Goal: Task Accomplishment & Management: Use online tool/utility

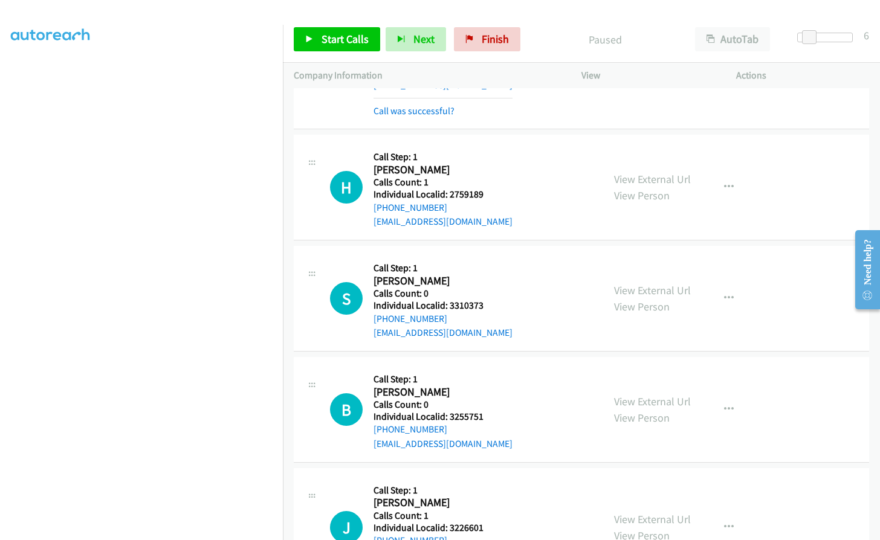
scroll to position [4350, 0]
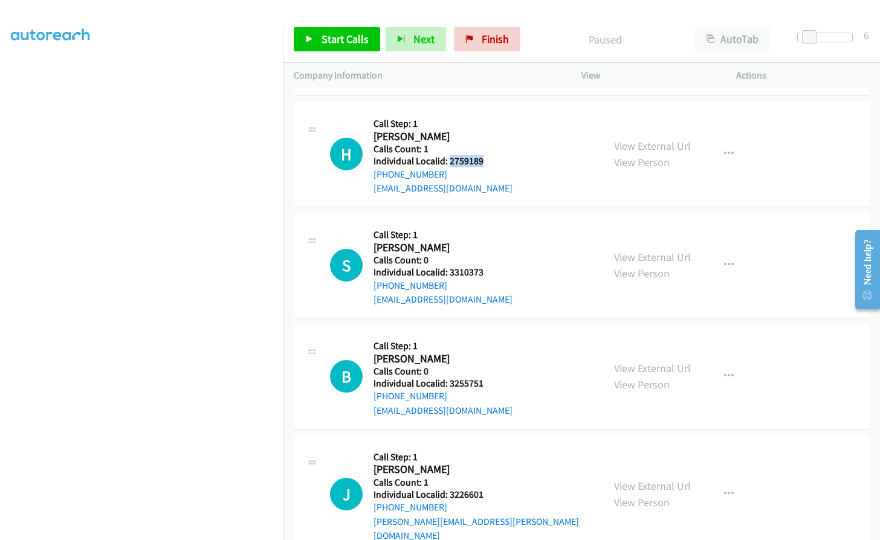
drag, startPoint x: 447, startPoint y: 146, endPoint x: 493, endPoint y: 144, distance: 46.0
click at [493, 144] on div "H Callback Scheduled Call Step: 1 [PERSON_NAME] America/[GEOGRAPHIC_DATA] Calls…" at bounding box center [461, 153] width 262 height 83
copy h5 "2759189"
drag, startPoint x: 447, startPoint y: 257, endPoint x: 485, endPoint y: 255, distance: 38.7
click at [485, 255] on div "S Callback Scheduled Call Step: 1 [PERSON_NAME] America/New_York Calls Count: 0…" at bounding box center [461, 265] width 262 height 83
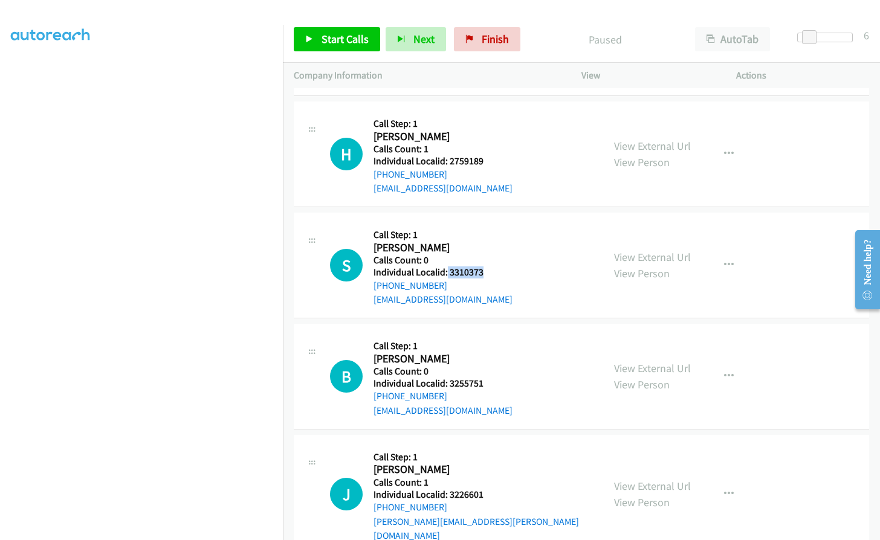
copy h5 "3310373"
drag, startPoint x: 458, startPoint y: 369, endPoint x: 486, endPoint y: 367, distance: 28.5
click at [486, 367] on div "B Callback Scheduled Call Step: 1 [PERSON_NAME] America/Los_Angeles Calls Count…" at bounding box center [461, 376] width 262 height 83
copy h5 "3255751"
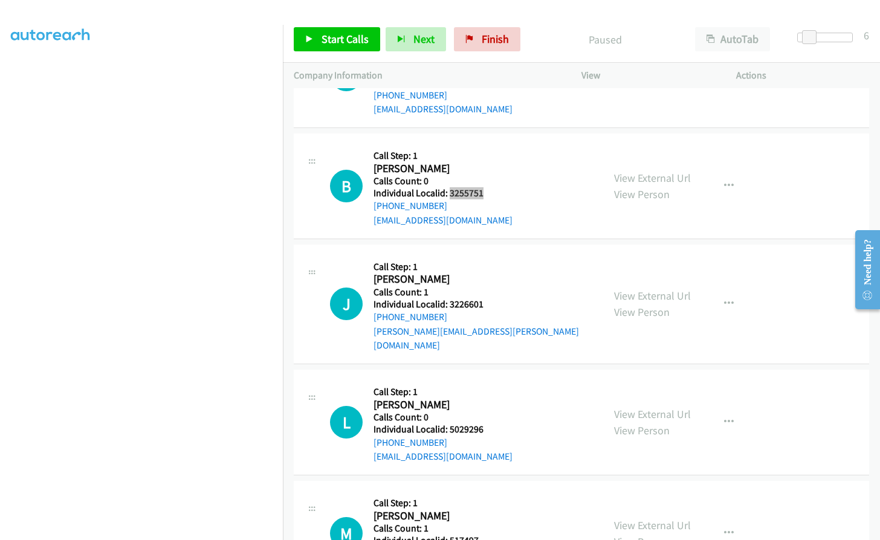
scroll to position [4547, 0]
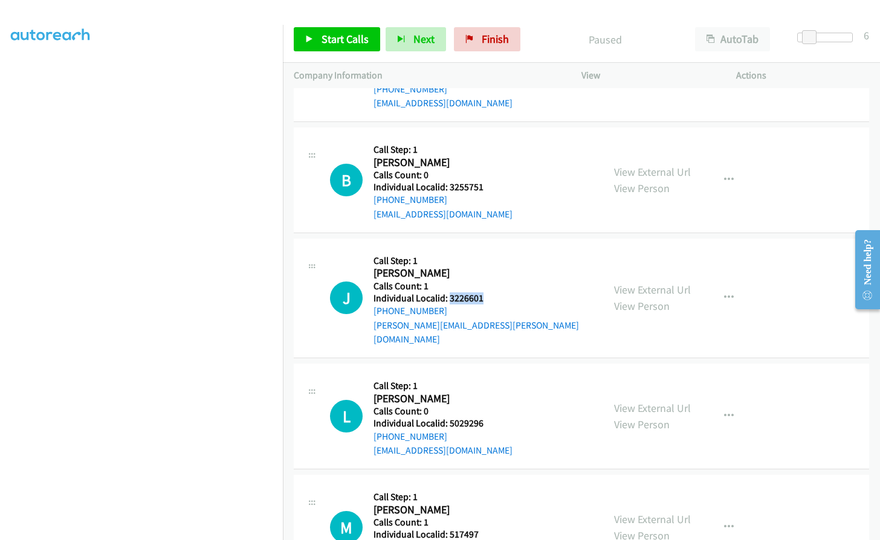
drag, startPoint x: 448, startPoint y: 285, endPoint x: 485, endPoint y: 284, distance: 37.5
click at [485, 284] on div "J Callback Scheduled Call Step: 1 [PERSON_NAME] America/New_York Calls Count: 1…" at bounding box center [461, 298] width 262 height 97
copy h5 "3226601"
drag, startPoint x: 447, startPoint y: 391, endPoint x: 483, endPoint y: 392, distance: 35.7
click at [483, 392] on div "L Callback Scheduled Call Step: 1 [PERSON_NAME] America/[GEOGRAPHIC_DATA] Calls…" at bounding box center [461, 416] width 262 height 83
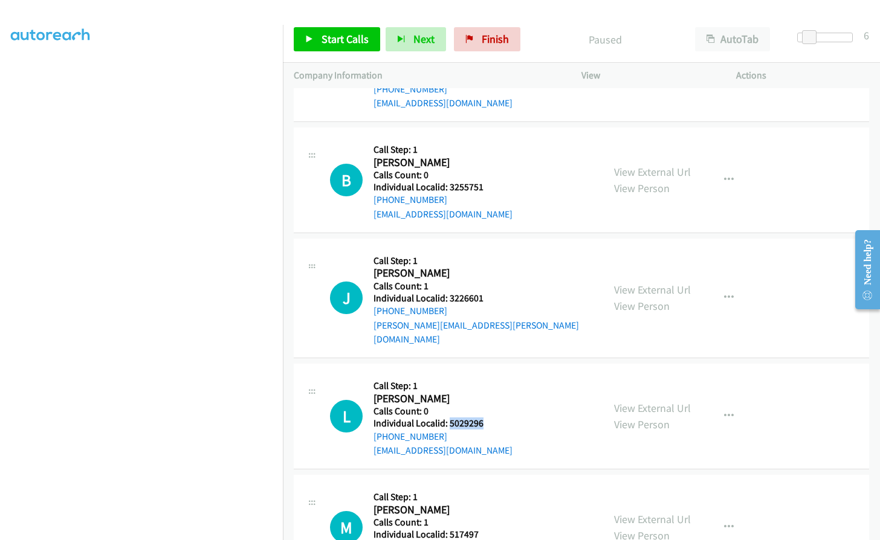
copy h5 "5029296"
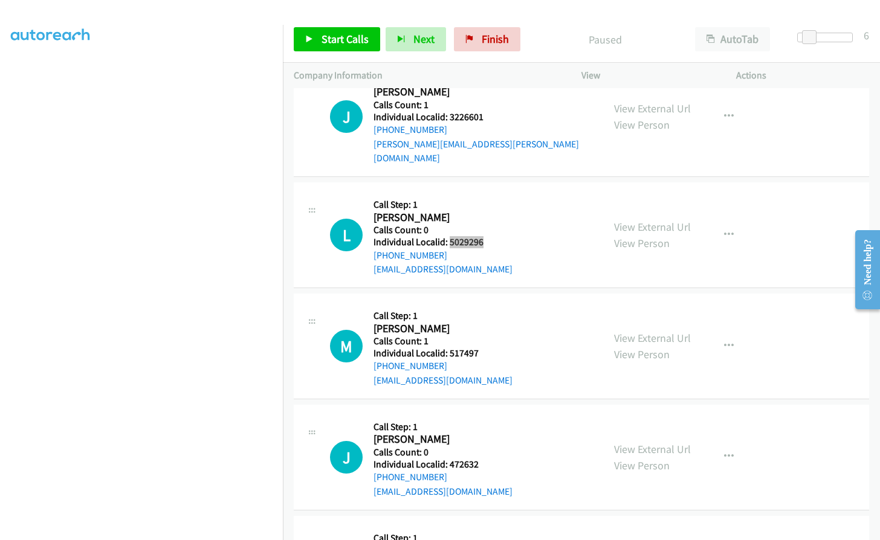
scroll to position [4743, 0]
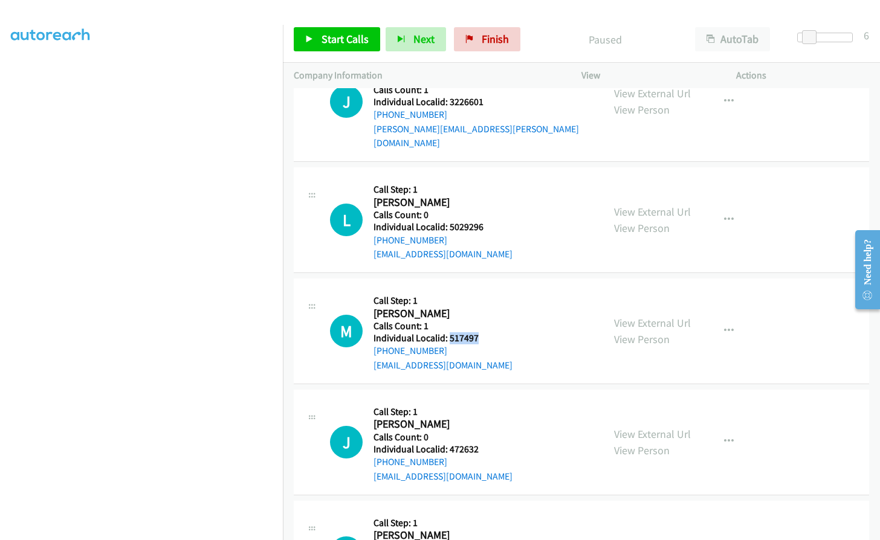
drag, startPoint x: 449, startPoint y: 309, endPoint x: 484, endPoint y: 307, distance: 35.1
click at [484, 307] on div "M Callback Scheduled Call Step: 1 [PERSON_NAME] [GEOGRAPHIC_DATA]/[GEOGRAPHIC_D…" at bounding box center [461, 330] width 262 height 83
copy h5 "517497"
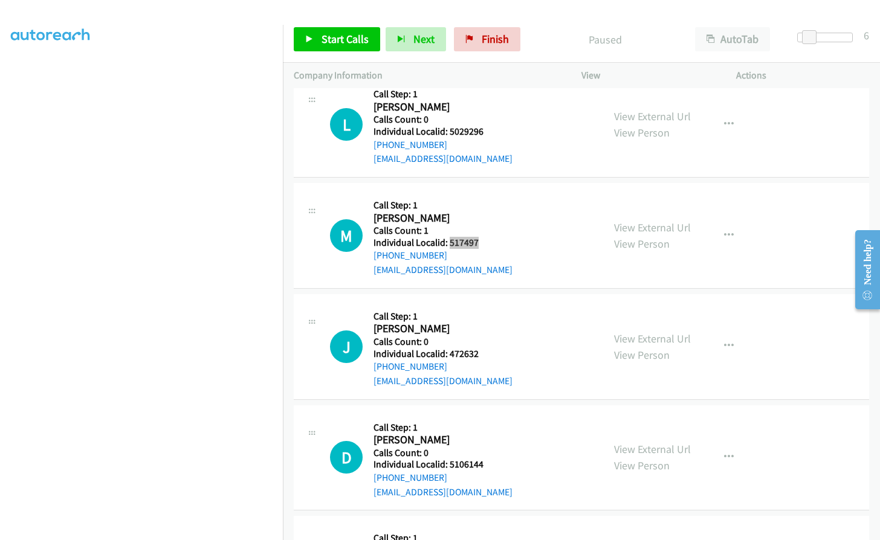
scroll to position [4894, 0]
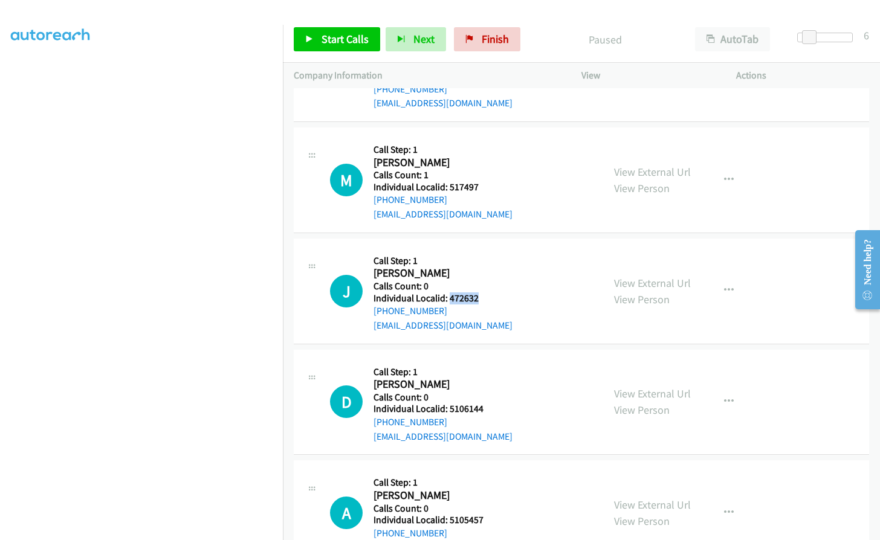
drag, startPoint x: 450, startPoint y: 265, endPoint x: 478, endPoint y: 266, distance: 28.4
click at [478, 266] on div "J Callback Scheduled Call Step: 1 [PERSON_NAME] America/Los_Angeles Calls Count…" at bounding box center [461, 291] width 262 height 83
copy h5 "472632"
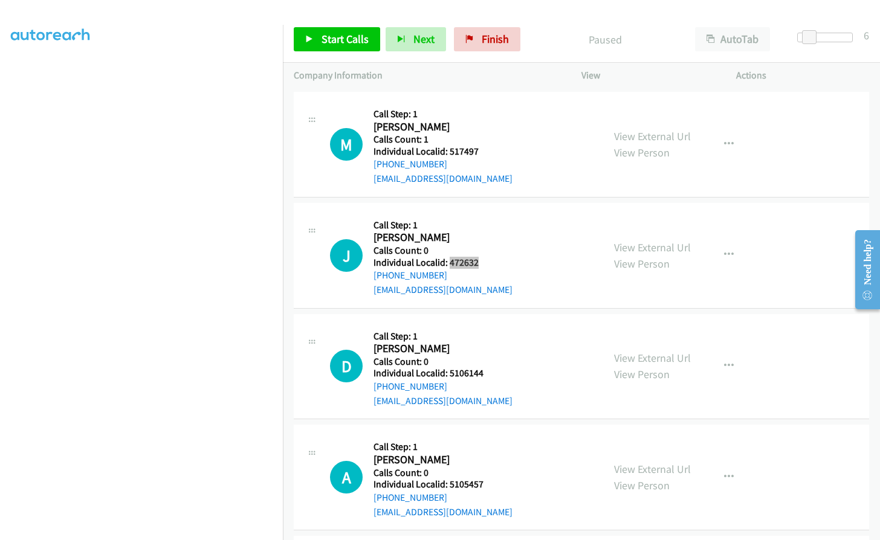
scroll to position [5045, 0]
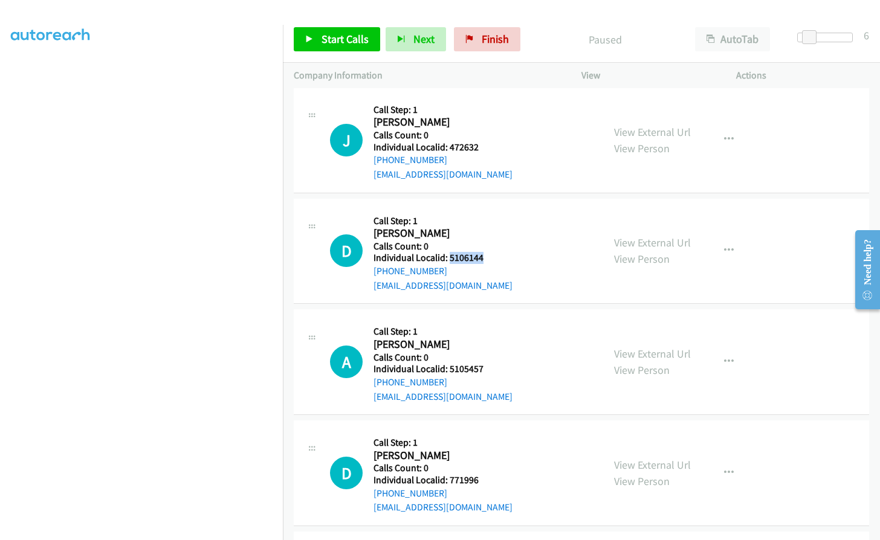
drag, startPoint x: 449, startPoint y: 230, endPoint x: 485, endPoint y: 226, distance: 36.5
click at [485, 226] on div "D Callback Scheduled Call Step: 1 [PERSON_NAME] America/New_York Calls Count: 0…" at bounding box center [461, 251] width 262 height 83
copy h5 "5106144"
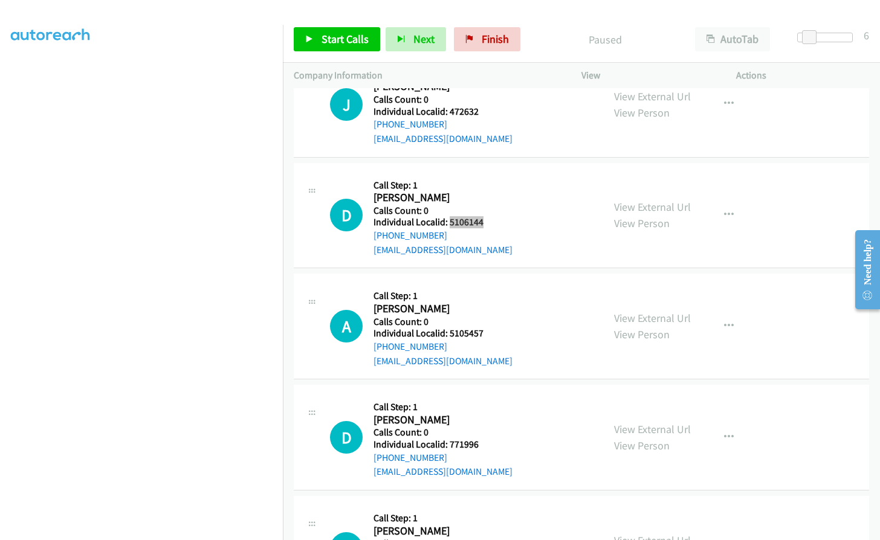
scroll to position [5136, 0]
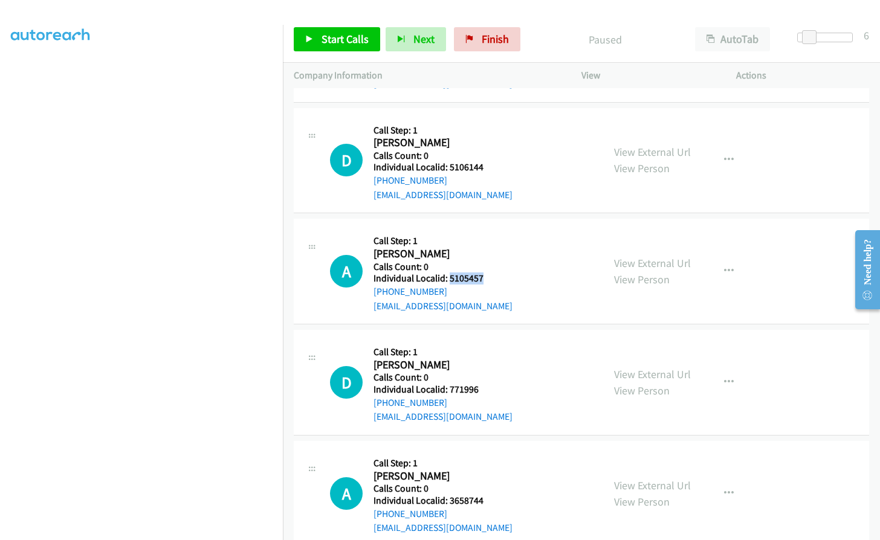
drag, startPoint x: 447, startPoint y: 248, endPoint x: 486, endPoint y: 249, distance: 39.3
click at [486, 249] on div "A Callback Scheduled Call Step: 1 [PERSON_NAME] America/New_York Calls Count: 0…" at bounding box center [461, 271] width 262 height 83
copy h5 "5105457"
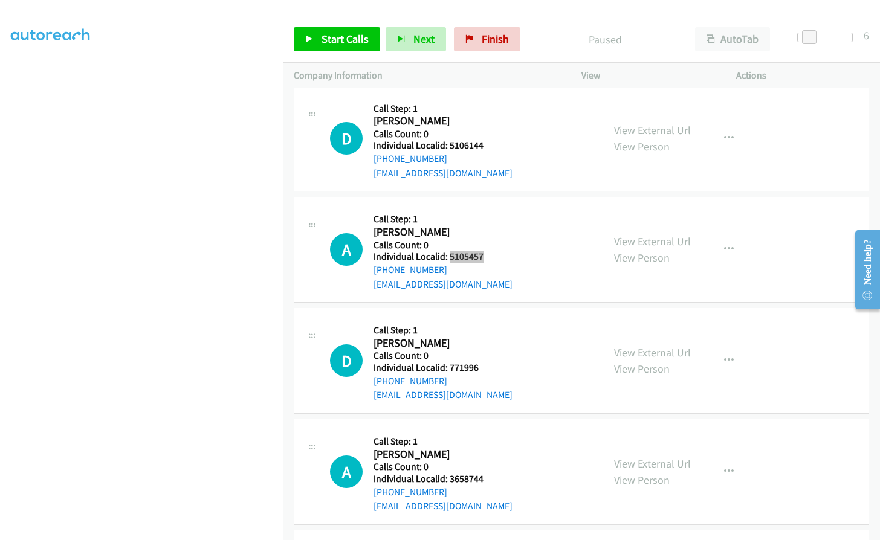
scroll to position [5212, 0]
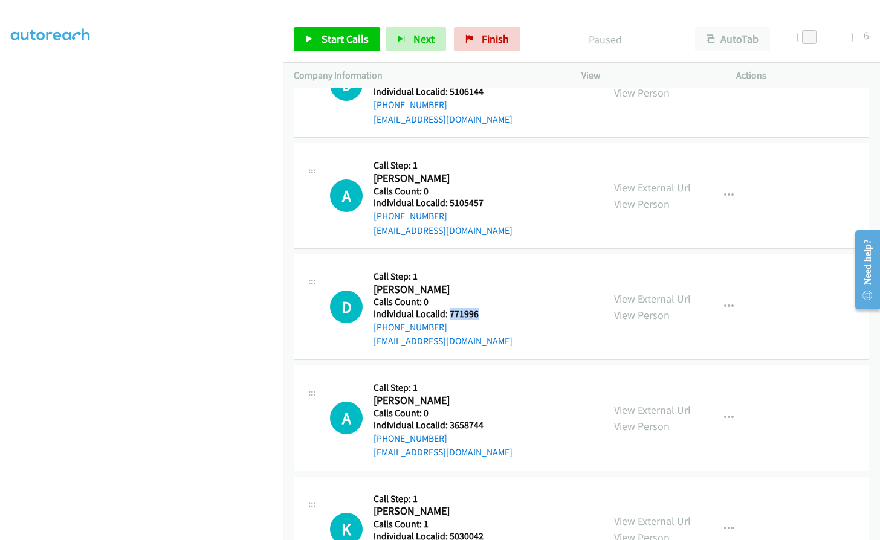
drag, startPoint x: 447, startPoint y: 285, endPoint x: 486, endPoint y: 283, distance: 39.3
click at [486, 283] on div "D Callback Scheduled Call Step: 1 [PERSON_NAME] America/Los_Angeles Calls Count…" at bounding box center [461, 306] width 262 height 83
copy h5 "771996"
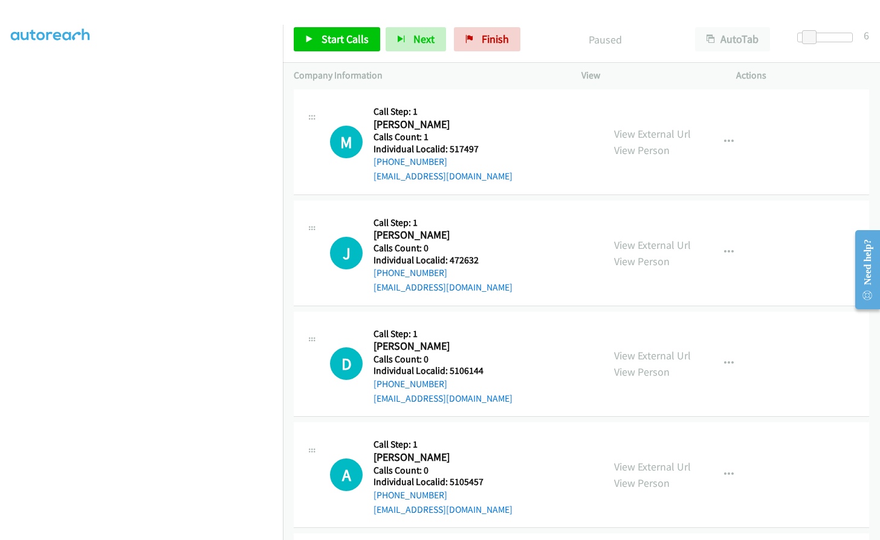
scroll to position [4909, 0]
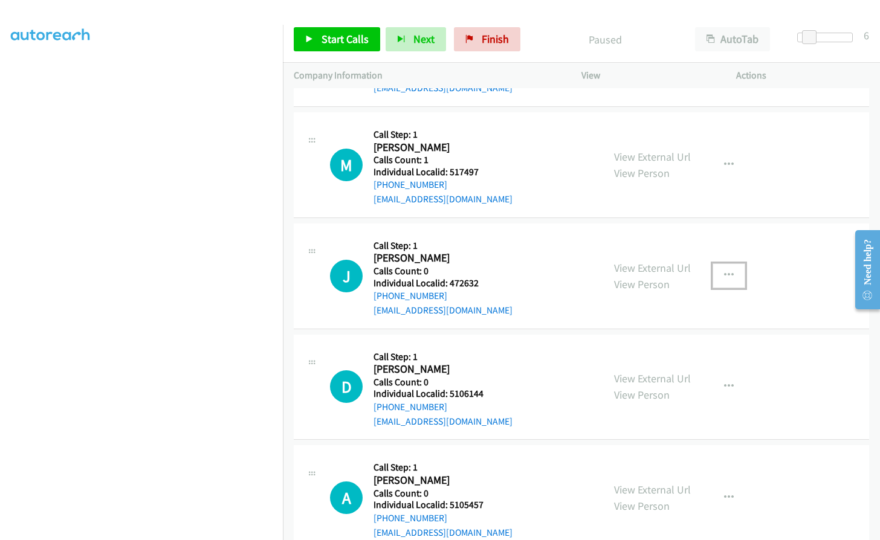
click at [724, 271] on icon "button" at bounding box center [729, 276] width 10 height 10
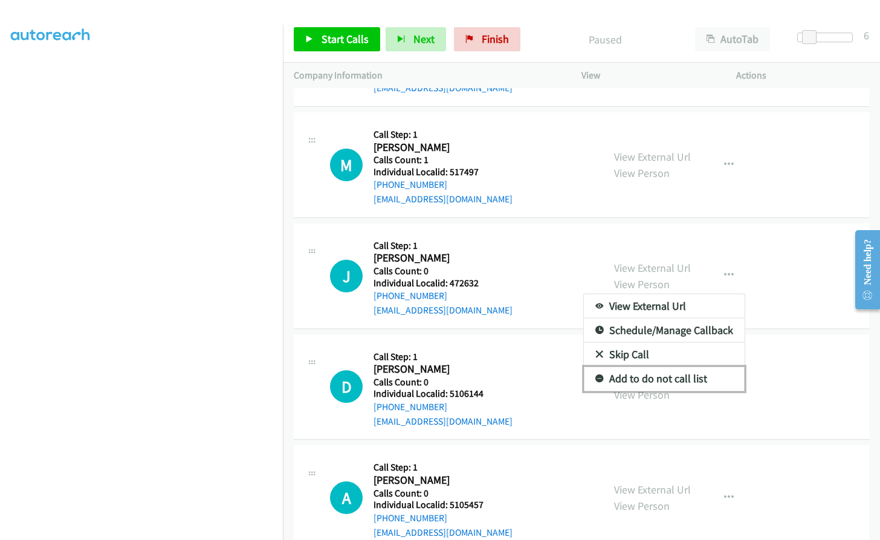
click at [595, 375] on icon at bounding box center [599, 379] width 8 height 8
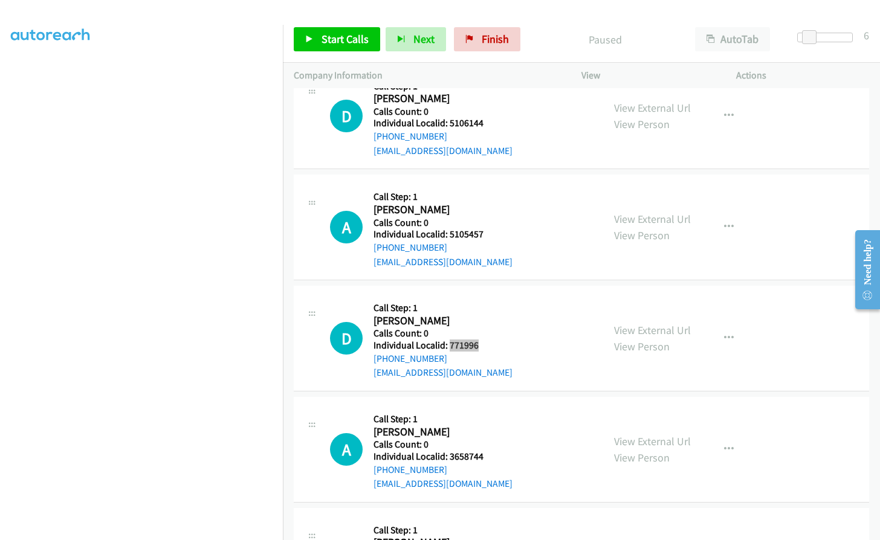
scroll to position [5196, 0]
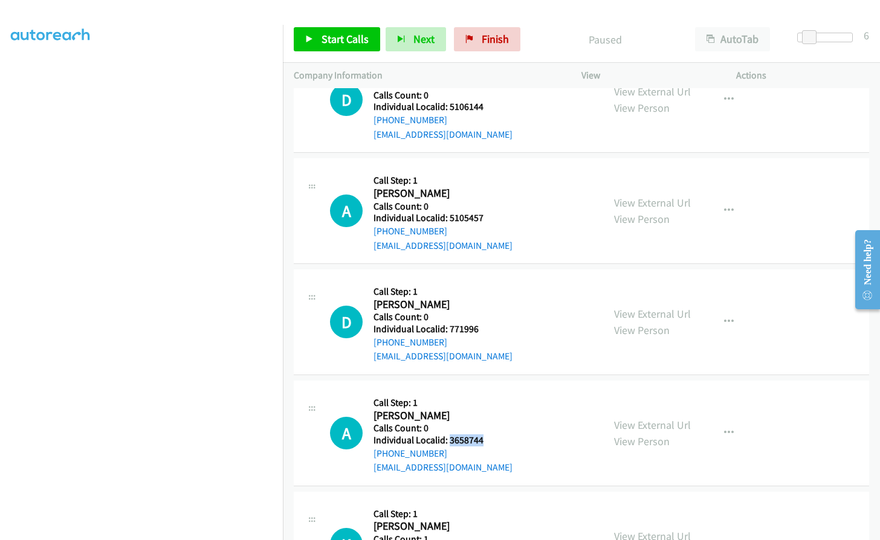
drag, startPoint x: 447, startPoint y: 409, endPoint x: 483, endPoint y: 408, distance: 35.7
click at [483, 408] on div "A Callback Scheduled Call Step: 1 [PERSON_NAME] America/[GEOGRAPHIC_DATA] Calls…" at bounding box center [461, 433] width 262 height 83
click at [357, 36] on span "Start Calls" at bounding box center [344, 39] width 47 height 14
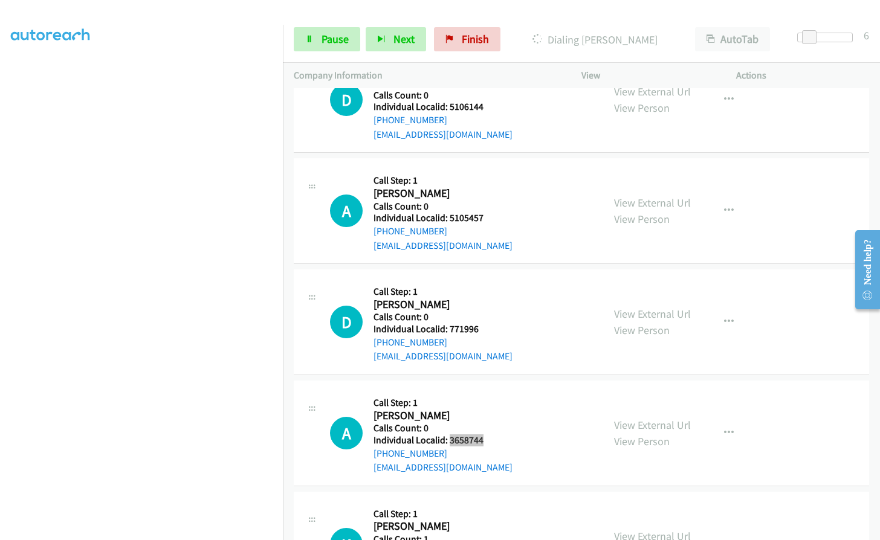
scroll to position [5222, 0]
click at [326, 33] on span "Pause" at bounding box center [334, 39] width 27 height 14
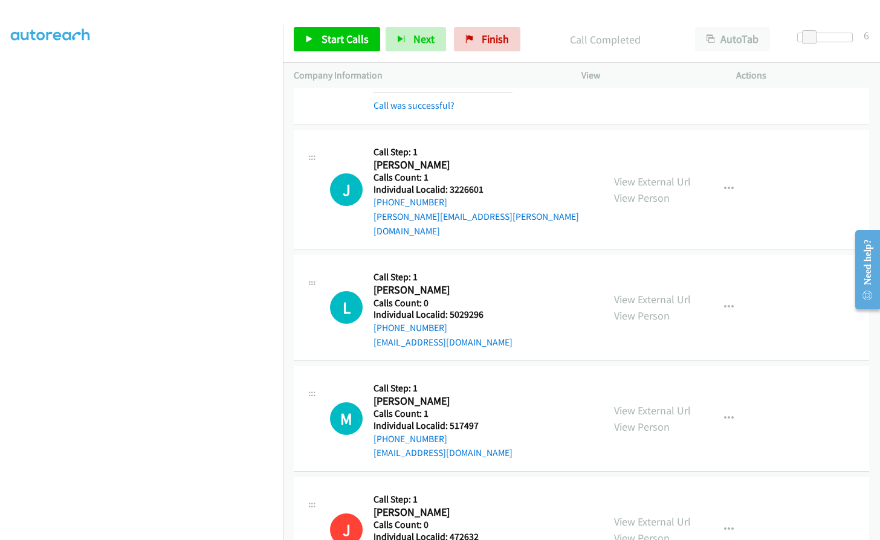
scroll to position [4719, 0]
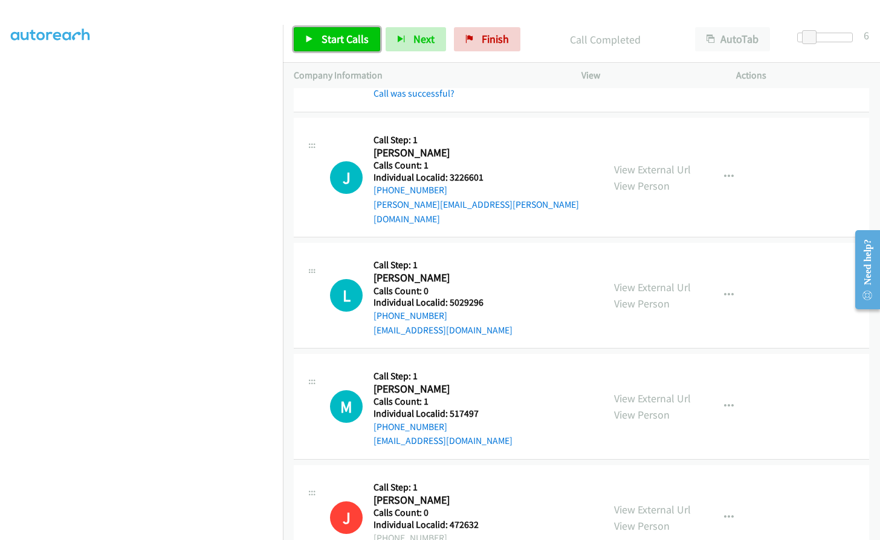
click at [338, 30] on link "Start Calls" at bounding box center [337, 39] width 86 height 24
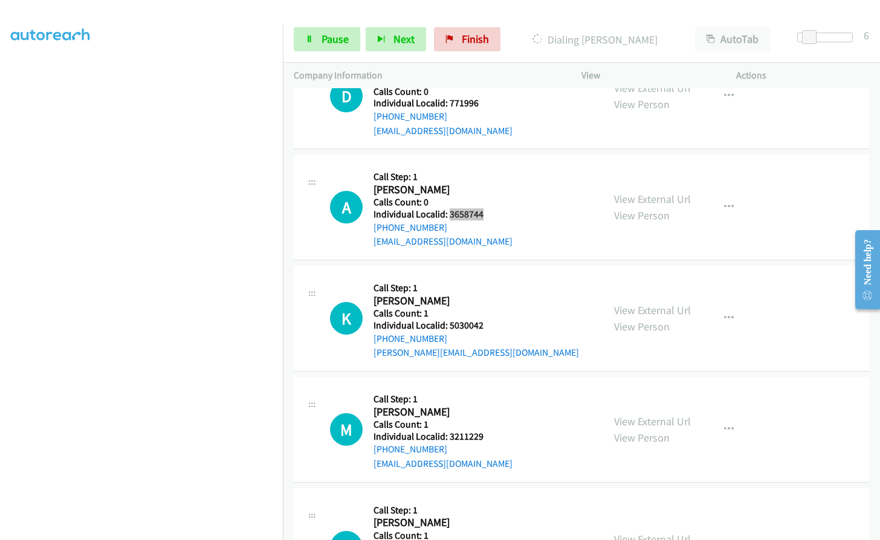
scroll to position [5474, 0]
drag, startPoint x: 445, startPoint y: 294, endPoint x: 485, endPoint y: 297, distance: 39.4
click at [485, 297] on div "K Callback Scheduled Call Step: 1 [PERSON_NAME] [GEOGRAPHIC_DATA]/[GEOGRAPHIC_D…" at bounding box center [461, 317] width 262 height 83
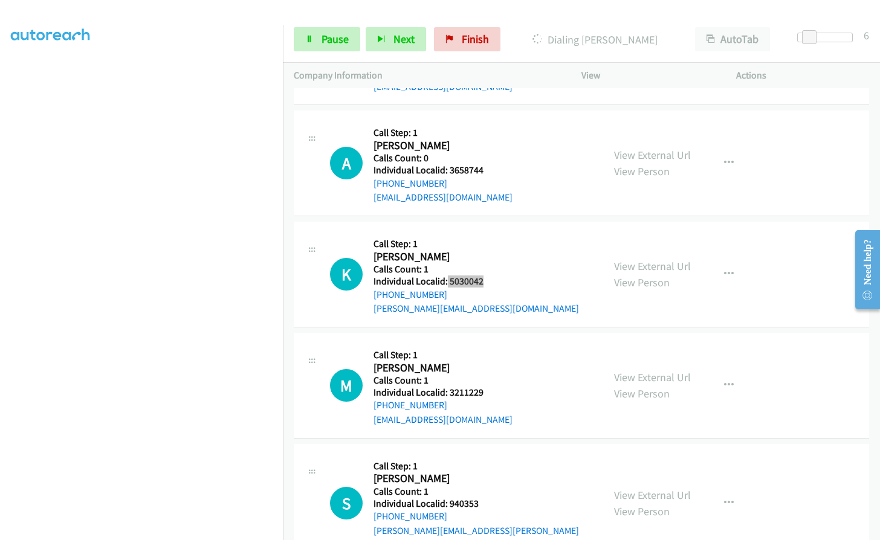
scroll to position [5520, 0]
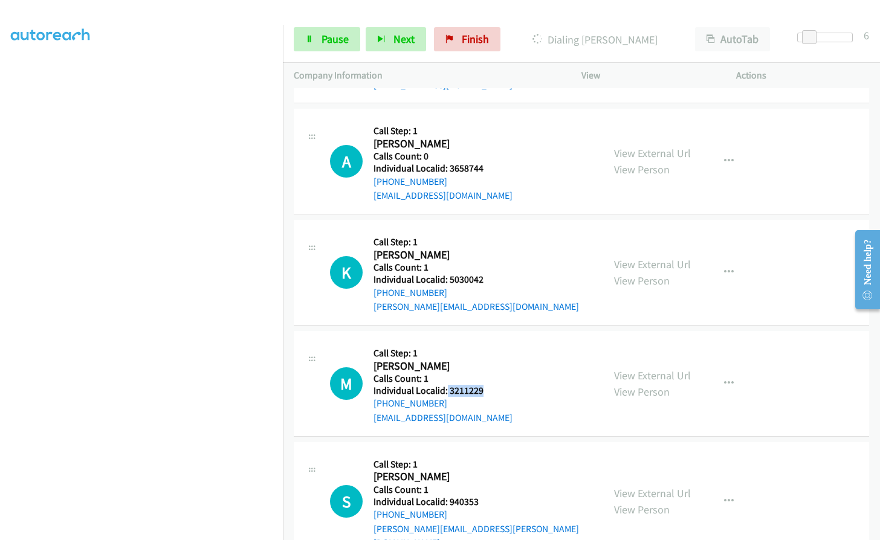
drag, startPoint x: 446, startPoint y: 361, endPoint x: 486, endPoint y: 361, distance: 40.5
click at [486, 361] on div "M Callback Scheduled Call Step: 1 [PERSON_NAME] America/[GEOGRAPHIC_DATA] Calls…" at bounding box center [461, 383] width 262 height 83
drag, startPoint x: 447, startPoint y: 471, endPoint x: 479, endPoint y: 473, distance: 31.5
click at [486, 470] on div "S Callback Scheduled Call Step: 1 [PERSON_NAME] America/New_York Calls Count: 1…" at bounding box center [461, 501] width 262 height 97
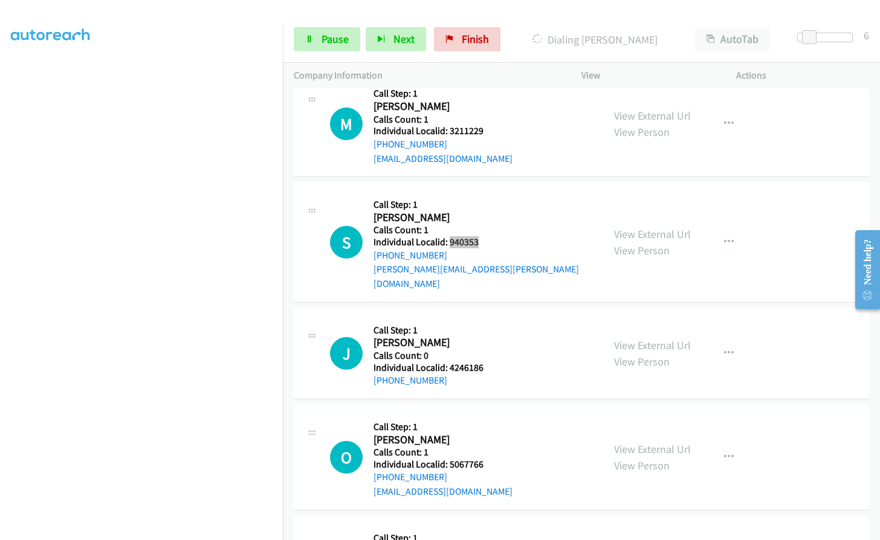
scroll to position [5878, 0]
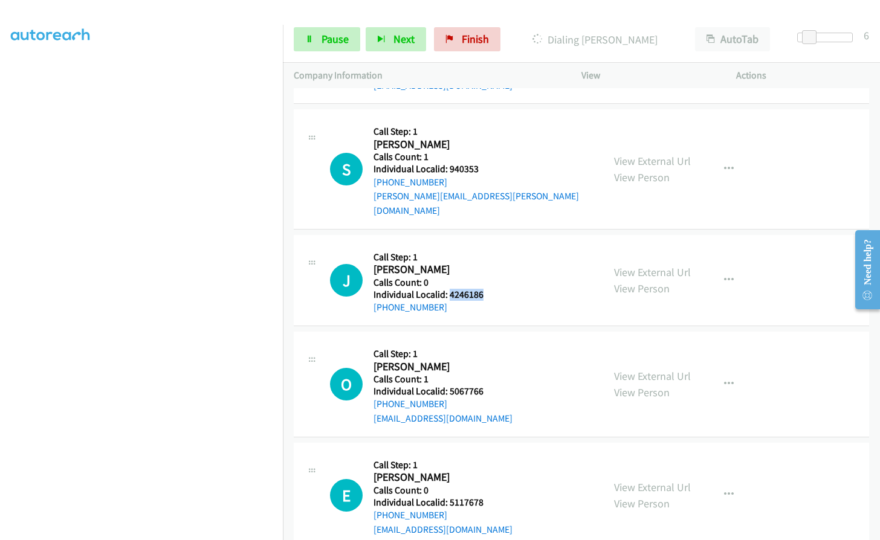
drag, startPoint x: 447, startPoint y: 250, endPoint x: 486, endPoint y: 249, distance: 39.3
click at [486, 249] on div "J Callback Scheduled Call Step: 1 [PERSON_NAME] America/[GEOGRAPHIC_DATA] Calls…" at bounding box center [461, 280] width 262 height 69
drag, startPoint x: 445, startPoint y: 348, endPoint x: 483, endPoint y: 348, distance: 38.1
click at [483, 348] on div "O Callback Scheduled Call Step: 1 [PERSON_NAME] America/New_York Calls Count: 1…" at bounding box center [461, 384] width 262 height 83
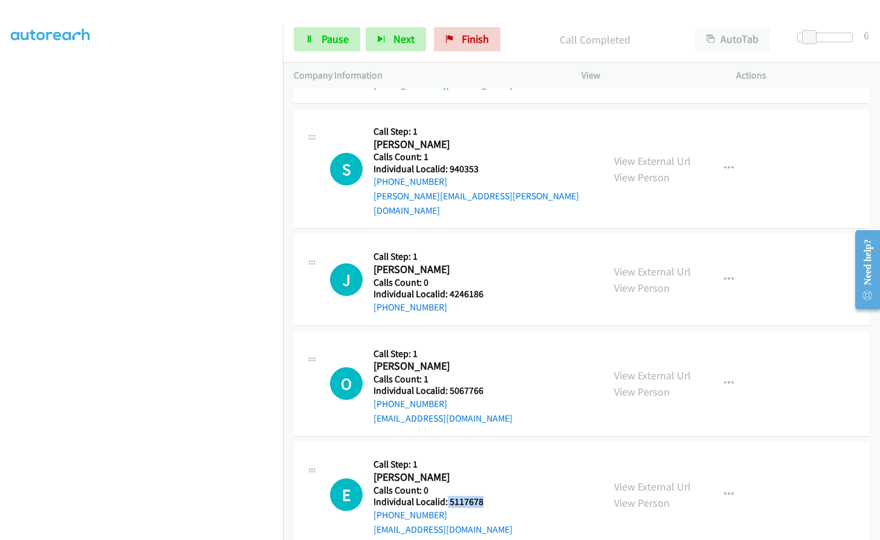
drag, startPoint x: 447, startPoint y: 461, endPoint x: 485, endPoint y: 460, distance: 38.1
click at [485, 460] on div "E Callback Scheduled Call Step: 1 [PERSON_NAME] America/New_York Calls Count: 0…" at bounding box center [461, 494] width 262 height 83
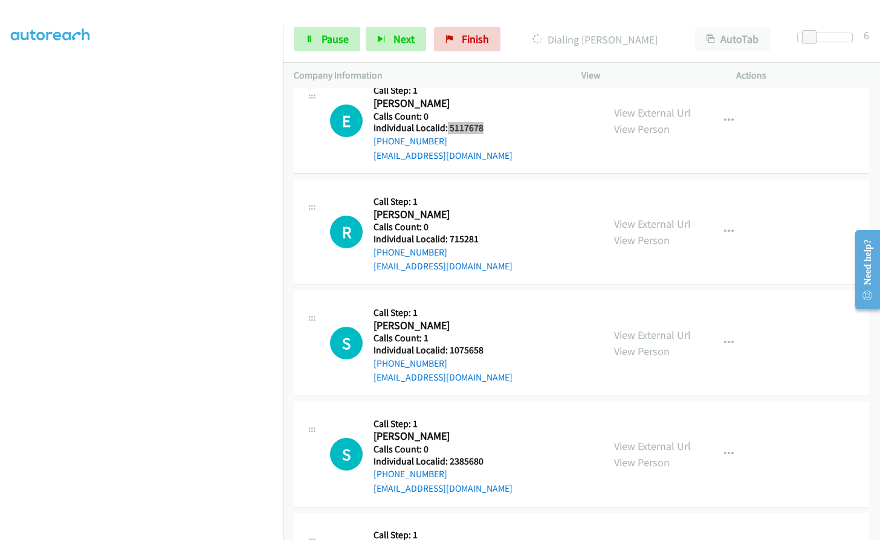
scroll to position [6282, 0]
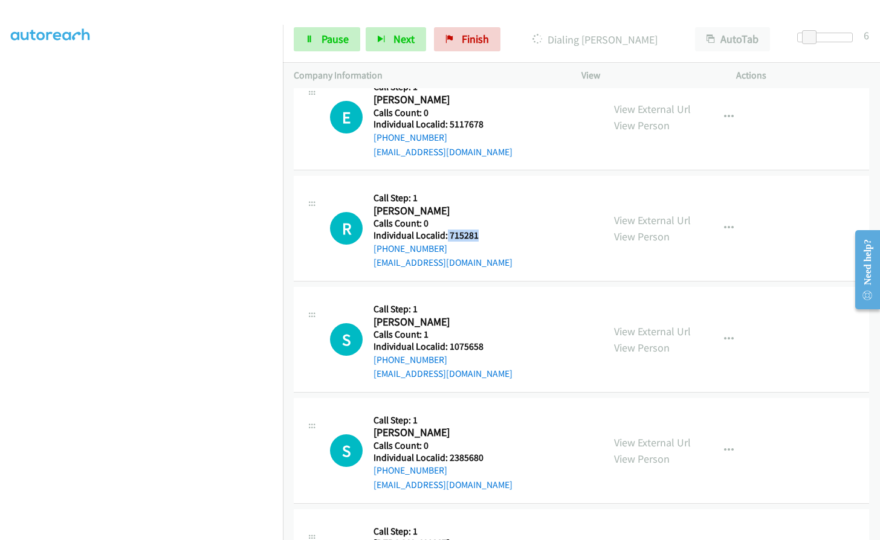
drag, startPoint x: 456, startPoint y: 189, endPoint x: 486, endPoint y: 189, distance: 30.2
click at [486, 189] on div "R Callback Scheduled Call Step: 1 [PERSON_NAME] America/New_York Calls Count: 0…" at bounding box center [461, 228] width 262 height 83
drag, startPoint x: 455, startPoint y: 186, endPoint x: 468, endPoint y: 156, distance: 32.2
click at [468, 192] on h5 "Call Step: 1" at bounding box center [442, 198] width 139 height 12
drag, startPoint x: 448, startPoint y: 191, endPoint x: 484, endPoint y: 189, distance: 35.7
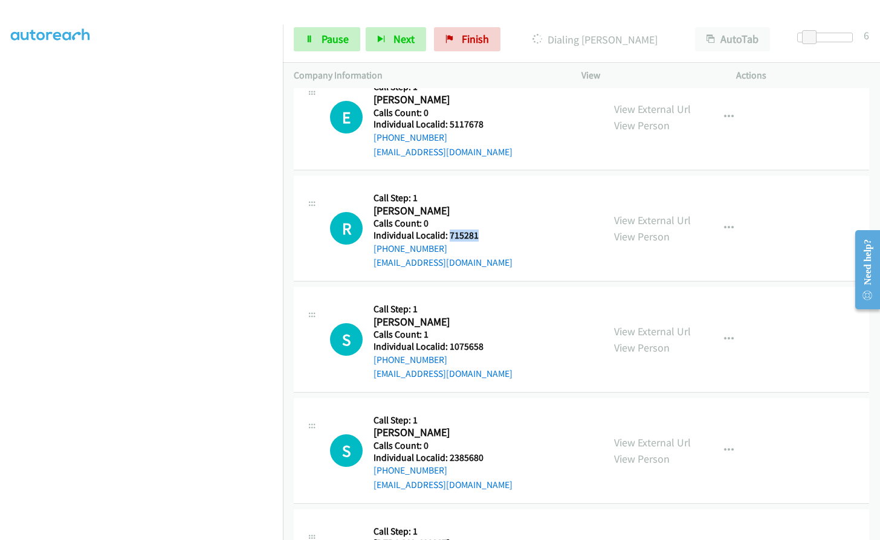
click at [493, 190] on div "R Callback Scheduled Call Step: 1 [PERSON_NAME] America/New_York Calls Count: 0…" at bounding box center [461, 228] width 262 height 83
drag, startPoint x: 447, startPoint y: 305, endPoint x: 482, endPoint y: 300, distance: 35.3
click at [483, 300] on div "S Callback Scheduled Call Step: 1 [PERSON_NAME] America/[GEOGRAPHIC_DATA] Calls…" at bounding box center [461, 339] width 262 height 83
drag, startPoint x: 448, startPoint y: 413, endPoint x: 487, endPoint y: 409, distance: 39.4
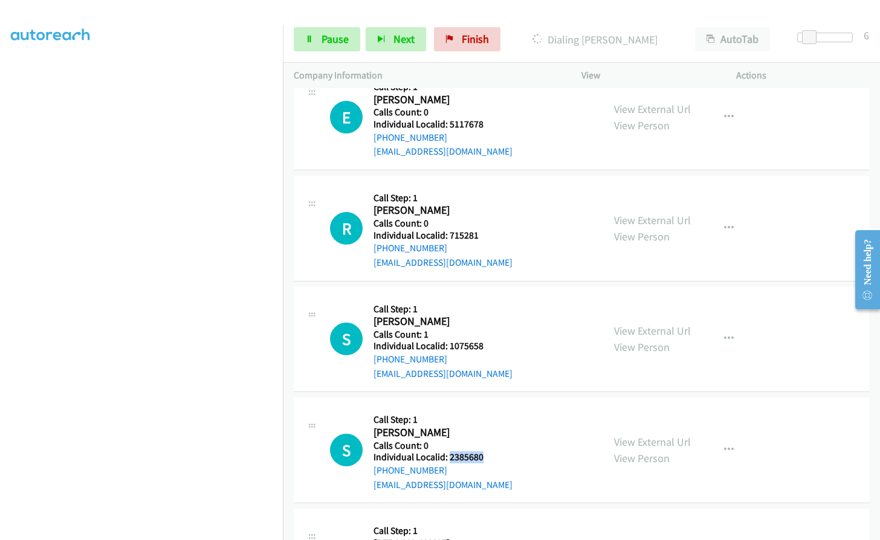
click at [487, 451] on h5 "Individual Localid: 2385680" at bounding box center [442, 457] width 139 height 12
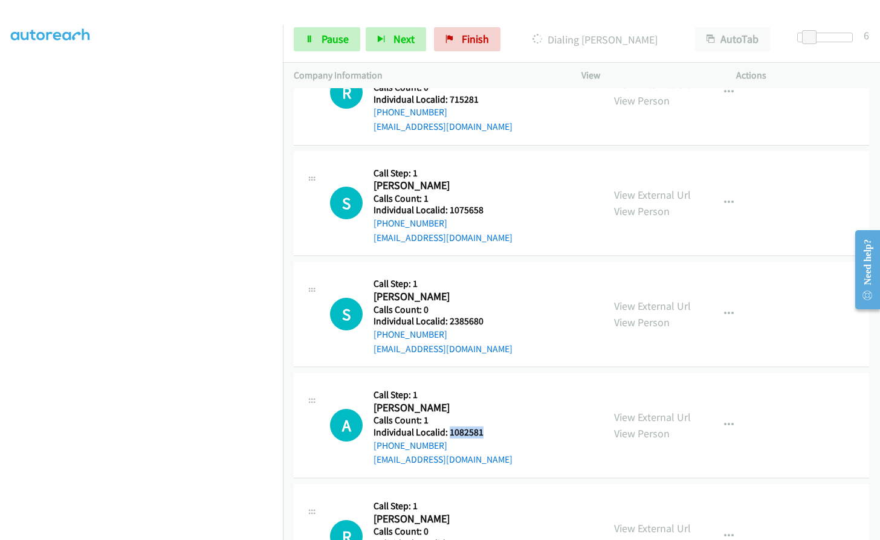
drag, startPoint x: 447, startPoint y: 387, endPoint x: 488, endPoint y: 388, distance: 40.5
click at [488, 388] on div "A Callback Scheduled Call Step: 1 [PERSON_NAME] America/New_York Calls Count: 1…" at bounding box center [461, 425] width 262 height 83
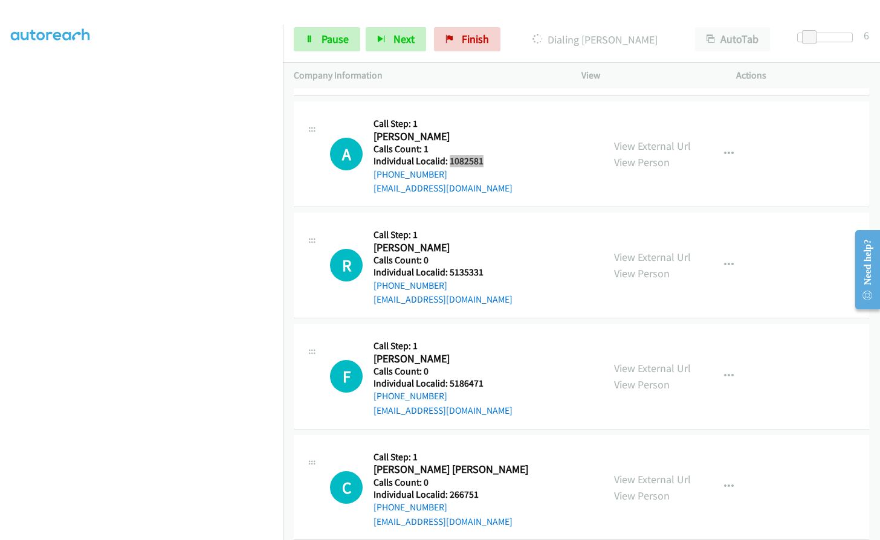
scroll to position [6716, 0]
drag, startPoint x: 449, startPoint y: 230, endPoint x: 489, endPoint y: 227, distance: 40.0
click at [489, 227] on div "R Callback Scheduled Call Step: 1 [PERSON_NAME] America/New_York Calls Count: 0…" at bounding box center [461, 264] width 262 height 83
click at [732, 141] on button "button" at bounding box center [728, 153] width 33 height 24
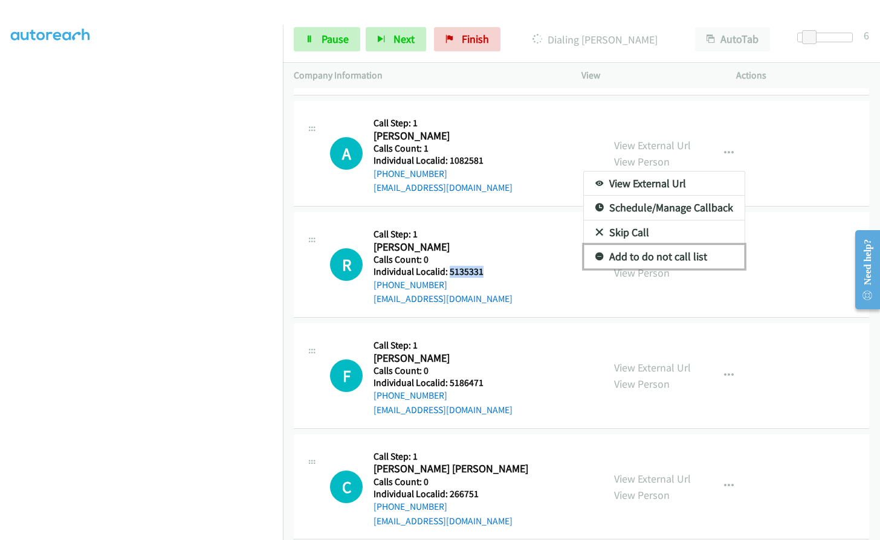
click at [595, 253] on icon at bounding box center [599, 257] width 8 height 8
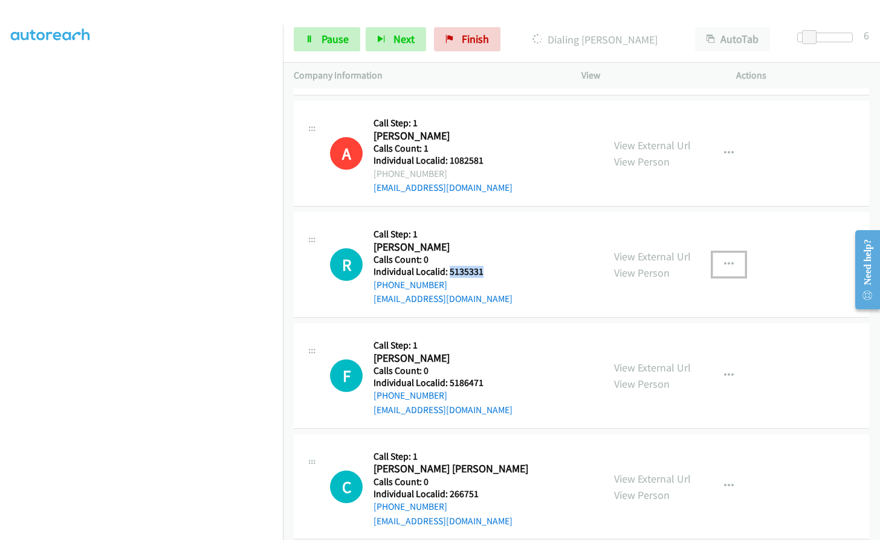
click at [729, 253] on button "button" at bounding box center [728, 265] width 33 height 24
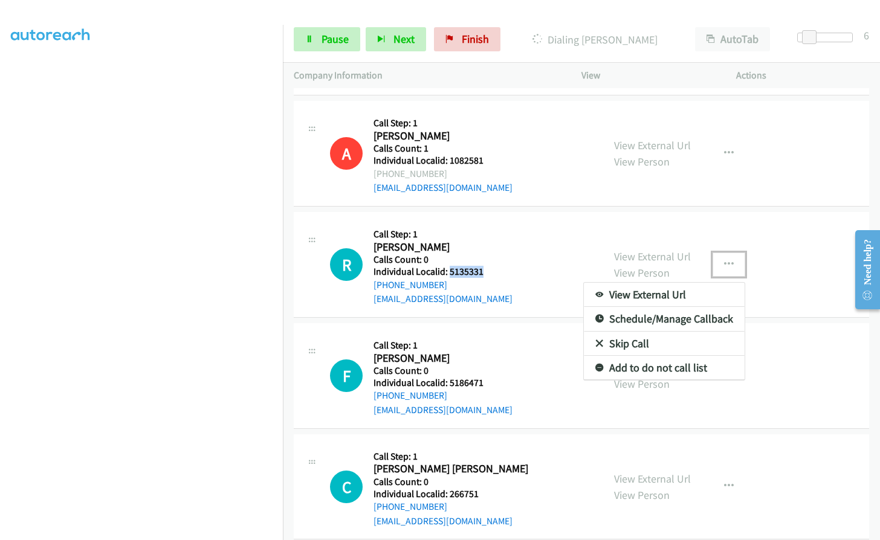
scroll to position [6742, 0]
click at [595, 364] on icon at bounding box center [599, 368] width 8 height 8
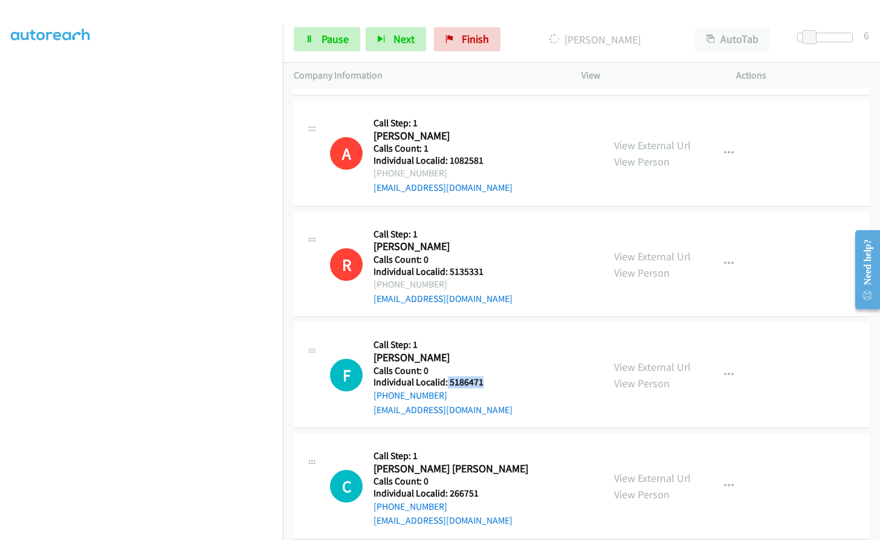
drag, startPoint x: 446, startPoint y: 336, endPoint x: 491, endPoint y: 340, distance: 44.9
click at [491, 340] on div "F Callback Scheduled Call Step: 1 [PERSON_NAME] America/New_York Calls Count: 0…" at bounding box center [461, 375] width 262 height 83
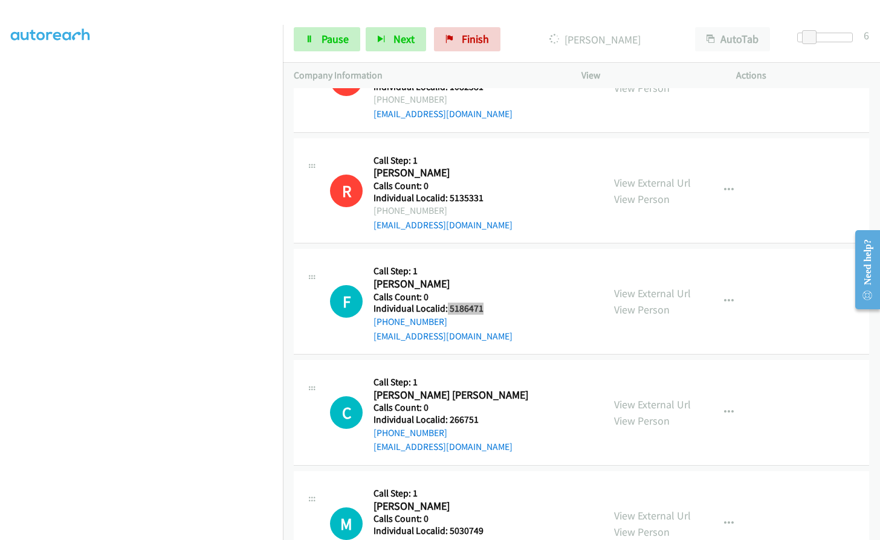
scroll to position [6863, 0]
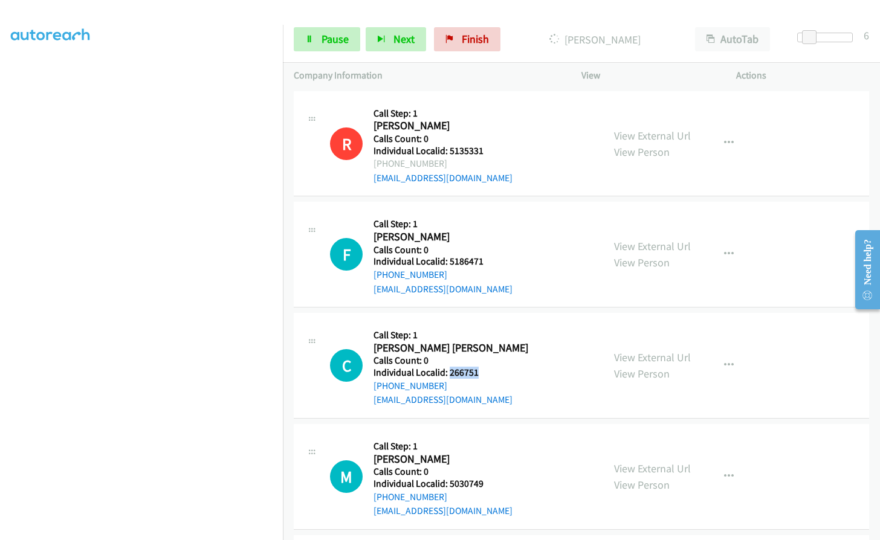
drag, startPoint x: 448, startPoint y: 331, endPoint x: 486, endPoint y: 328, distance: 38.2
click at [486, 328] on div "C Callback Scheduled Call Step: 1 [PERSON_NAME] [PERSON_NAME] America/Los_Angel…" at bounding box center [461, 365] width 262 height 83
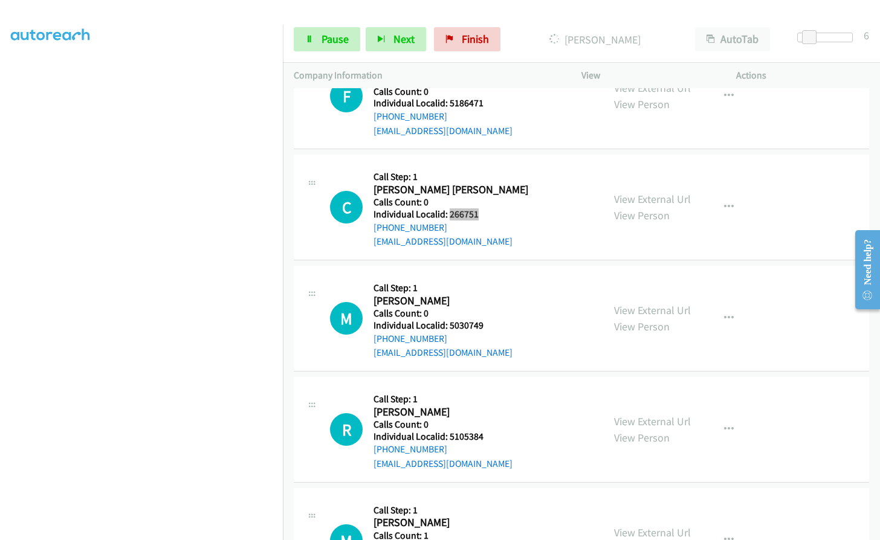
scroll to position [7029, 0]
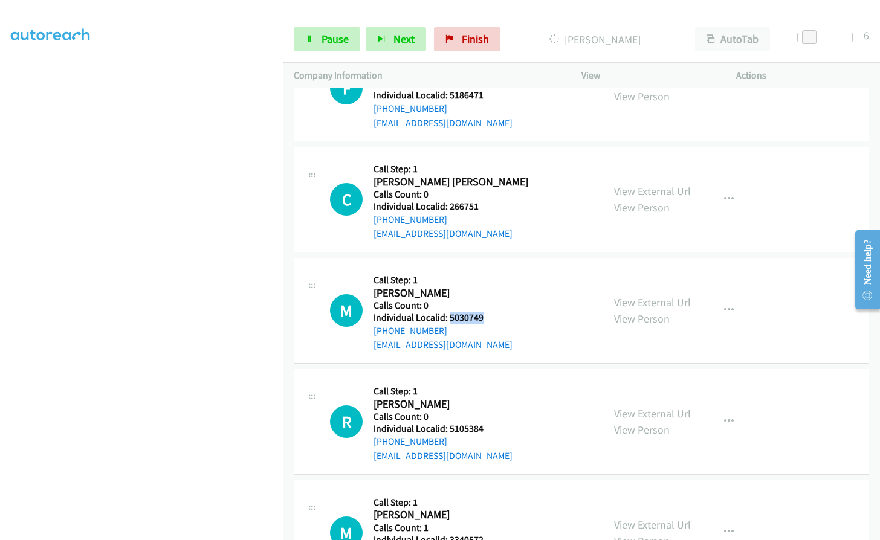
drag, startPoint x: 451, startPoint y: 276, endPoint x: 491, endPoint y: 275, distance: 39.9
click at [491, 275] on div "M Callback Scheduled Call Step: 1 [PERSON_NAME] America/[GEOGRAPHIC_DATA] Calls…" at bounding box center [461, 310] width 262 height 83
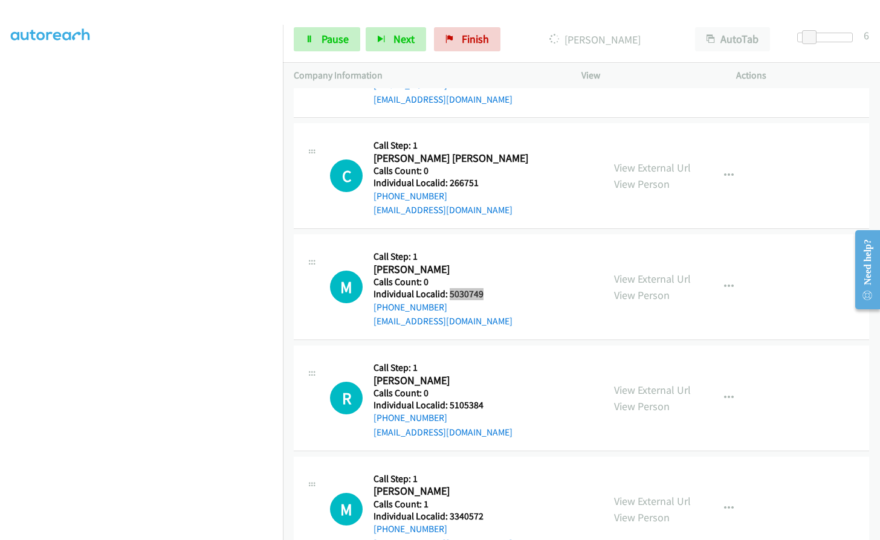
scroll to position [7161, 0]
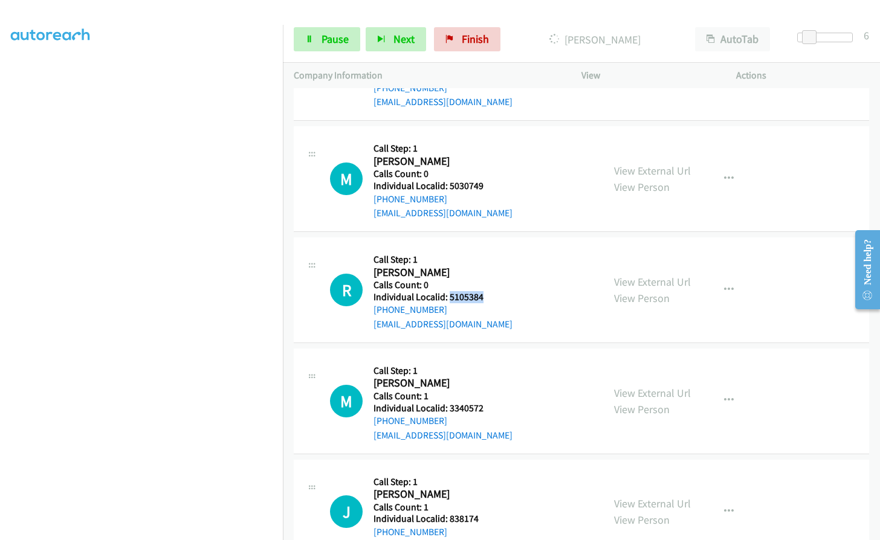
drag, startPoint x: 450, startPoint y: 255, endPoint x: 490, endPoint y: 254, distance: 40.5
click at [490, 254] on div "R Callback Scheduled Call Step: 1 [PERSON_NAME] America/[GEOGRAPHIC_DATA] Calls…" at bounding box center [461, 289] width 262 height 83
drag, startPoint x: 448, startPoint y: 363, endPoint x: 479, endPoint y: 363, distance: 30.2
click at [479, 402] on h5 "Individual Localid: 3340572" at bounding box center [442, 408] width 139 height 12
drag, startPoint x: 462, startPoint y: 363, endPoint x: 503, endPoint y: 343, distance: 45.9
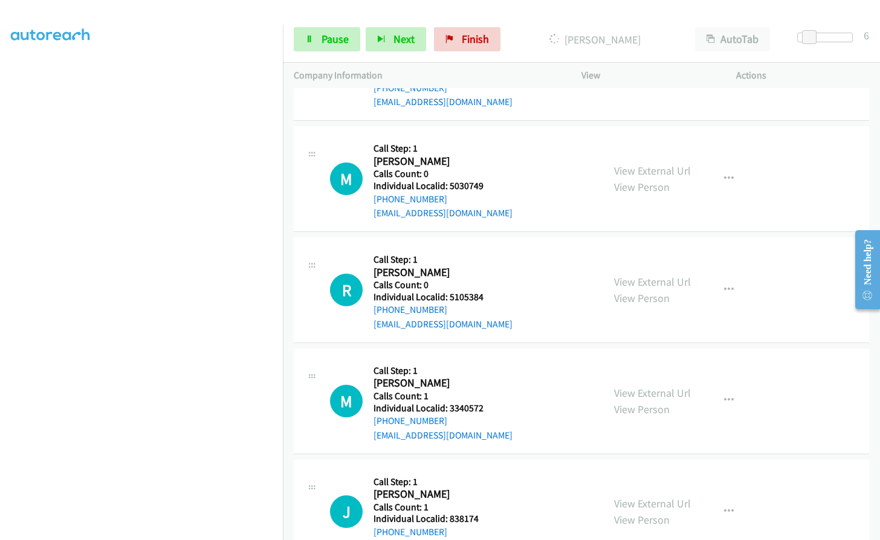
click at [503, 360] on div "M Callback Scheduled Call Step: 1 [PERSON_NAME] America/New_York Calls Count: 1…" at bounding box center [461, 401] width 262 height 83
drag, startPoint x: 449, startPoint y: 366, endPoint x: 488, endPoint y: 366, distance: 39.3
click at [488, 366] on div "M Callback Scheduled Call Step: 1 [PERSON_NAME] America/New_York Calls Count: 1…" at bounding box center [461, 401] width 262 height 83
drag, startPoint x: 448, startPoint y: 476, endPoint x: 494, endPoint y: 473, distance: 46.6
click at [494, 473] on div "J Callback Scheduled Call Step: 1 [PERSON_NAME] America/New_York Calls Count: 1…" at bounding box center [461, 512] width 262 height 83
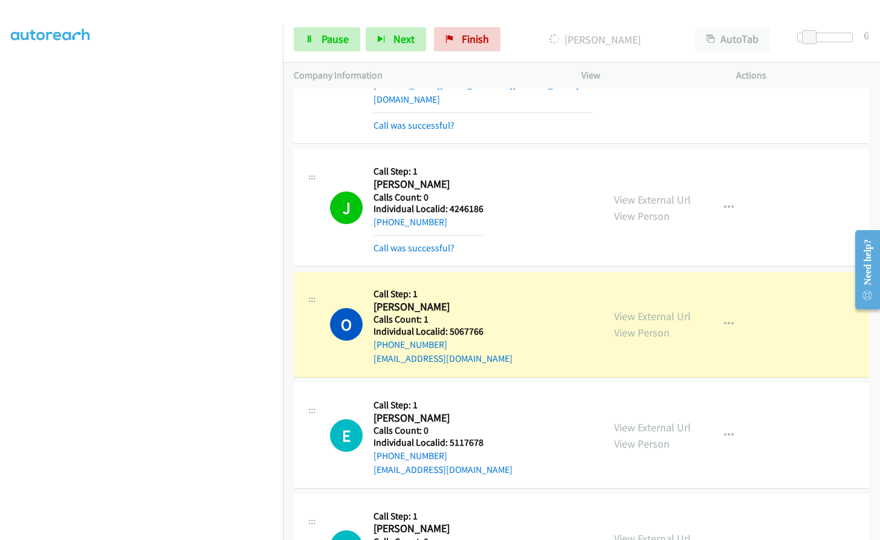
scroll to position [6193, 0]
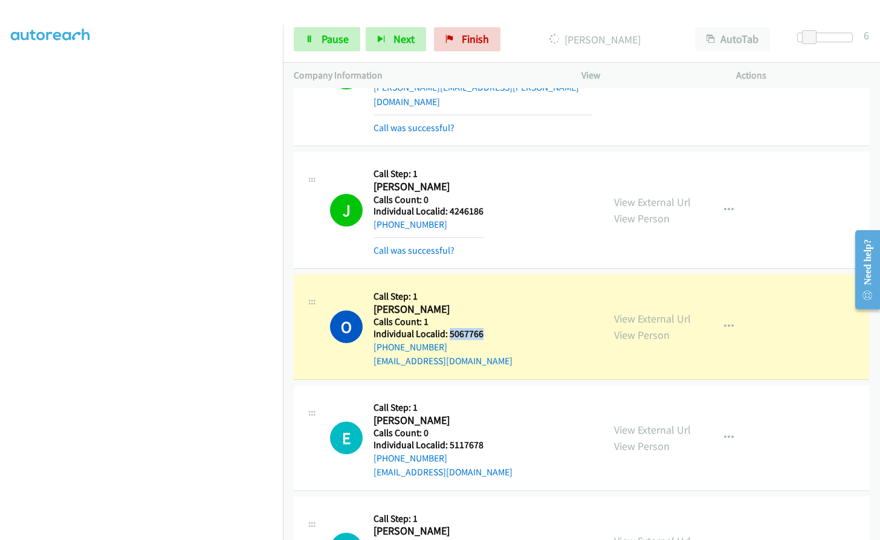
drag, startPoint x: 448, startPoint y: 289, endPoint x: 488, endPoint y: 292, distance: 40.0
click at [488, 292] on div "O Callback Scheduled Call Step: 1 [PERSON_NAME] America/New_York Calls Count: 1…" at bounding box center [461, 326] width 262 height 83
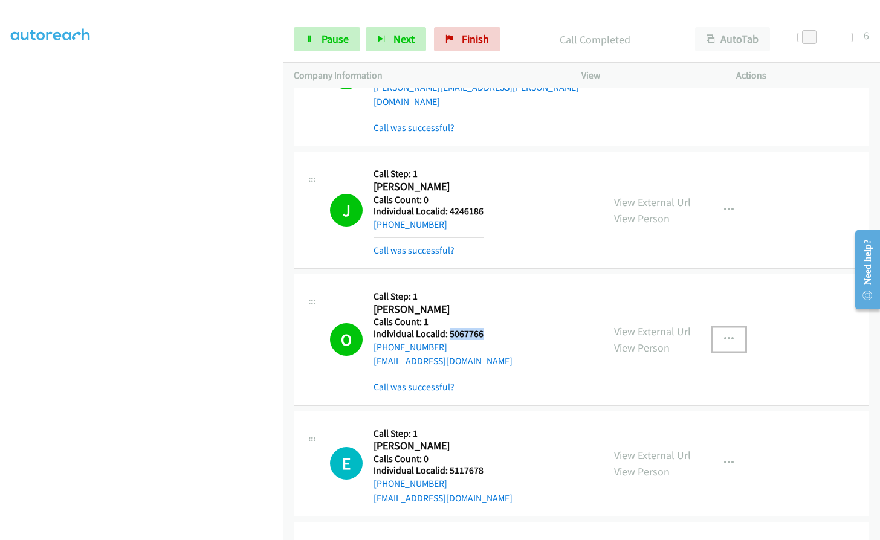
click at [729, 328] on button "button" at bounding box center [728, 340] width 33 height 24
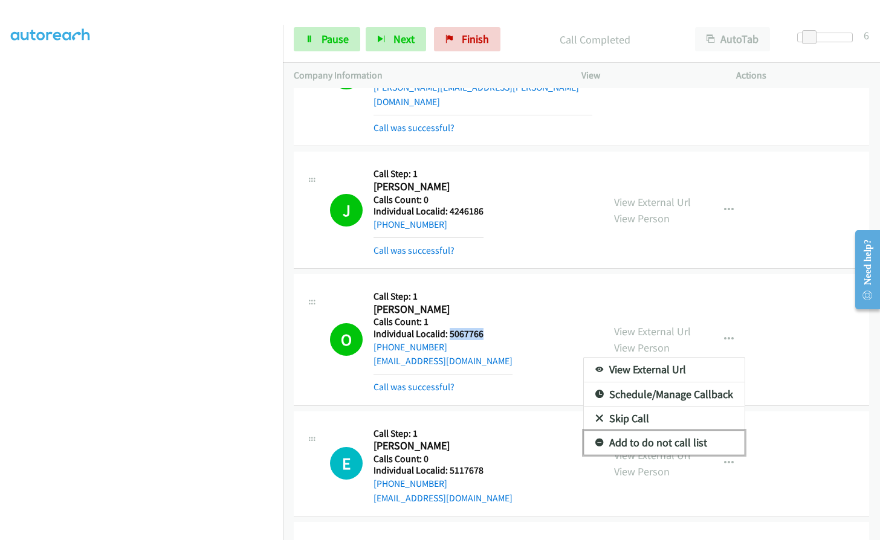
click at [595, 439] on icon at bounding box center [599, 443] width 8 height 8
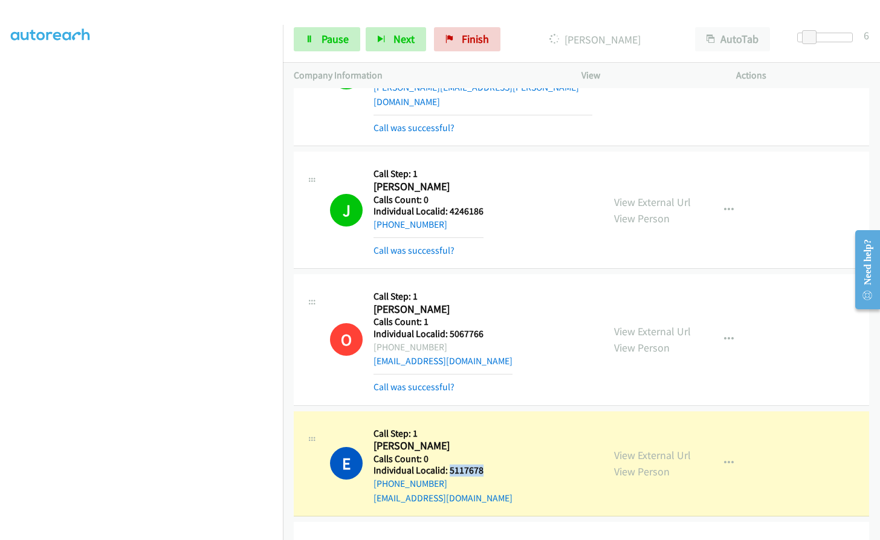
drag, startPoint x: 449, startPoint y: 430, endPoint x: 485, endPoint y: 428, distance: 36.3
click at [485, 428] on div "E Callback Scheduled Call Step: 1 [PERSON_NAME] America/New_York Calls Count: 0…" at bounding box center [461, 463] width 262 height 83
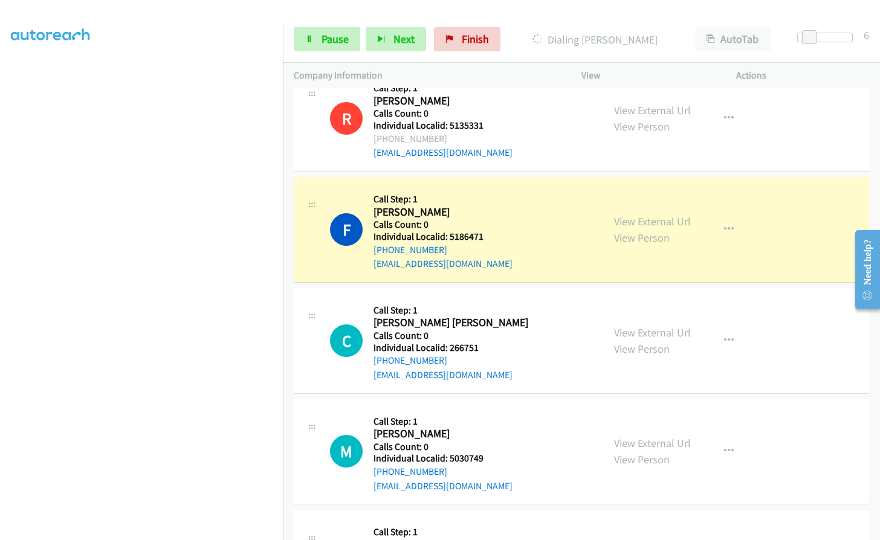
scroll to position [7235, 0]
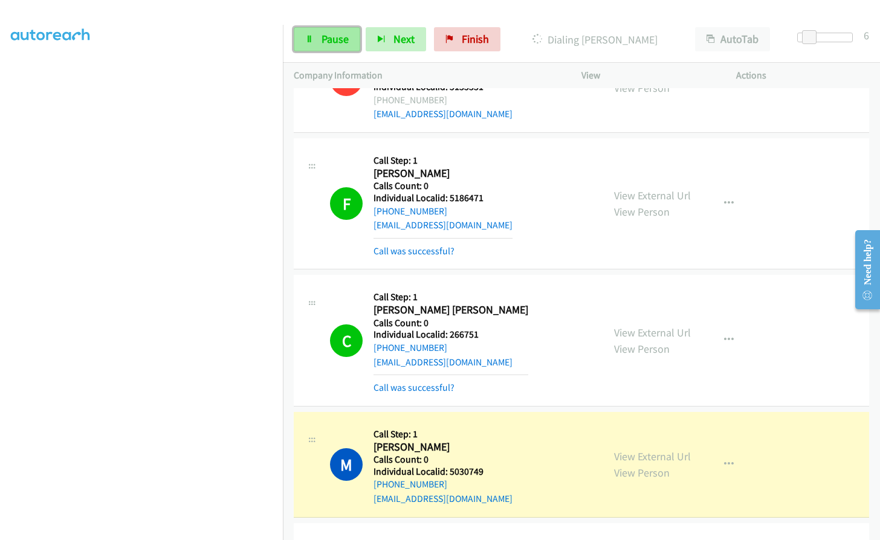
click at [320, 43] on link "Pause" at bounding box center [327, 39] width 66 height 24
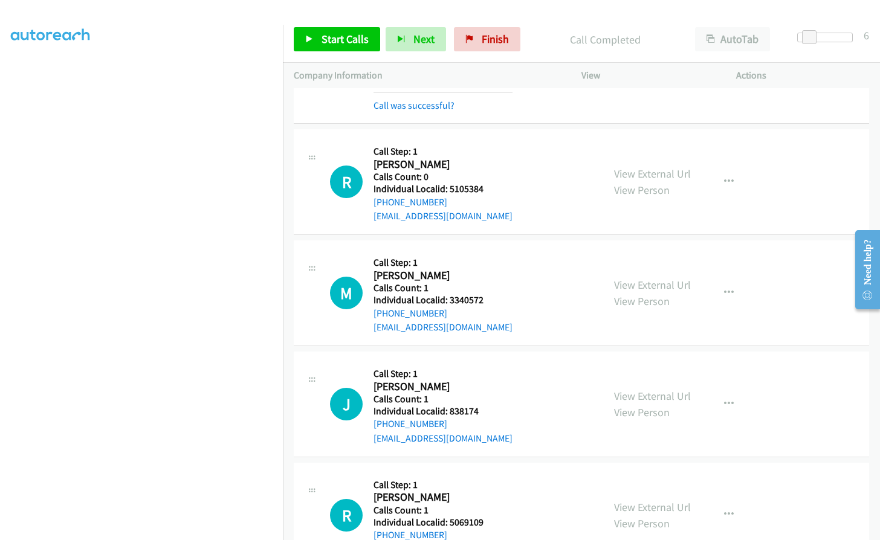
scroll to position [7658, 0]
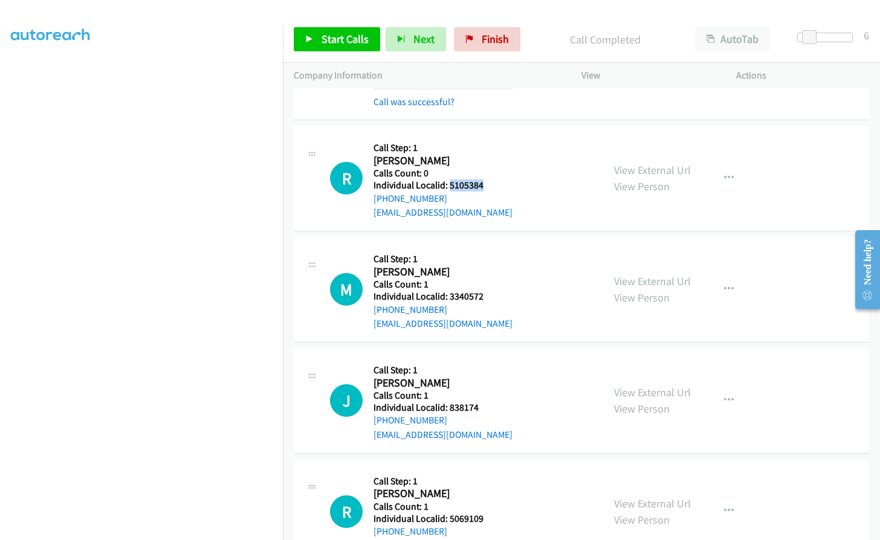
drag, startPoint x: 448, startPoint y: 146, endPoint x: 491, endPoint y: 142, distance: 43.7
click at [491, 142] on div "R Callback Scheduled Call Step: 1 [PERSON_NAME] America/[GEOGRAPHIC_DATA] Calls…" at bounding box center [461, 178] width 262 height 83
drag, startPoint x: 447, startPoint y: 252, endPoint x: 494, endPoint y: 253, distance: 46.5
click at [494, 253] on div "M Callback Scheduled Call Step: 1 [PERSON_NAME] America/New_York Calls Count: 1…" at bounding box center [461, 289] width 262 height 83
drag, startPoint x: 448, startPoint y: 365, endPoint x: 483, endPoint y: 362, distance: 35.2
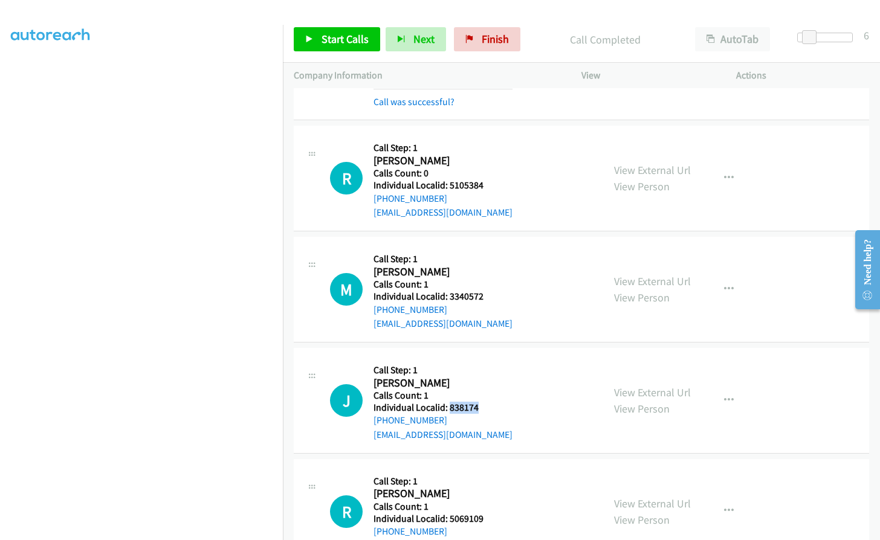
click at [483, 402] on h5 "Individual Localid: 838174" at bounding box center [442, 408] width 139 height 12
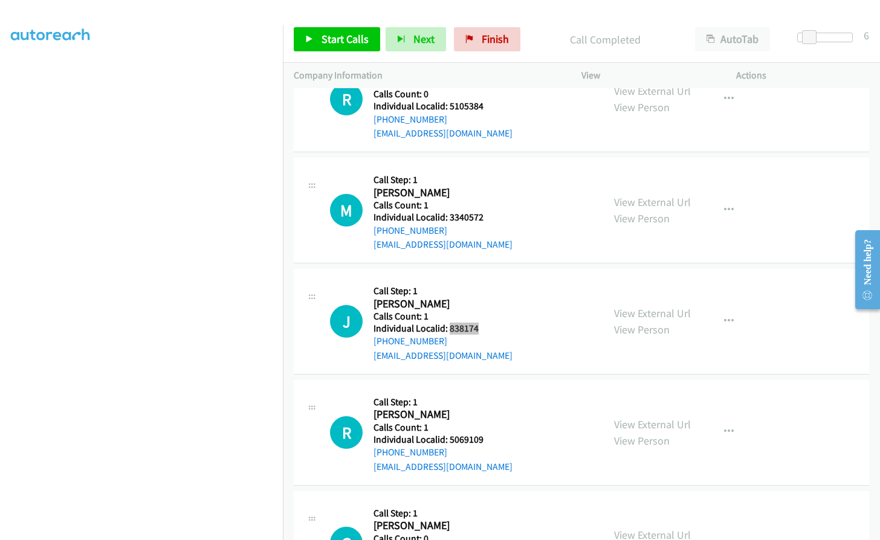
scroll to position [7764, 0]
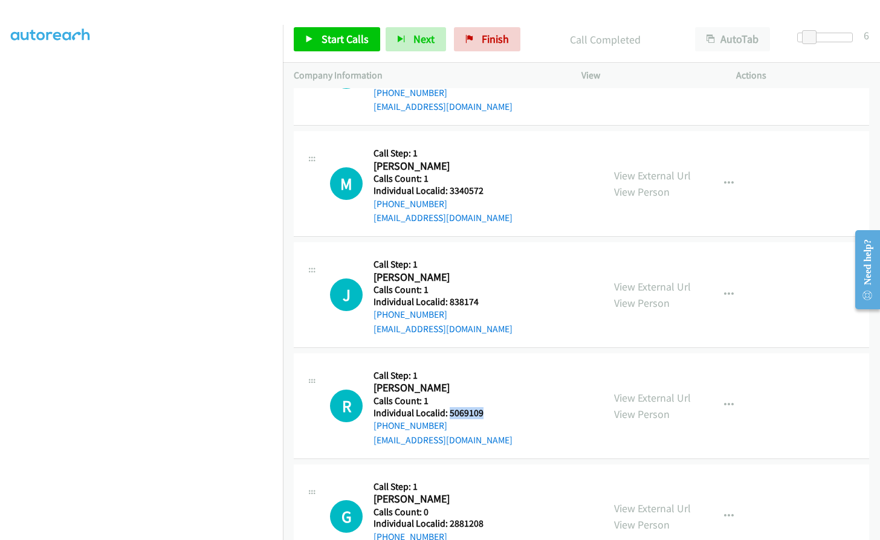
drag, startPoint x: 451, startPoint y: 371, endPoint x: 486, endPoint y: 370, distance: 35.1
click at [486, 370] on div "R Callback Scheduled Call Step: 1 [PERSON_NAME] America/New_York Calls Count: 1…" at bounding box center [461, 405] width 262 height 83
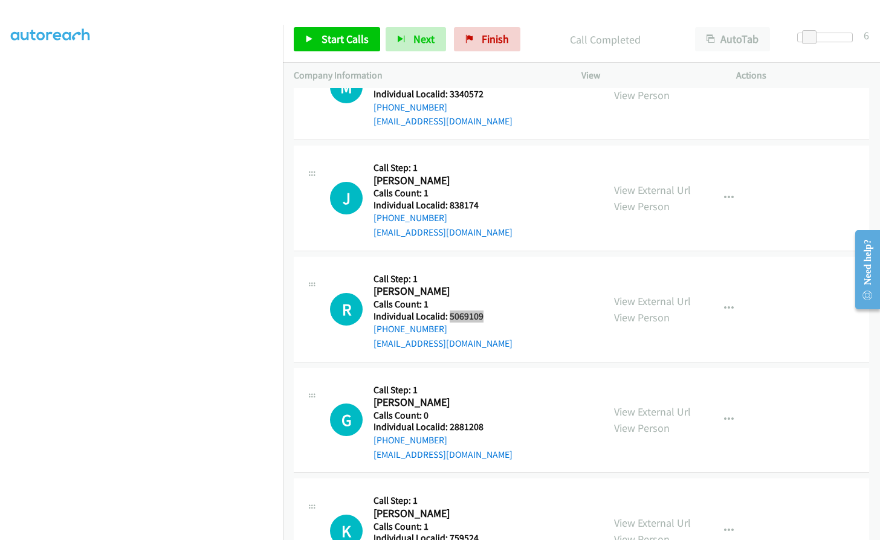
scroll to position [7900, 0]
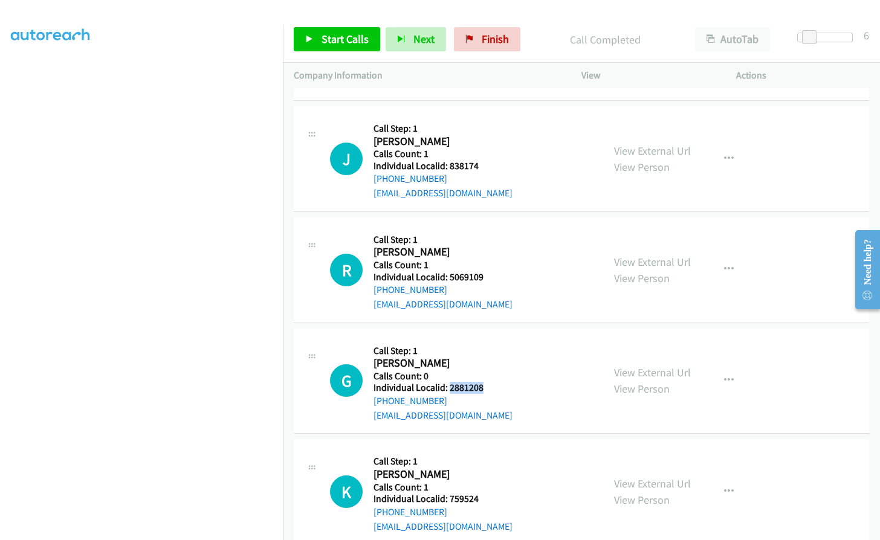
drag, startPoint x: 450, startPoint y: 345, endPoint x: 489, endPoint y: 344, distance: 39.3
click at [489, 344] on div "G Callback Scheduled Call Step: 1 [PERSON_NAME] America/[GEOGRAPHIC_DATA] Calls…" at bounding box center [461, 381] width 262 height 83
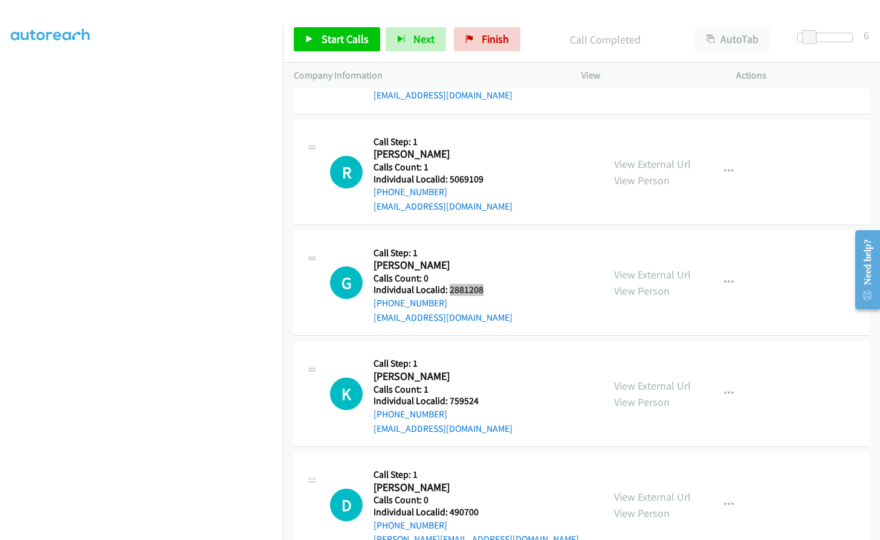
scroll to position [8036, 0]
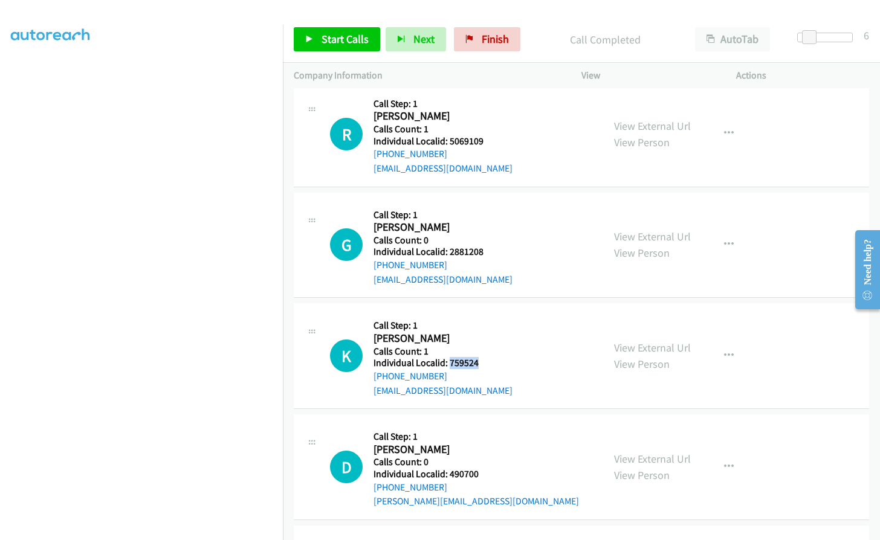
drag, startPoint x: 449, startPoint y: 320, endPoint x: 483, endPoint y: 320, distance: 33.8
click at [483, 320] on div "K Callback Scheduled Call Step: 1 [PERSON_NAME] America/New_York Calls Count: 1…" at bounding box center [461, 355] width 262 height 83
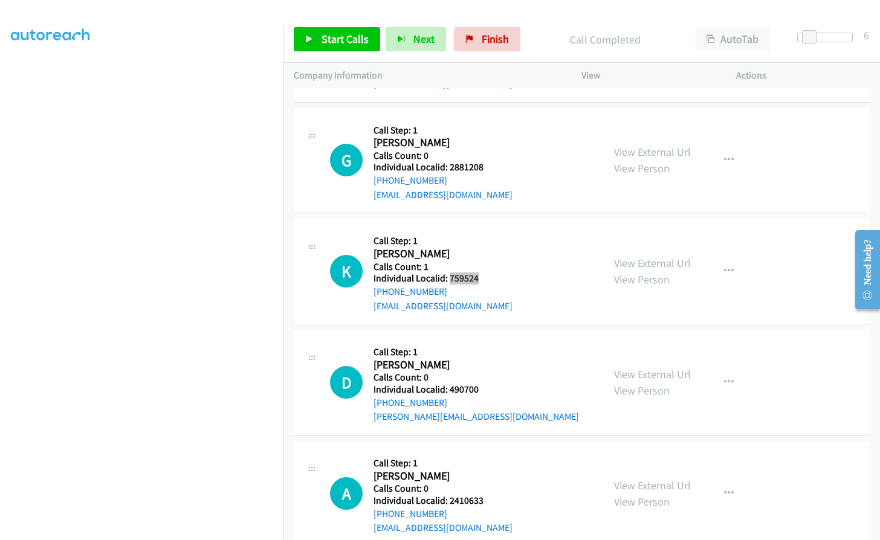
scroll to position [8127, 0]
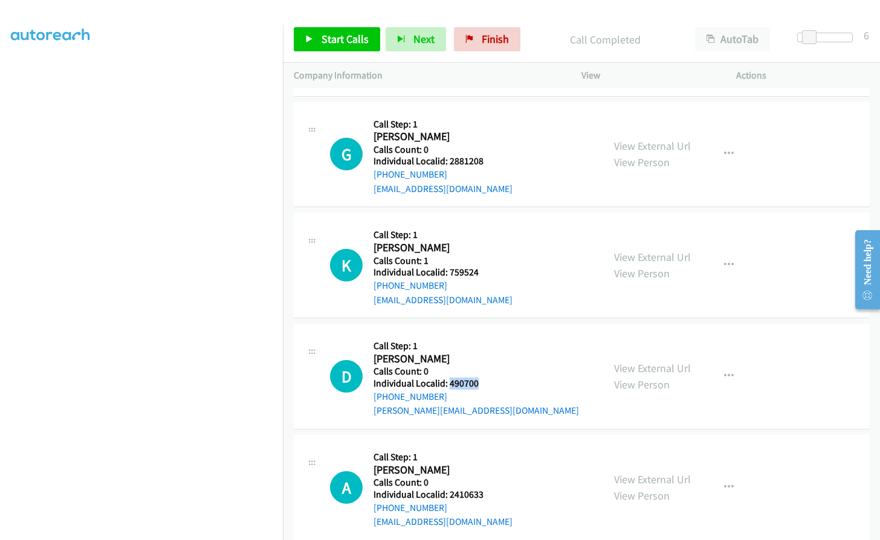
drag, startPoint x: 448, startPoint y: 340, endPoint x: 485, endPoint y: 340, distance: 36.9
click at [485, 340] on div "D Callback Scheduled Call Step: 1 [PERSON_NAME] America/Los_Angeles Calls Count…" at bounding box center [461, 376] width 262 height 83
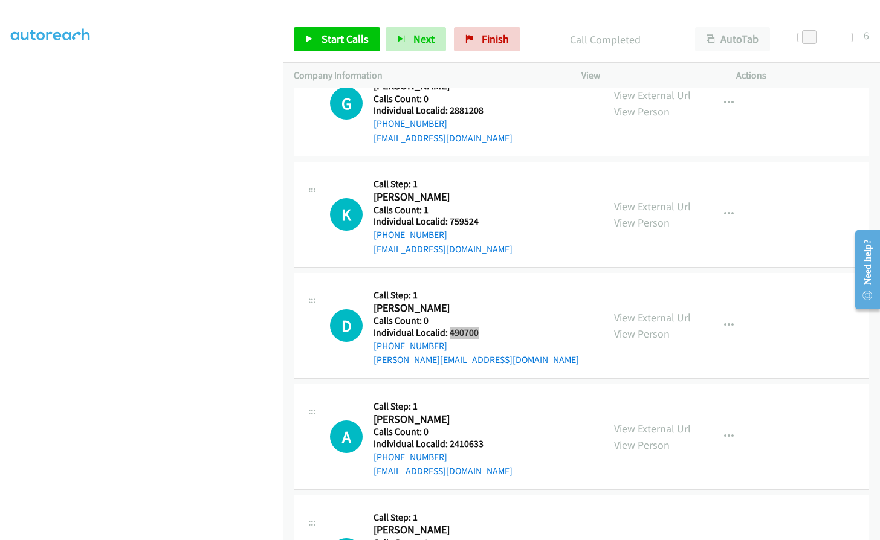
scroll to position [8233, 0]
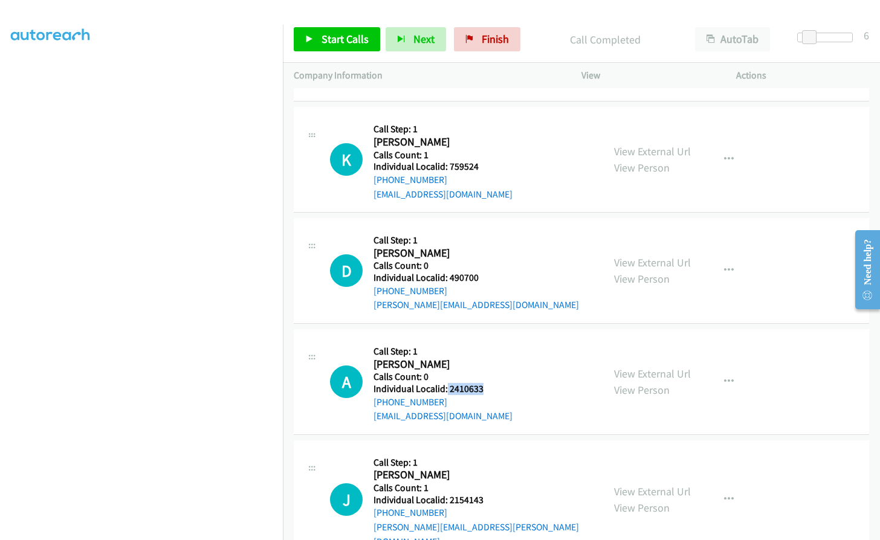
drag, startPoint x: 447, startPoint y: 344, endPoint x: 487, endPoint y: 349, distance: 40.8
click at [487, 349] on div "A Callback Scheduled Call Step: 1 [PERSON_NAME] America/New_York Calls Count: 0…" at bounding box center [461, 381] width 262 height 83
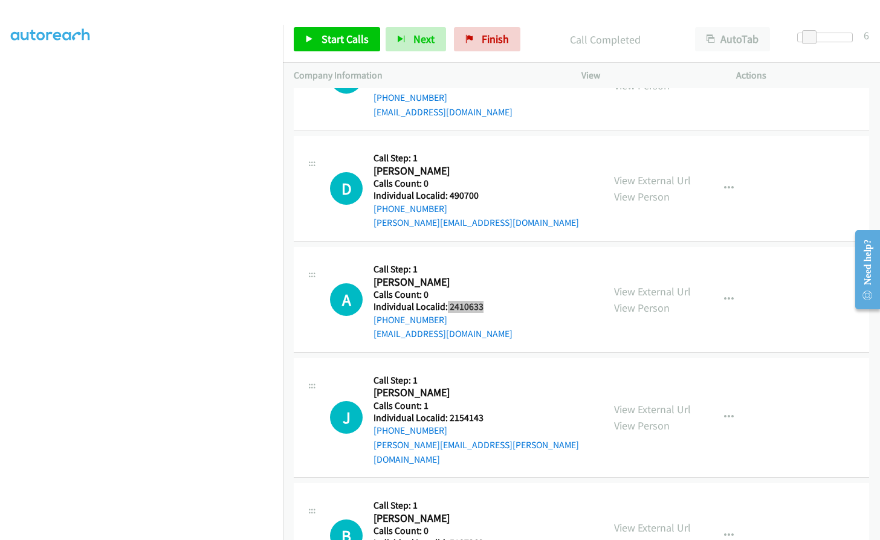
scroll to position [8323, 0]
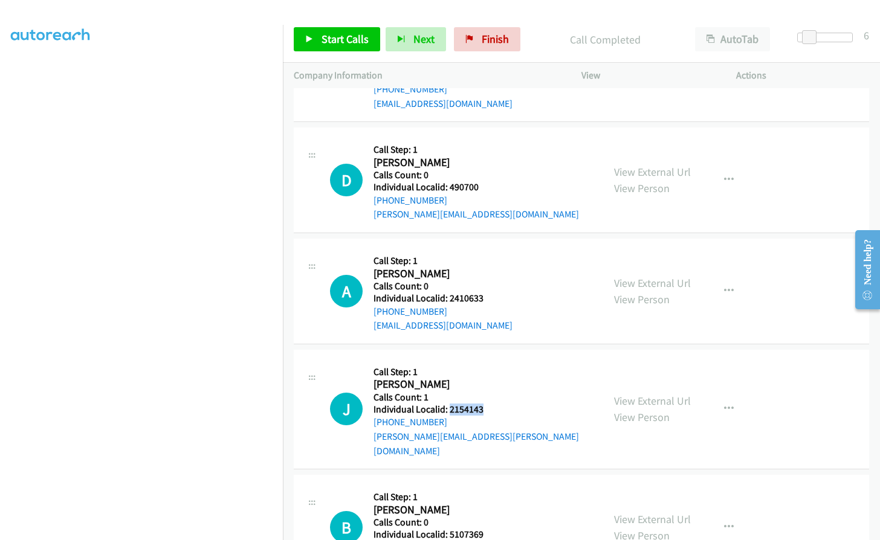
drag, startPoint x: 448, startPoint y: 367, endPoint x: 499, endPoint y: 371, distance: 50.9
click at [500, 371] on div "J Callback Scheduled Call Step: 1 [PERSON_NAME] America/New_York Calls Count: 1…" at bounding box center [461, 409] width 262 height 97
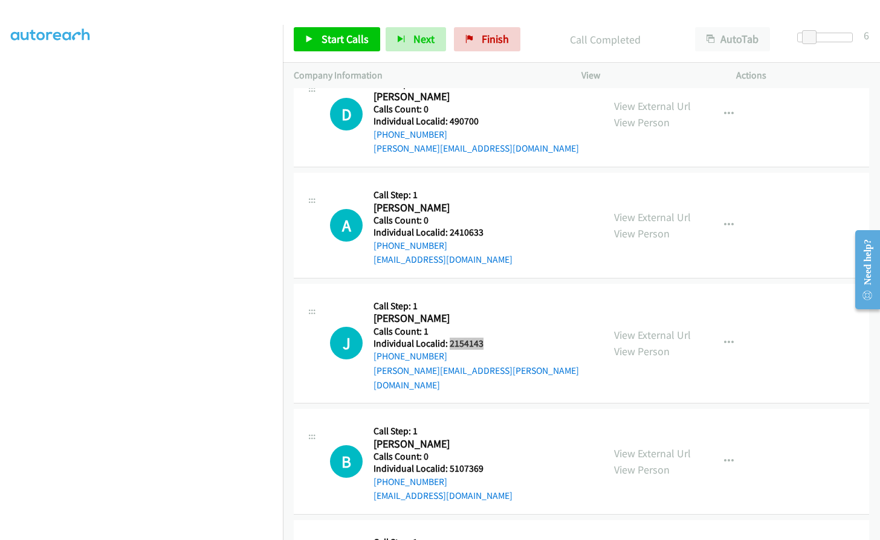
scroll to position [8414, 0]
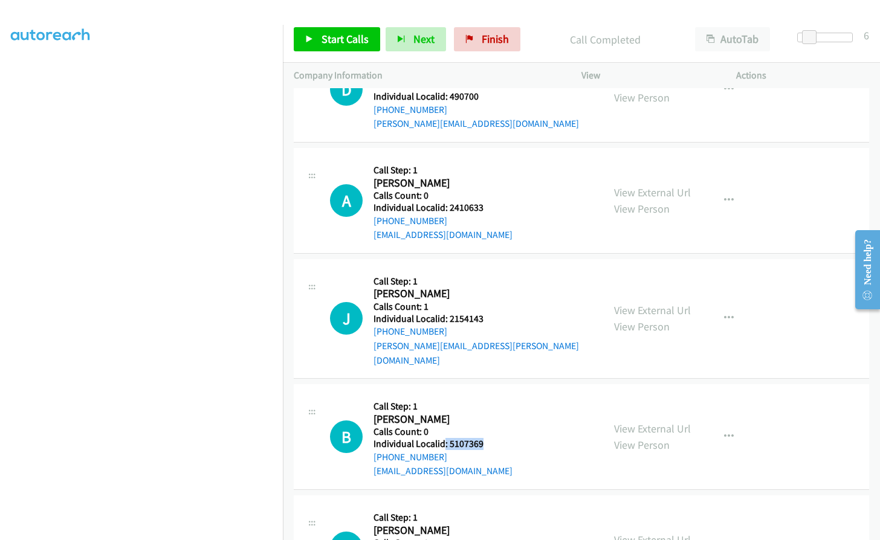
drag, startPoint x: 448, startPoint y: 384, endPoint x: 485, endPoint y: 384, distance: 36.3
click at [485, 395] on div "B Callback Scheduled Call Step: 1 [PERSON_NAME] America/New_York Calls Count: 0…" at bounding box center [461, 436] width 262 height 83
click at [460, 384] on div "B Callback Scheduled Call Step: 1 [PERSON_NAME] America/New_York Calls Count: 0…" at bounding box center [581, 437] width 575 height 106
drag, startPoint x: 448, startPoint y: 387, endPoint x: 493, endPoint y: 388, distance: 44.7
click at [493, 395] on div "B Callback Scheduled Call Step: 1 [PERSON_NAME] America/New_York Calls Count: 0…" at bounding box center [461, 436] width 262 height 83
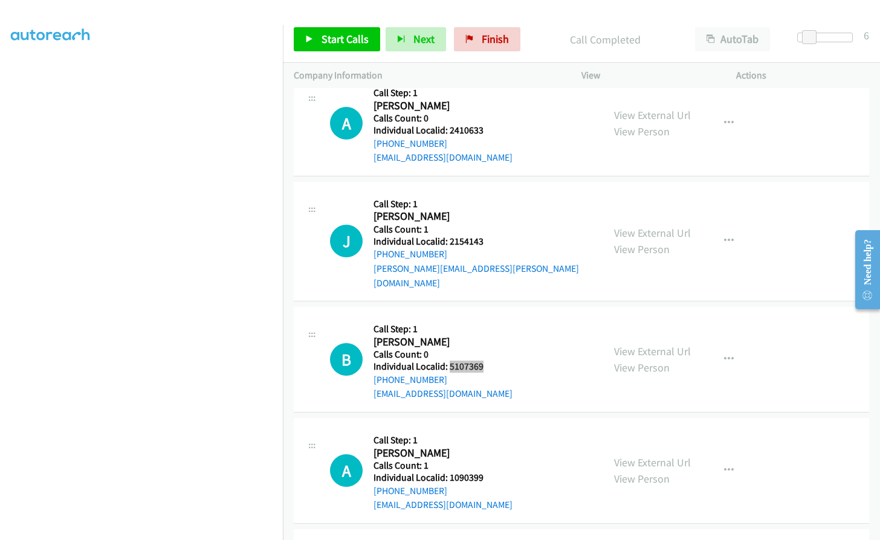
scroll to position [8504, 0]
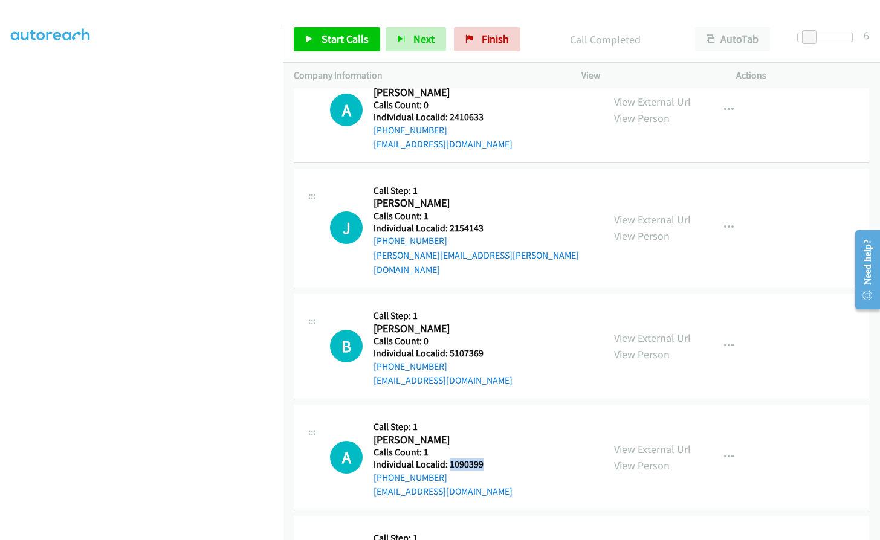
drag, startPoint x: 448, startPoint y: 405, endPoint x: 482, endPoint y: 405, distance: 34.5
click at [489, 416] on div "A Callback Scheduled Call Step: 1 [PERSON_NAME] America/[GEOGRAPHIC_DATA] Calls…" at bounding box center [461, 457] width 262 height 83
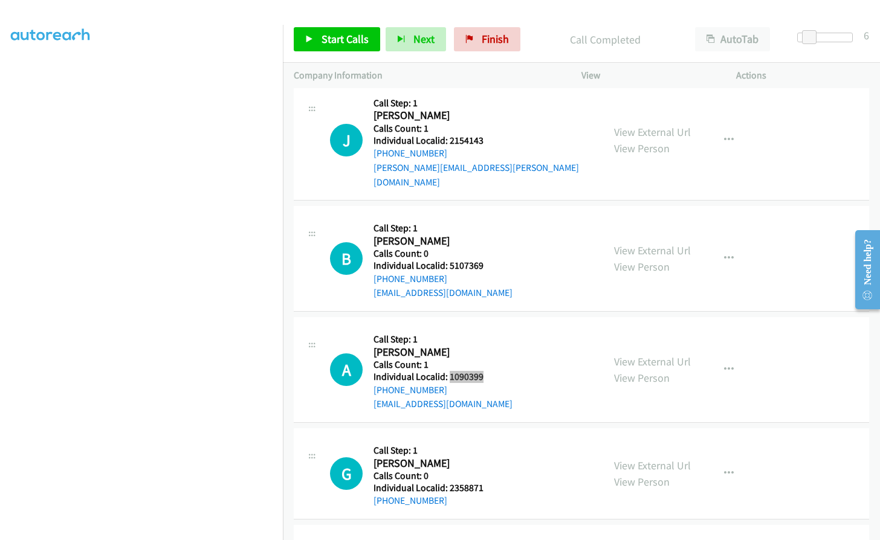
scroll to position [8610, 0]
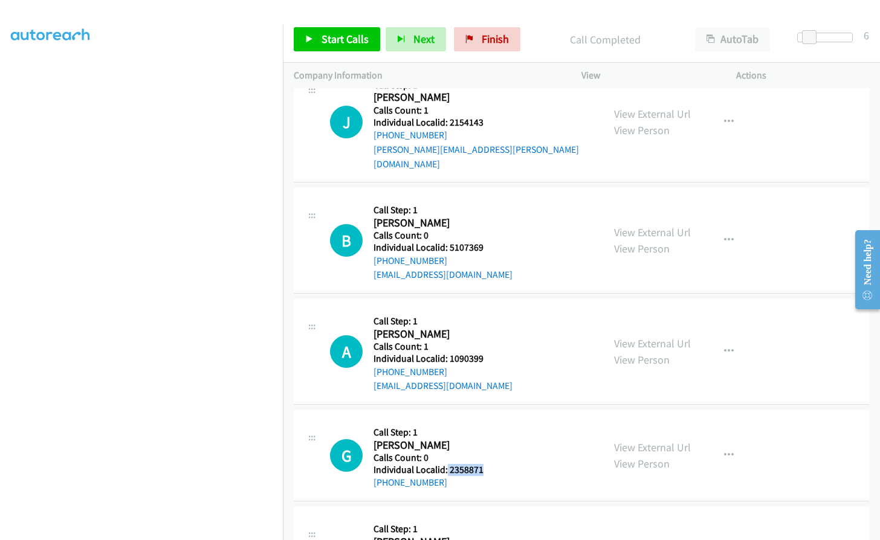
drag, startPoint x: 446, startPoint y: 412, endPoint x: 485, endPoint y: 412, distance: 39.3
click at [485, 421] on div "G Callback Scheduled Call Step: 1 [PERSON_NAME] America/Los_Angeles Calls Count…" at bounding box center [461, 455] width 262 height 69
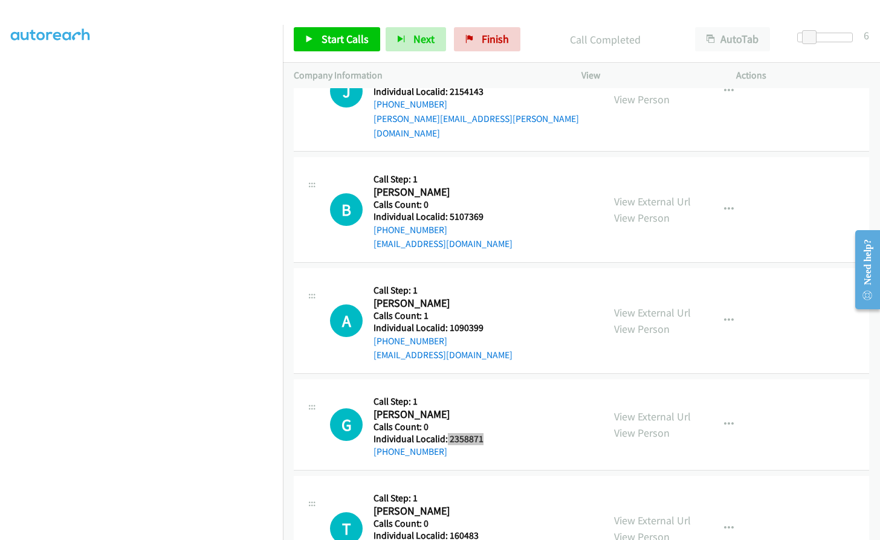
scroll to position [8792, 0]
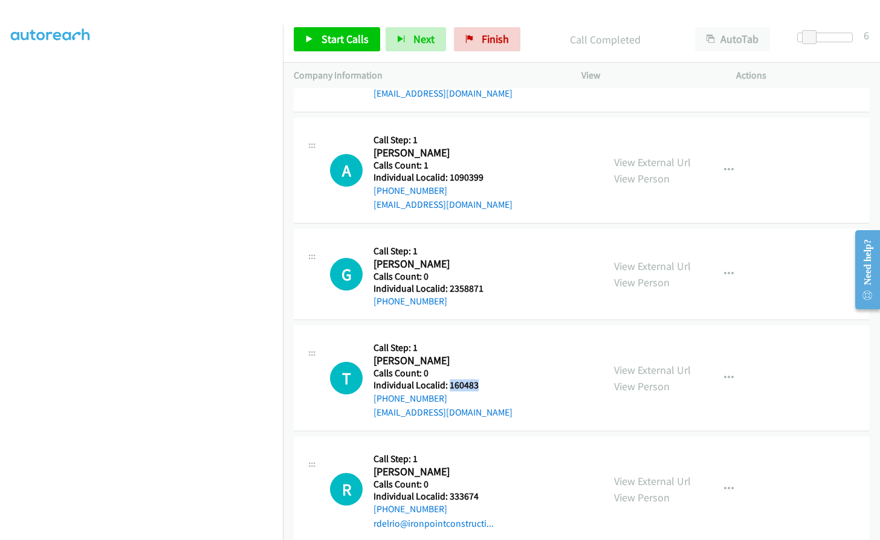
drag, startPoint x: 450, startPoint y: 328, endPoint x: 482, endPoint y: 326, distance: 32.1
click at [482, 337] on div "T Callback Scheduled Call Step: 1 [PERSON_NAME] America/Los_Angeles Calls Count…" at bounding box center [461, 378] width 262 height 83
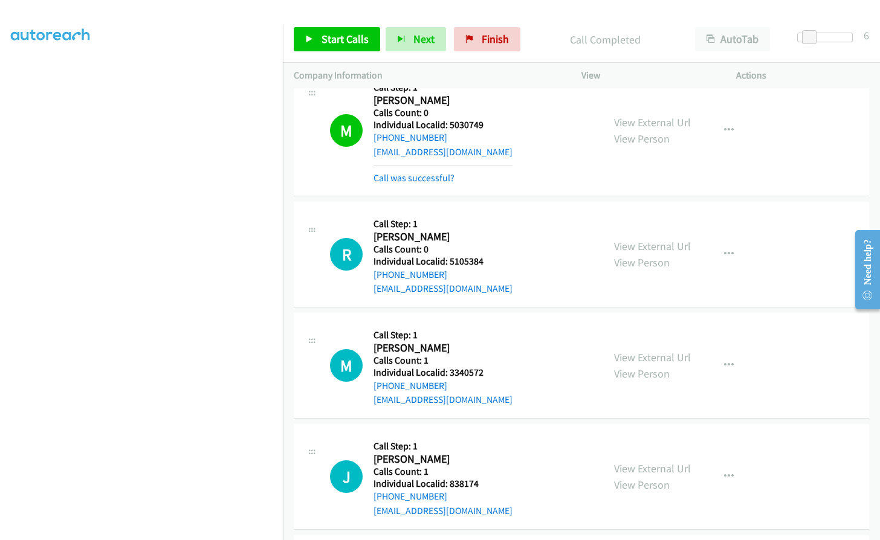
scroll to position [7603, 0]
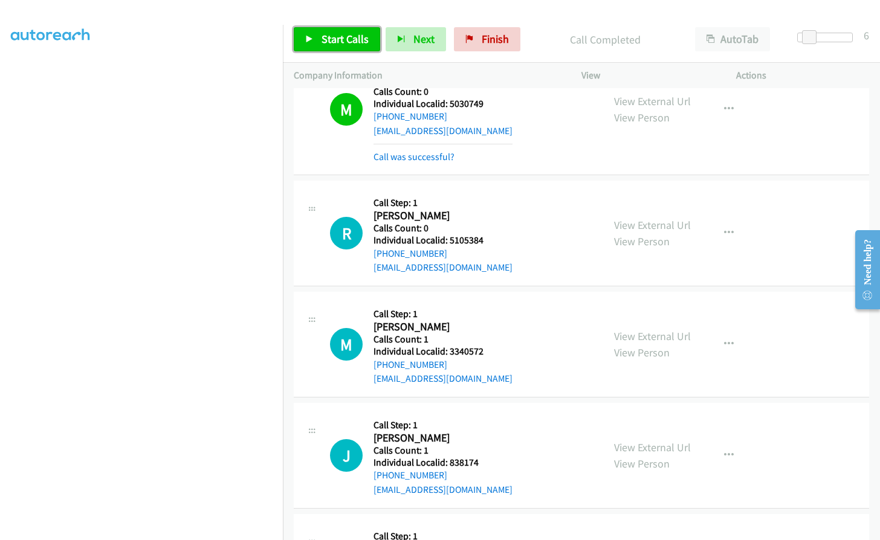
click at [313, 42] on icon at bounding box center [309, 40] width 8 height 8
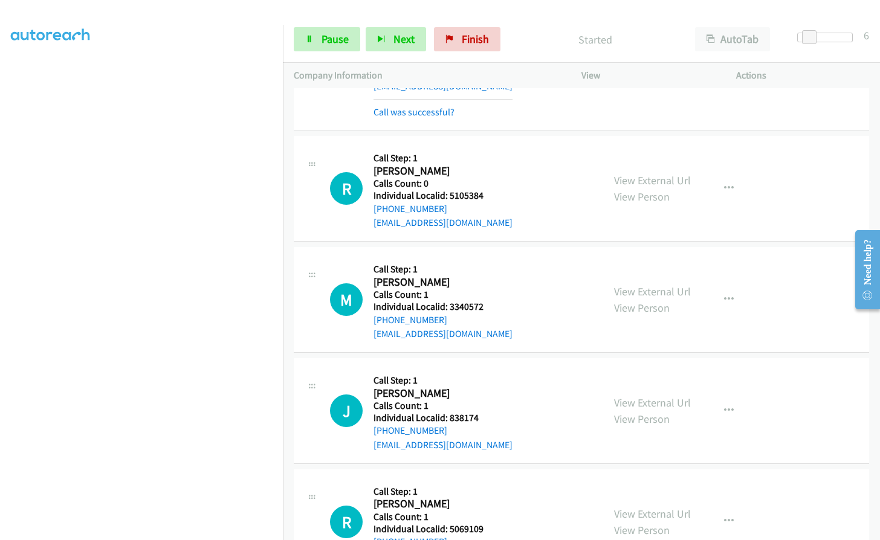
scroll to position [7649, 0]
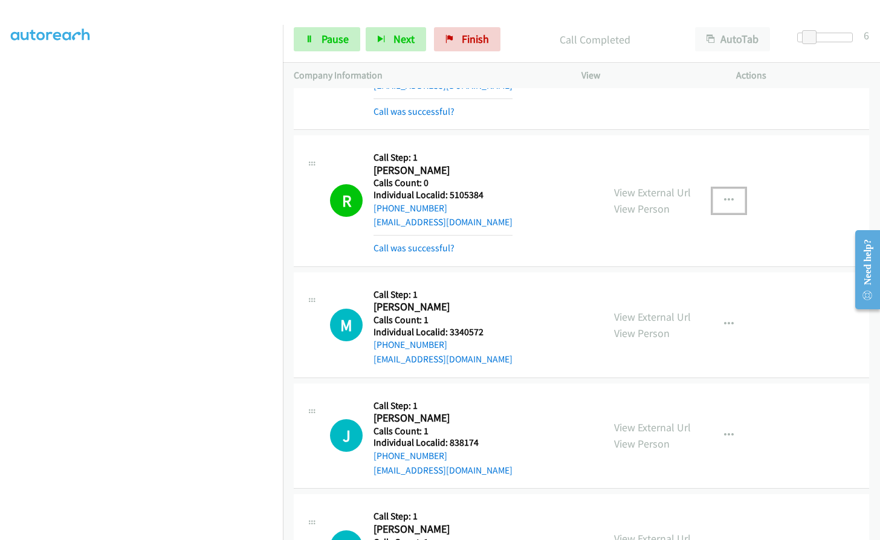
click at [728, 189] on button "button" at bounding box center [728, 201] width 33 height 24
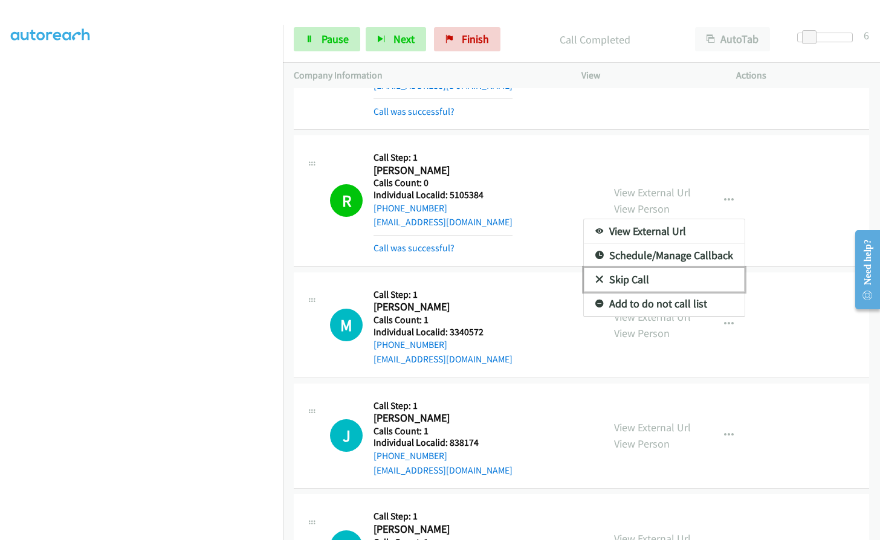
click at [595, 276] on icon at bounding box center [599, 280] width 8 height 8
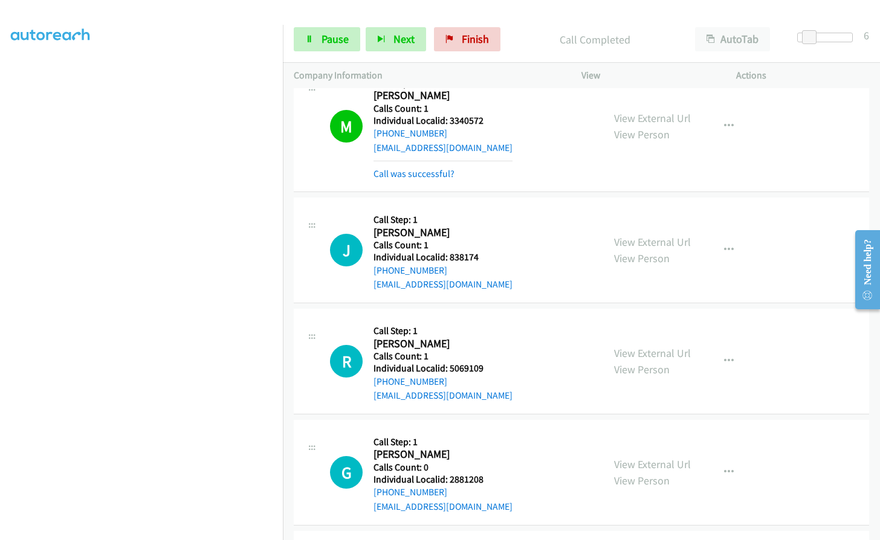
scroll to position [7921, 0]
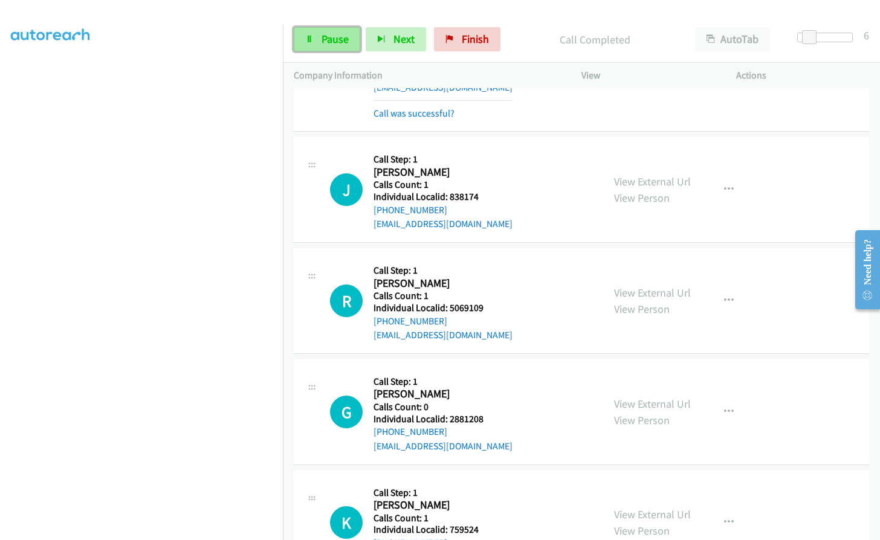
click at [311, 36] on icon at bounding box center [309, 40] width 8 height 8
click at [323, 40] on span "Start Calls" at bounding box center [344, 39] width 47 height 14
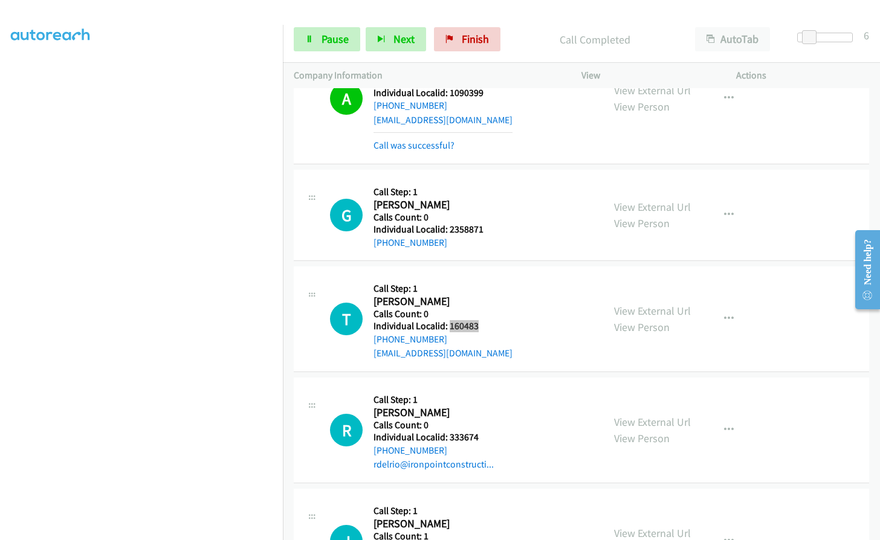
scroll to position [9111, 0]
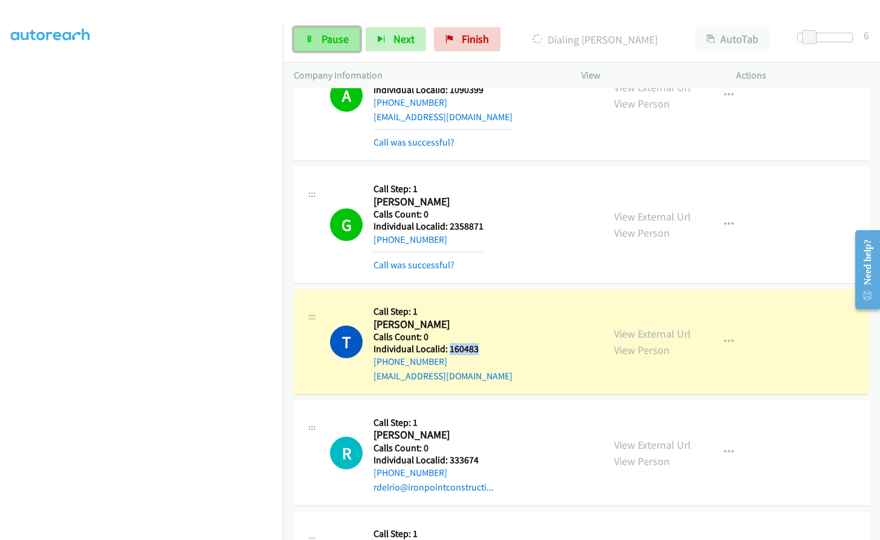
click at [321, 42] on span "Pause" at bounding box center [334, 39] width 27 height 14
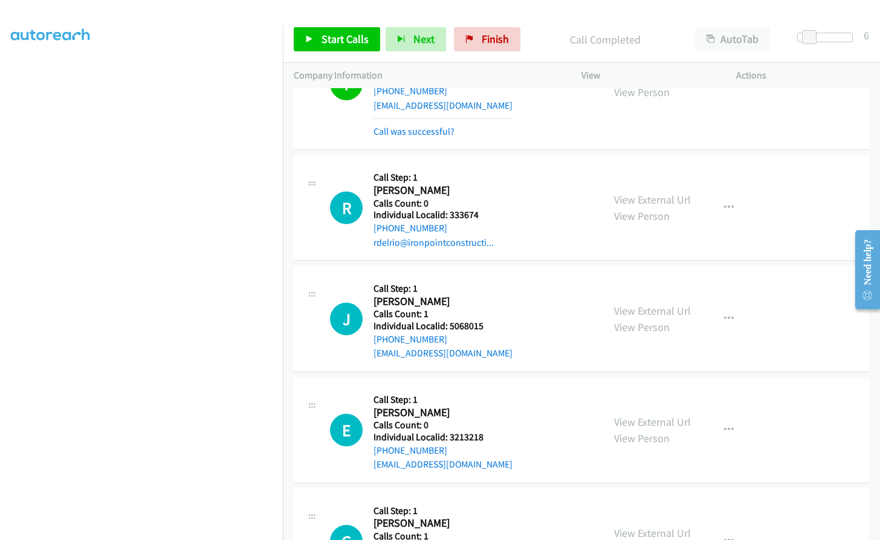
scroll to position [9383, 0]
drag, startPoint x: 450, startPoint y: 155, endPoint x: 481, endPoint y: 155, distance: 31.4
click at [481, 208] on h5 "Individual Localid: 333674" at bounding box center [433, 214] width 120 height 12
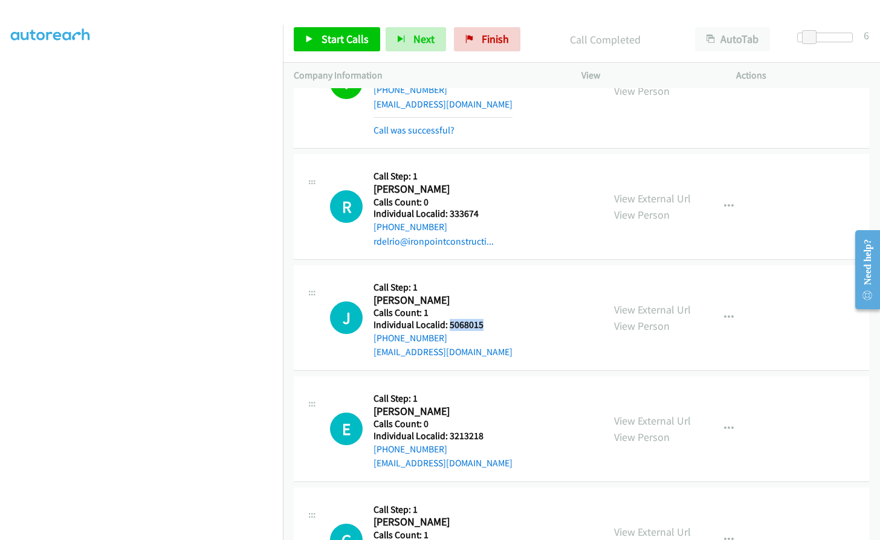
drag, startPoint x: 448, startPoint y: 271, endPoint x: 488, endPoint y: 267, distance: 40.1
click at [488, 319] on h5 "Individual Localid: 5068015" at bounding box center [442, 325] width 139 height 12
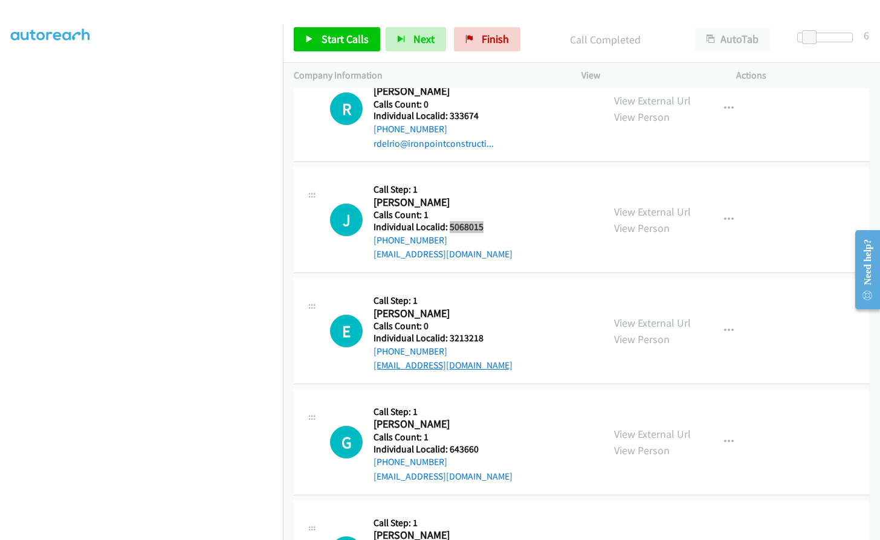
scroll to position [9564, 0]
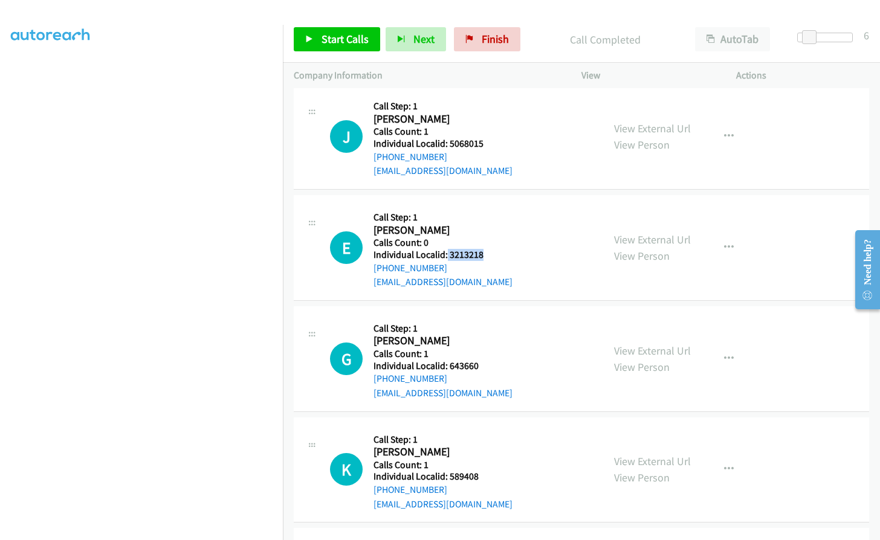
drag, startPoint x: 446, startPoint y: 195, endPoint x: 487, endPoint y: 195, distance: 41.1
click at [487, 249] on h5 "Individual Localid: 3213218" at bounding box center [442, 255] width 139 height 12
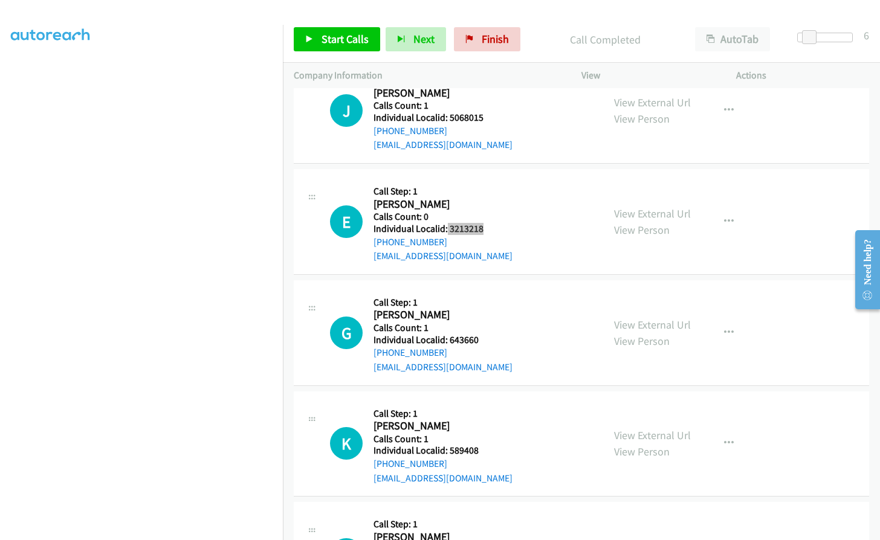
scroll to position [9625, 0]
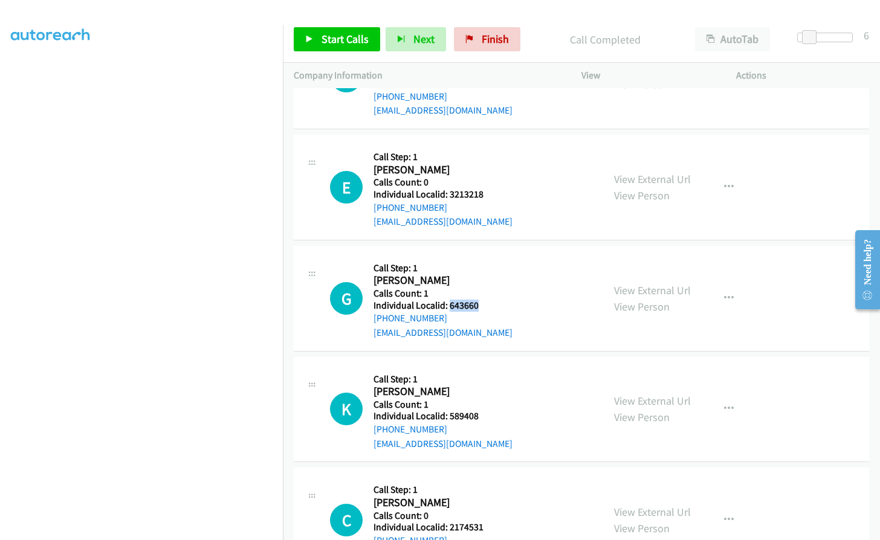
drag, startPoint x: 450, startPoint y: 250, endPoint x: 482, endPoint y: 248, distance: 31.5
click at [482, 257] on div "G Callback Scheduled Call Step: 1 [PERSON_NAME] America/New_York Calls Count: 1…" at bounding box center [461, 298] width 262 height 83
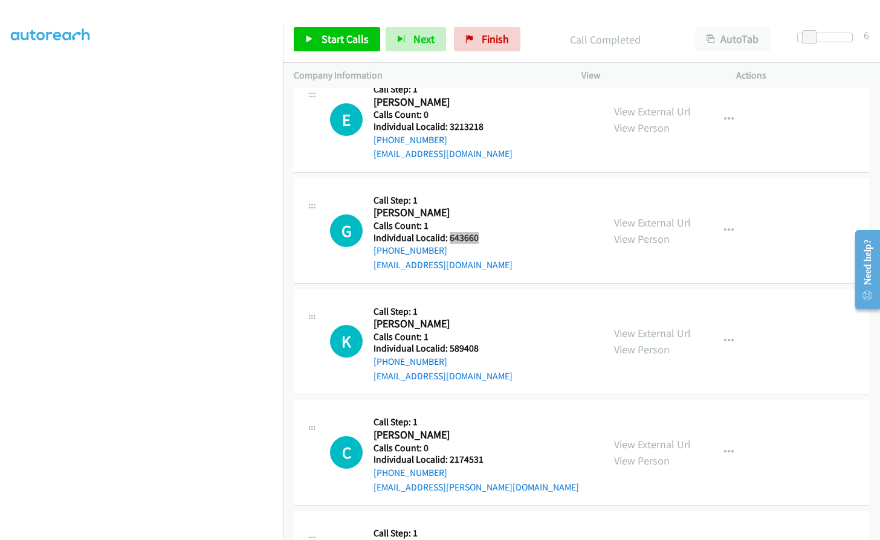
scroll to position [9700, 0]
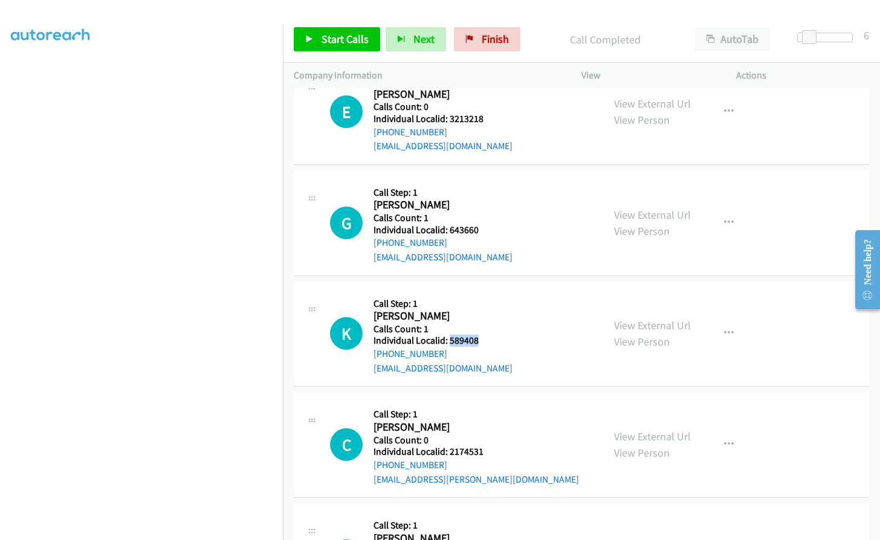
drag, startPoint x: 449, startPoint y: 283, endPoint x: 481, endPoint y: 283, distance: 32.0
click at [481, 335] on h5 "Individual Localid: 589408" at bounding box center [442, 341] width 139 height 12
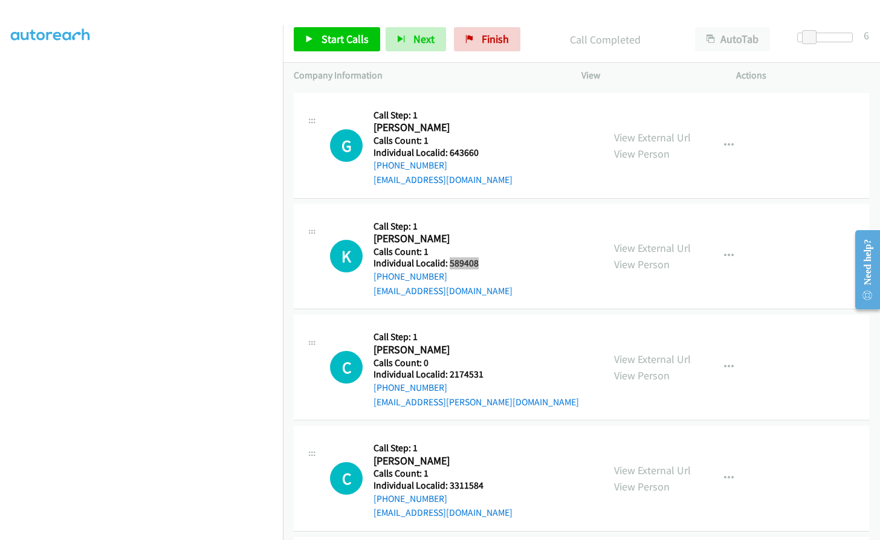
scroll to position [9791, 0]
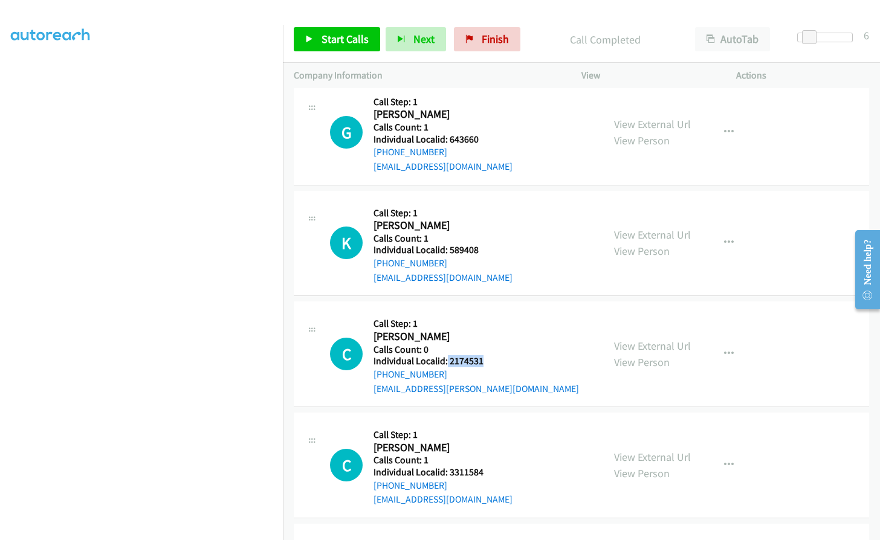
drag, startPoint x: 447, startPoint y: 306, endPoint x: 483, endPoint y: 303, distance: 37.0
click at [483, 312] on div "C Callback Scheduled Call Step: 1 [PERSON_NAME] America/Los_Angeles Calls Count…" at bounding box center [461, 353] width 262 height 83
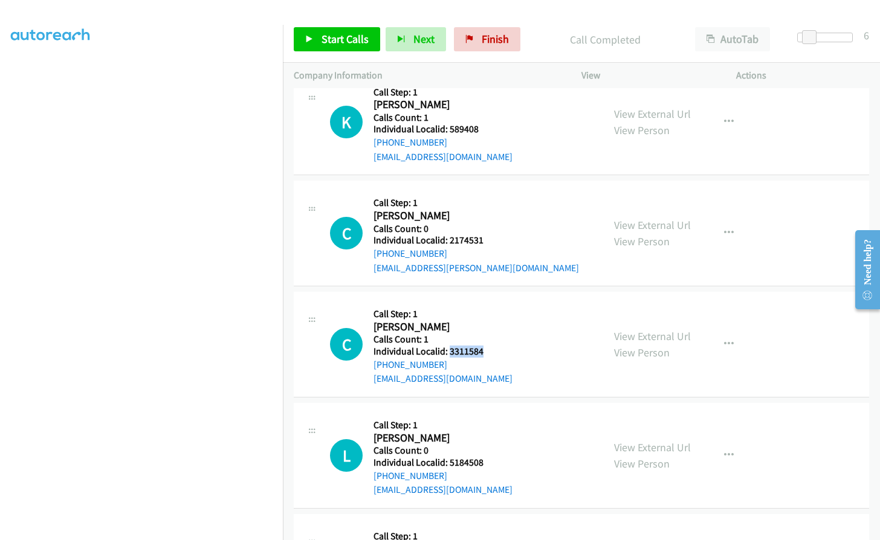
drag, startPoint x: 448, startPoint y: 294, endPoint x: 483, endPoint y: 291, distance: 35.2
click at [483, 303] on div "C Callback Scheduled Call Step: 1 [PERSON_NAME] America/[GEOGRAPHIC_DATA] Calls…" at bounding box center [461, 344] width 262 height 83
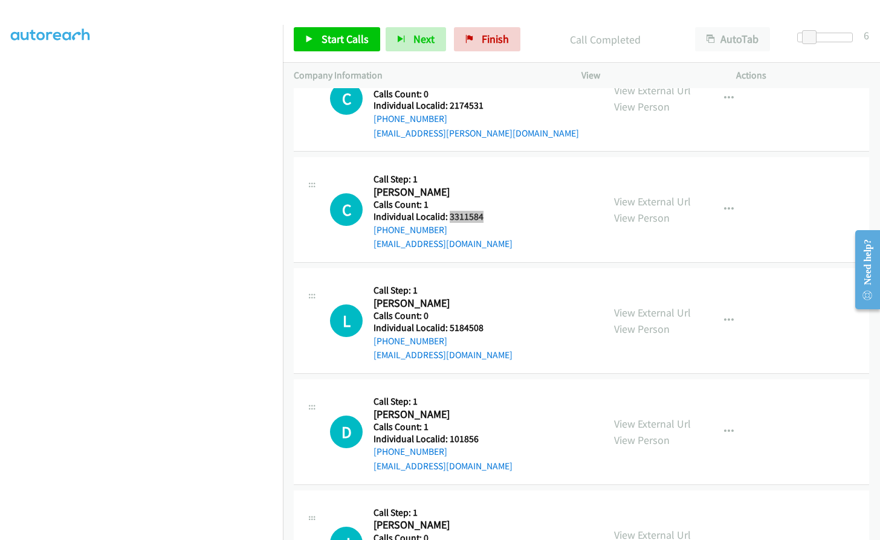
scroll to position [10063, 0]
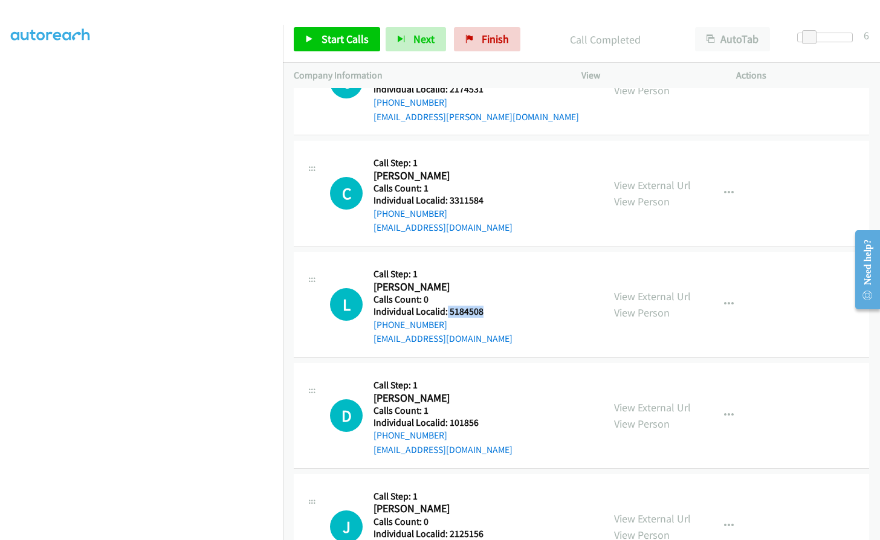
drag, startPoint x: 446, startPoint y: 257, endPoint x: 481, endPoint y: 253, distance: 35.2
click at [481, 306] on h5 "Individual Localid: 5184508" at bounding box center [442, 312] width 139 height 12
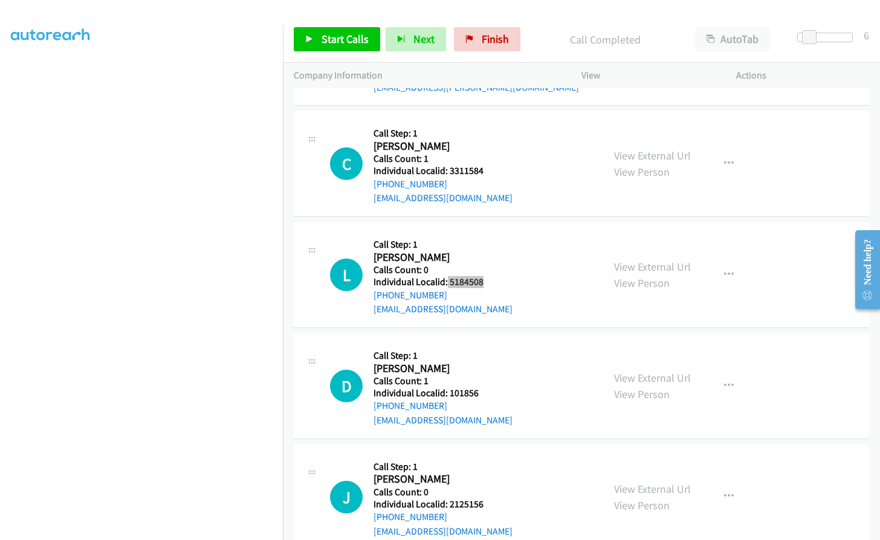
scroll to position [10169, 0]
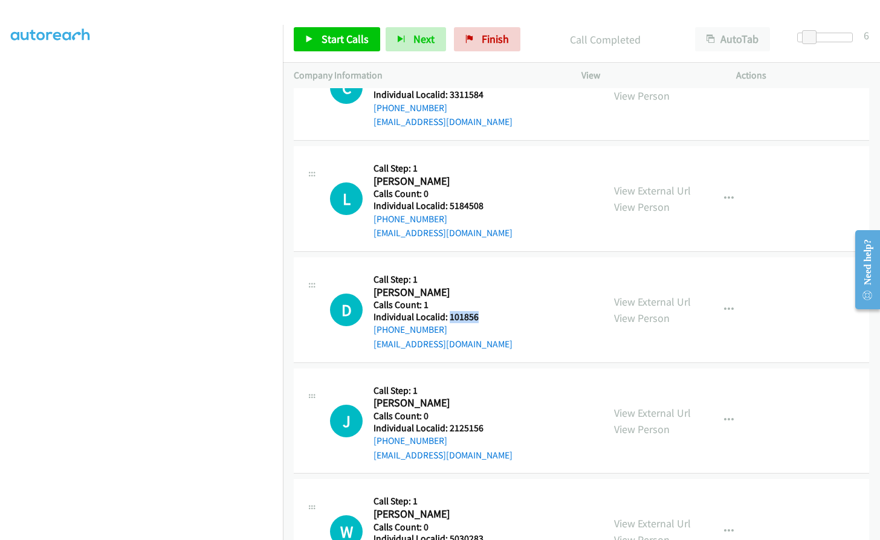
drag, startPoint x: 448, startPoint y: 261, endPoint x: 487, endPoint y: 261, distance: 38.7
click at [487, 268] on div "D Callback Scheduled Call Step: 1 [PERSON_NAME] America/Los_Angeles Calls Count…" at bounding box center [461, 309] width 262 height 83
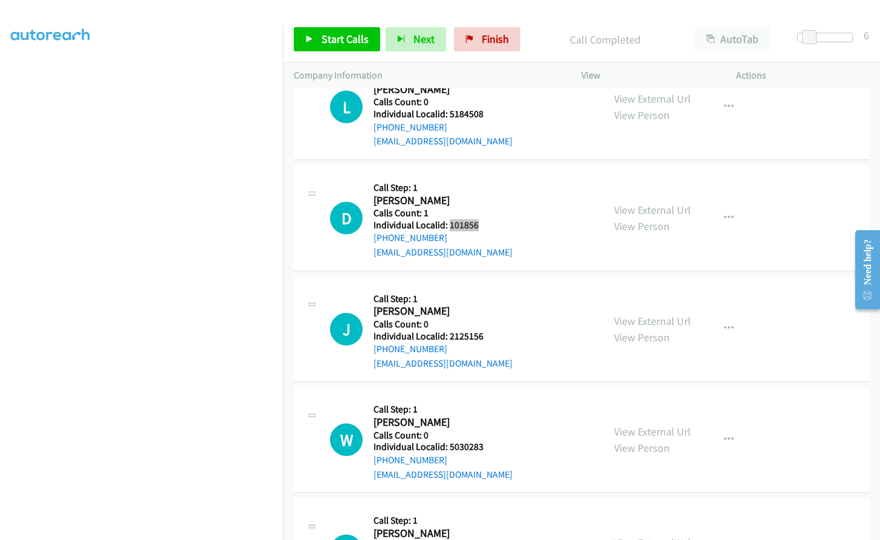
scroll to position [10290, 0]
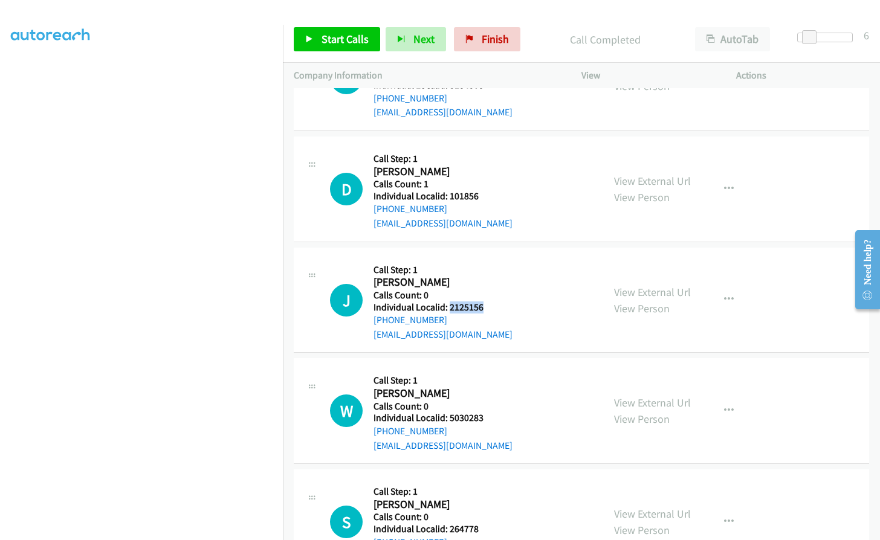
drag, startPoint x: 448, startPoint y: 250, endPoint x: 491, endPoint y: 247, distance: 43.1
click at [491, 259] on div "J Callback Scheduled Call Step: 1 [PERSON_NAME] America/New_York Calls Count: 0…" at bounding box center [461, 300] width 262 height 83
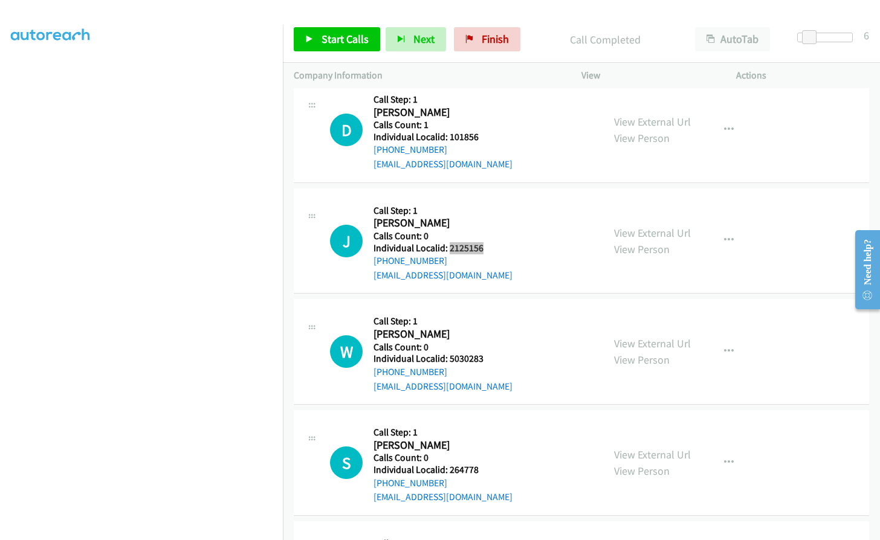
scroll to position [10350, 0]
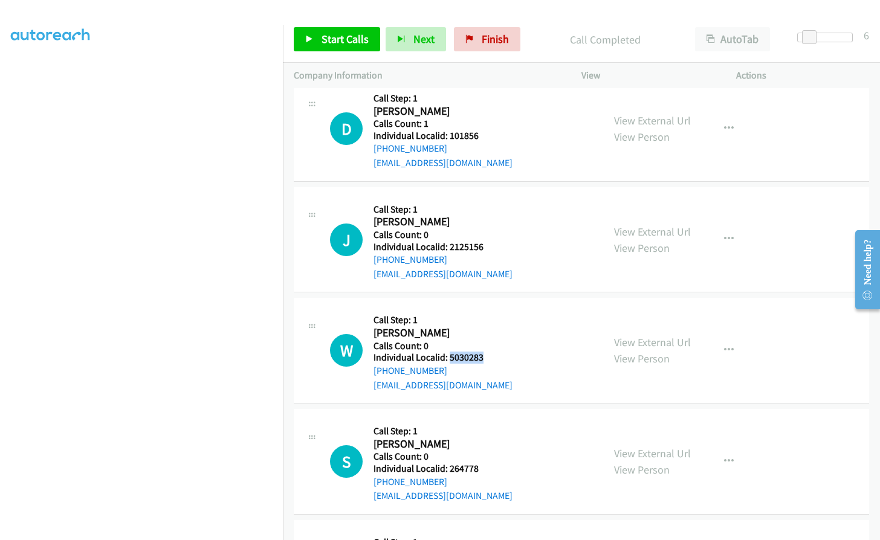
drag, startPoint x: 447, startPoint y: 297, endPoint x: 494, endPoint y: 299, distance: 46.6
click at [494, 309] on div "W Callback Scheduled Call Step: 1 [PERSON_NAME] America/New_York Calls Count: 0…" at bounding box center [461, 350] width 262 height 83
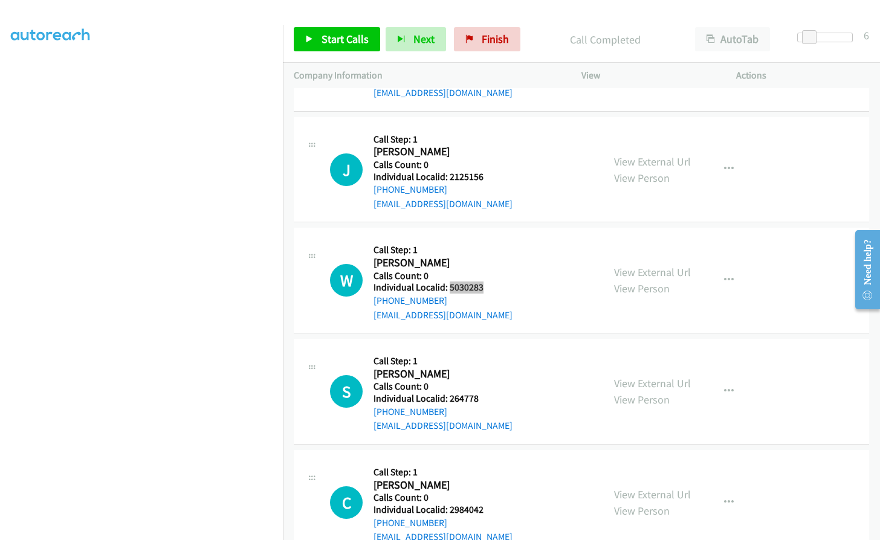
scroll to position [10426, 0]
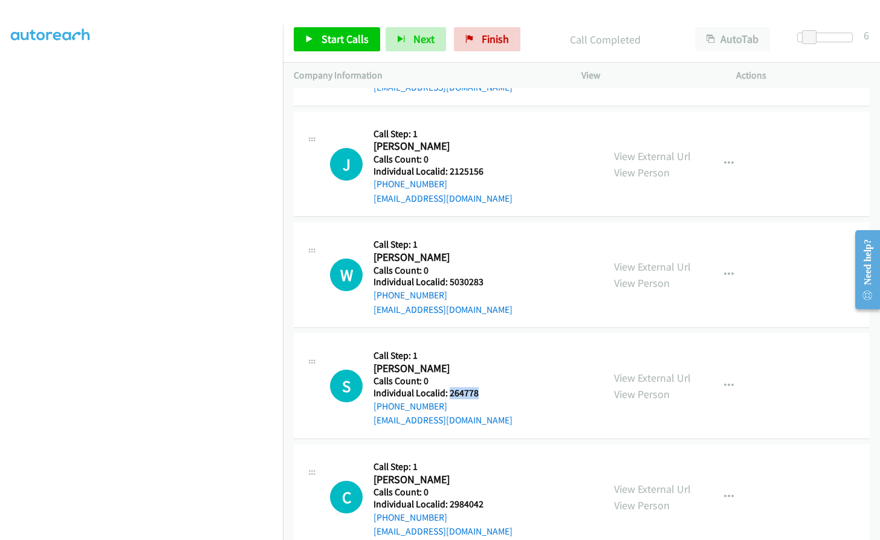
drag, startPoint x: 447, startPoint y: 337, endPoint x: 489, endPoint y: 337, distance: 41.7
click at [489, 344] on div "S Callback Scheduled Call Step: 1 [PERSON_NAME] America/[GEOGRAPHIC_DATA] Calls…" at bounding box center [461, 385] width 262 height 83
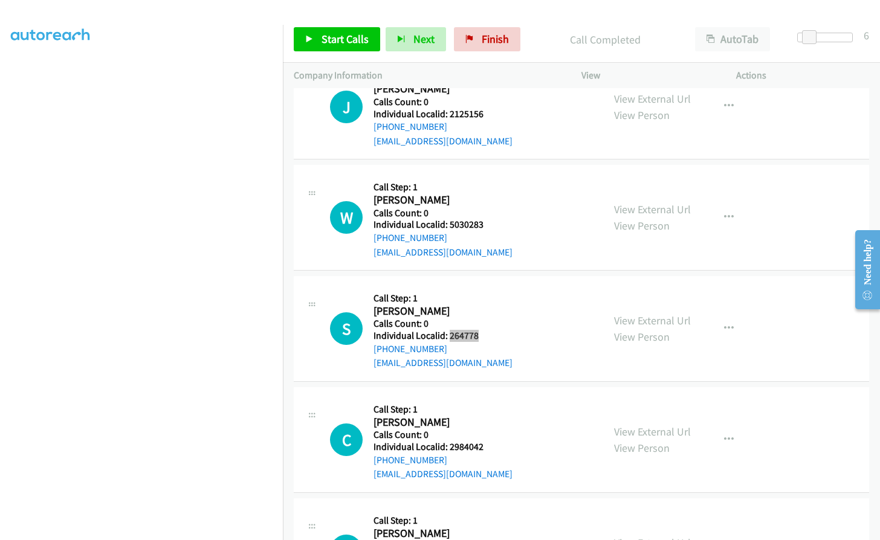
scroll to position [10486, 0]
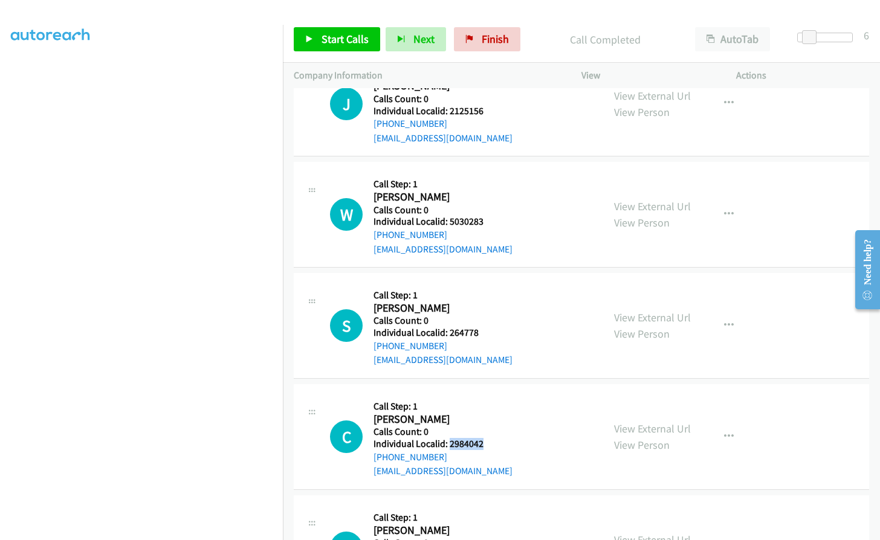
drag, startPoint x: 449, startPoint y: 387, endPoint x: 483, endPoint y: 387, distance: 34.4
click at [483, 395] on div "C Callback Scheduled Call Step: 1 [PERSON_NAME] America/[GEOGRAPHIC_DATA] Calls…" at bounding box center [461, 436] width 262 height 83
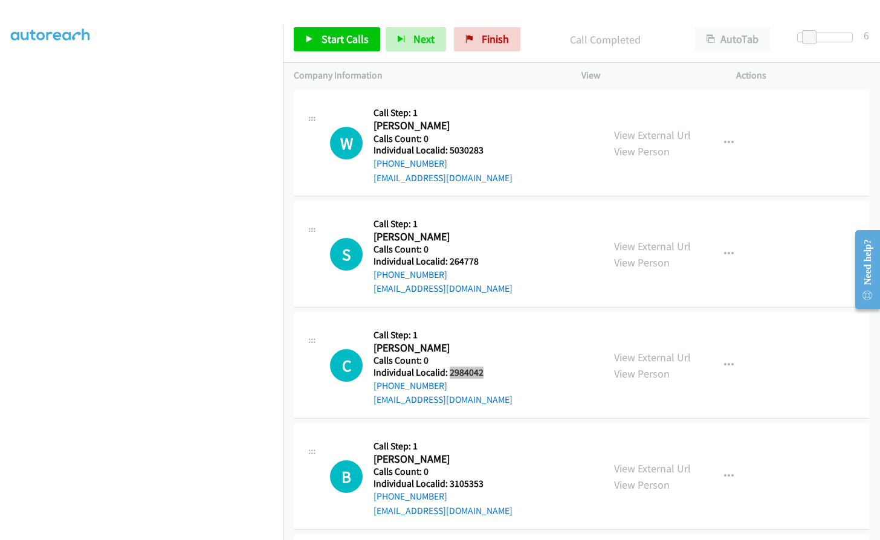
scroll to position [10577, 0]
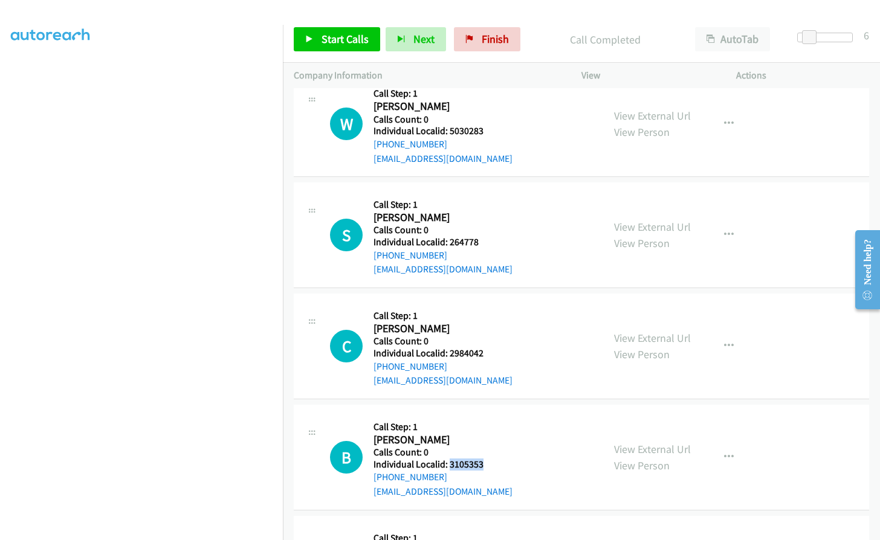
drag, startPoint x: 448, startPoint y: 407, endPoint x: 486, endPoint y: 407, distance: 38.1
click at [486, 416] on div "B Callback Scheduled Call Step: 1 [PERSON_NAME] America/Los_Angeles Calls Count…" at bounding box center [461, 457] width 262 height 83
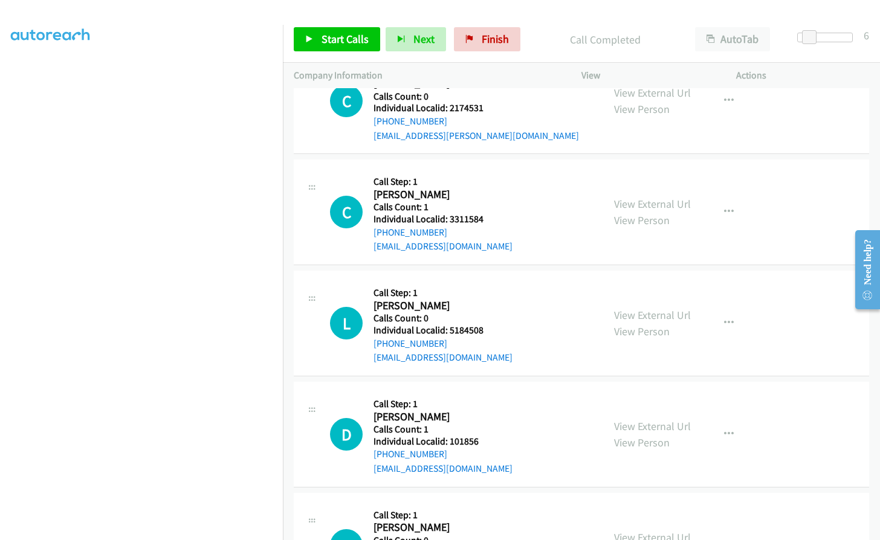
scroll to position [10033, 0]
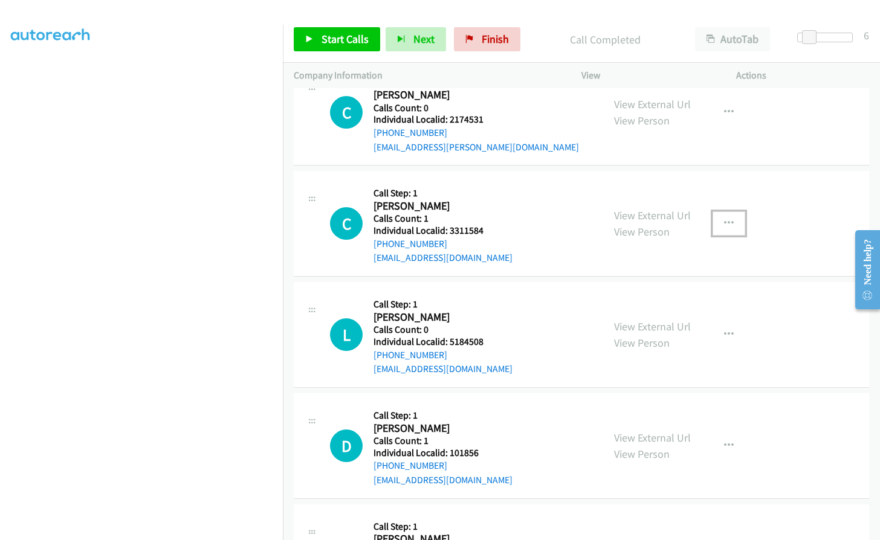
click at [725, 219] on icon "button" at bounding box center [729, 224] width 10 height 10
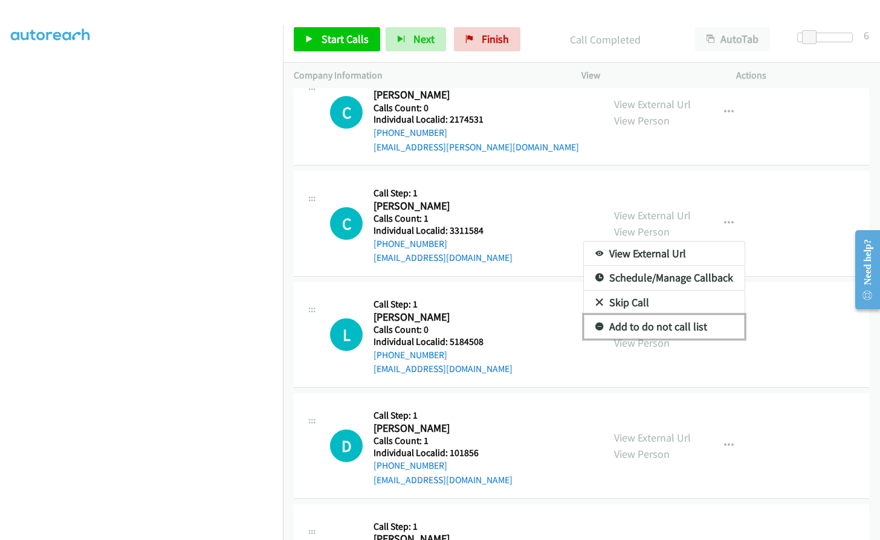
click at [595, 323] on icon at bounding box center [599, 327] width 8 height 8
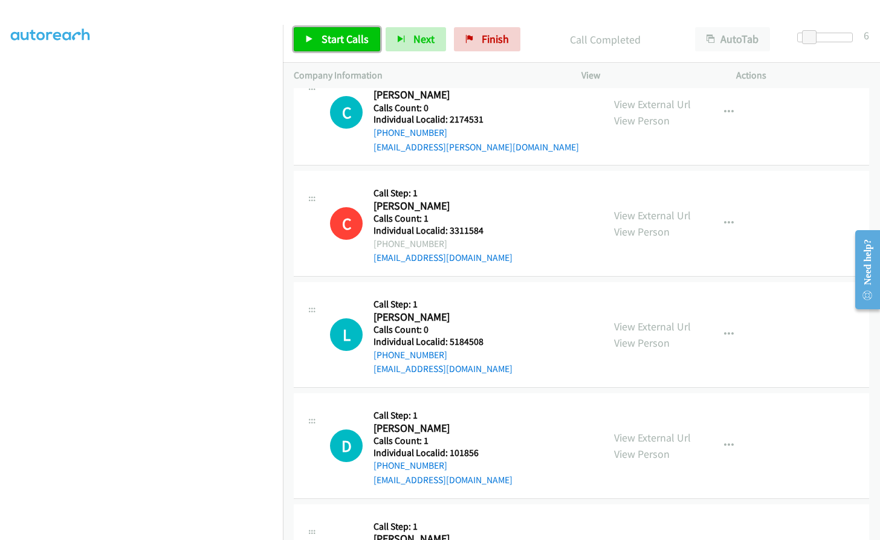
click at [334, 39] on span "Start Calls" at bounding box center [344, 39] width 47 height 14
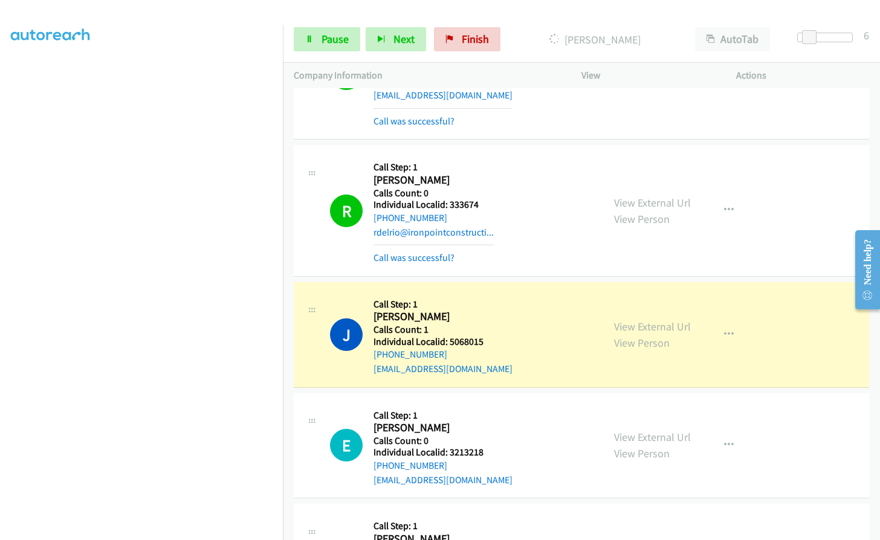
scroll to position [9273, 0]
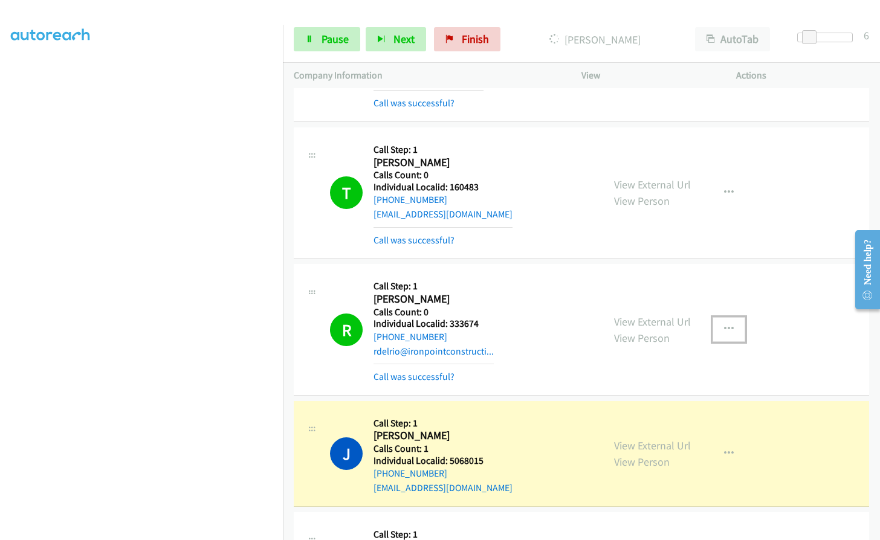
click at [716, 317] on button "button" at bounding box center [728, 329] width 33 height 24
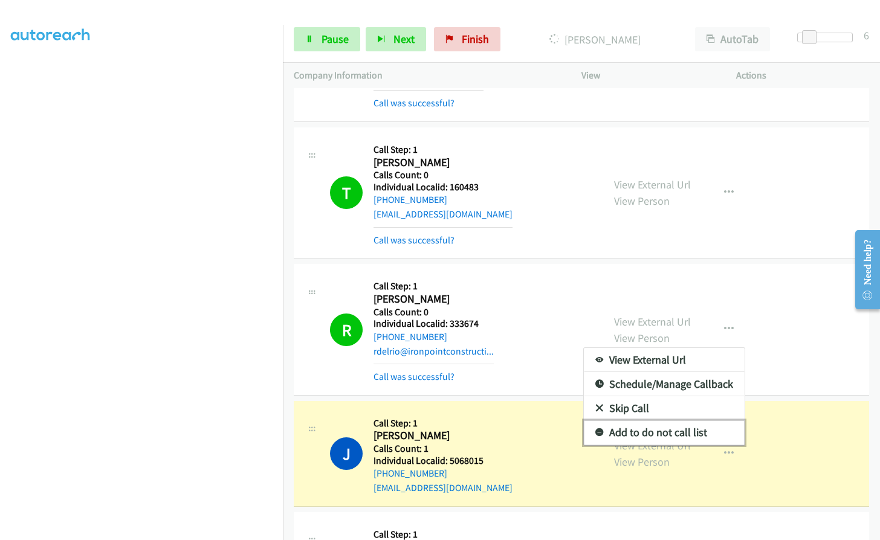
click at [595, 429] on icon at bounding box center [599, 433] width 8 height 8
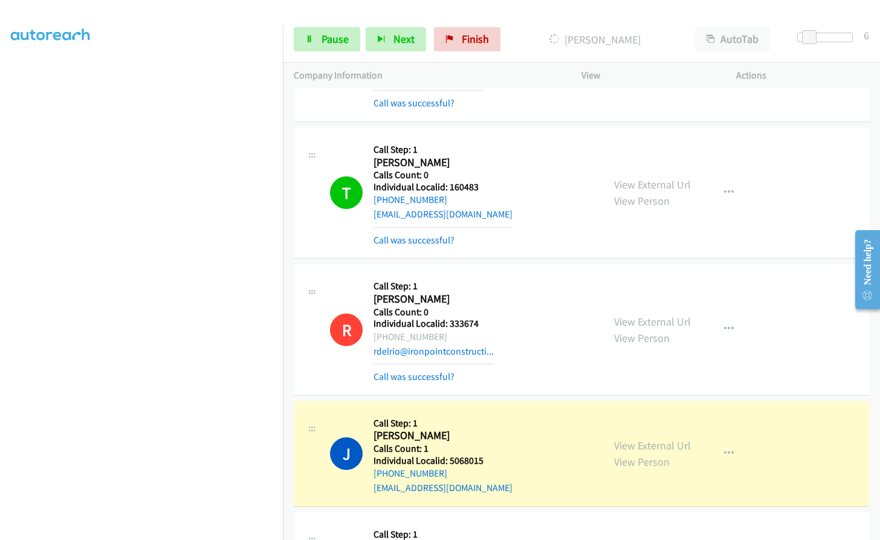
drag, startPoint x: 386, startPoint y: 279, endPoint x: 445, endPoint y: 279, distance: 59.8
click at [445, 330] on div "[PHONE_NUMBER]" at bounding box center [433, 337] width 120 height 15
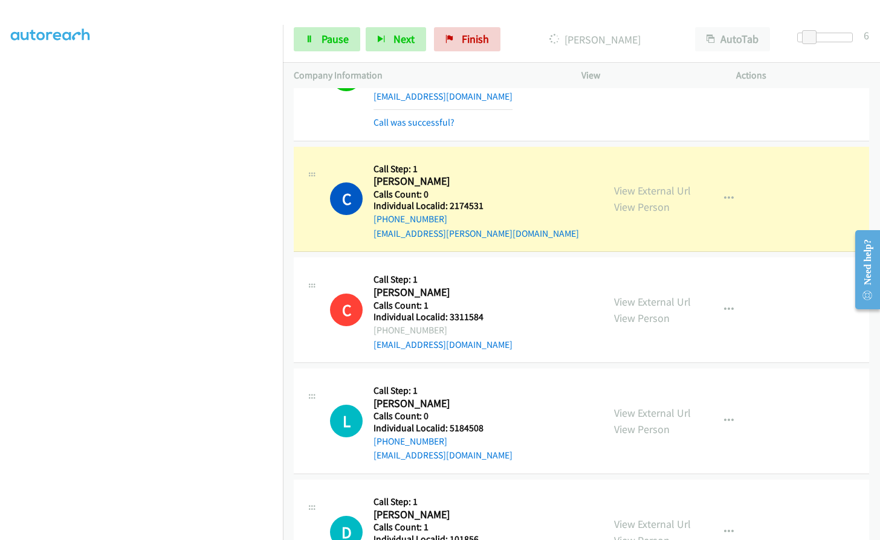
scroll to position [10089, 0]
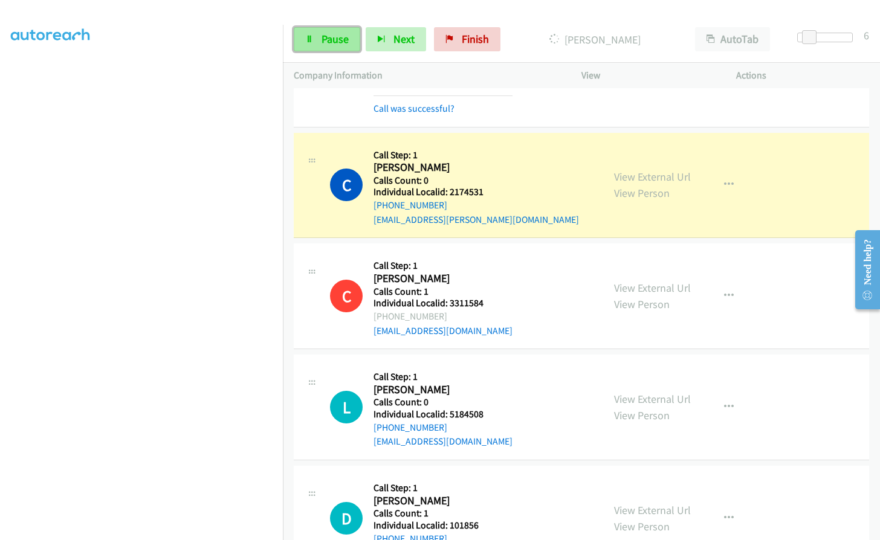
click at [330, 45] on span "Pause" at bounding box center [334, 39] width 27 height 14
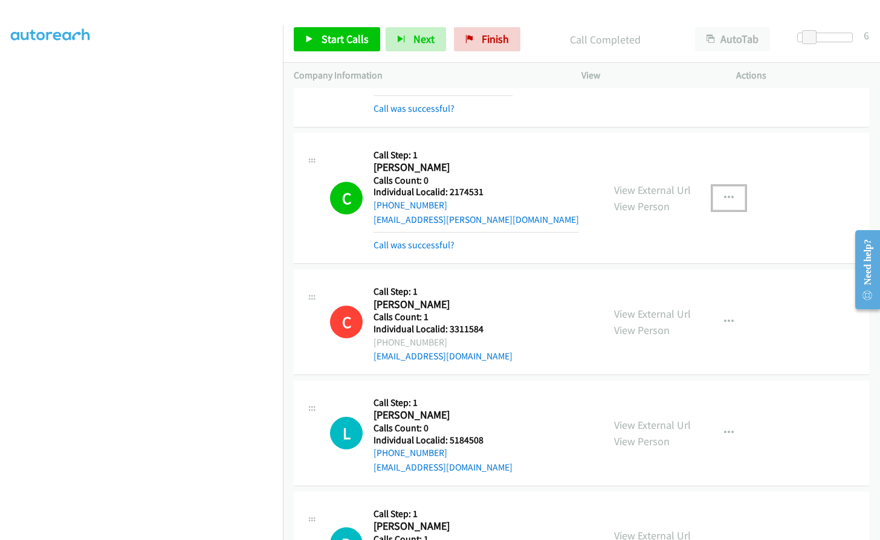
click at [732, 186] on button "button" at bounding box center [728, 198] width 33 height 24
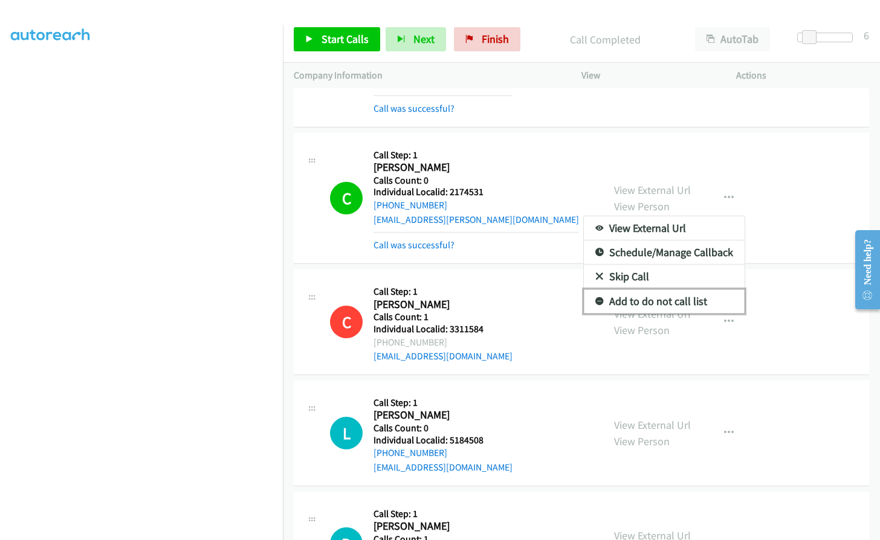
click at [596, 289] on link "Add to do not call list" at bounding box center [664, 301] width 161 height 24
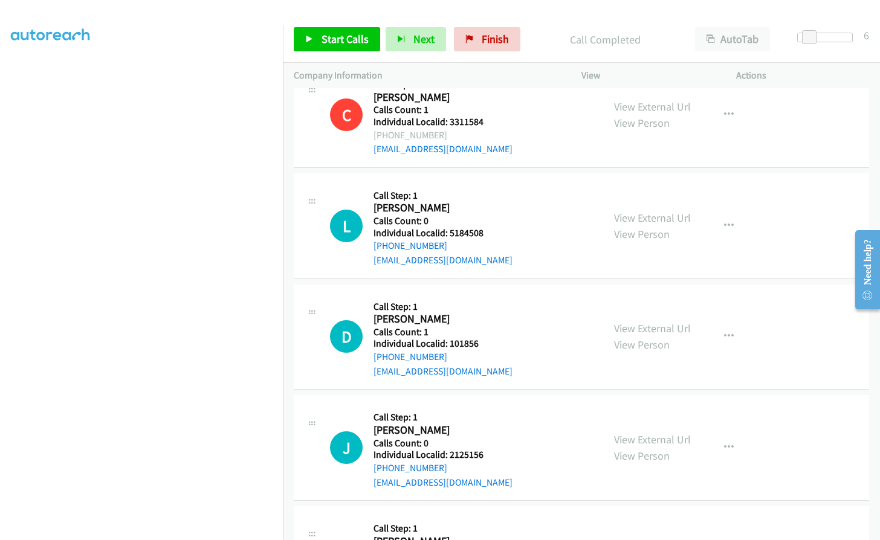
scroll to position [10331, 0]
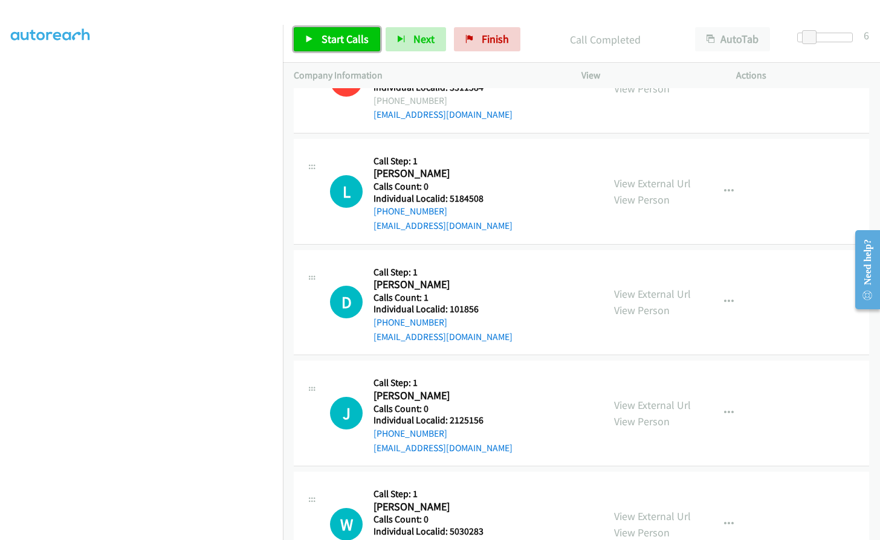
click at [326, 42] on span "Start Calls" at bounding box center [344, 39] width 47 height 14
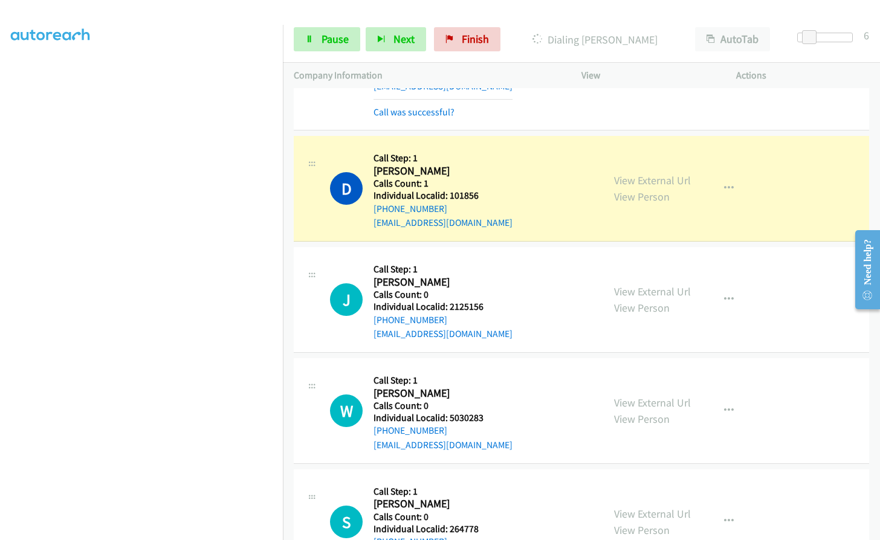
scroll to position [10467, 0]
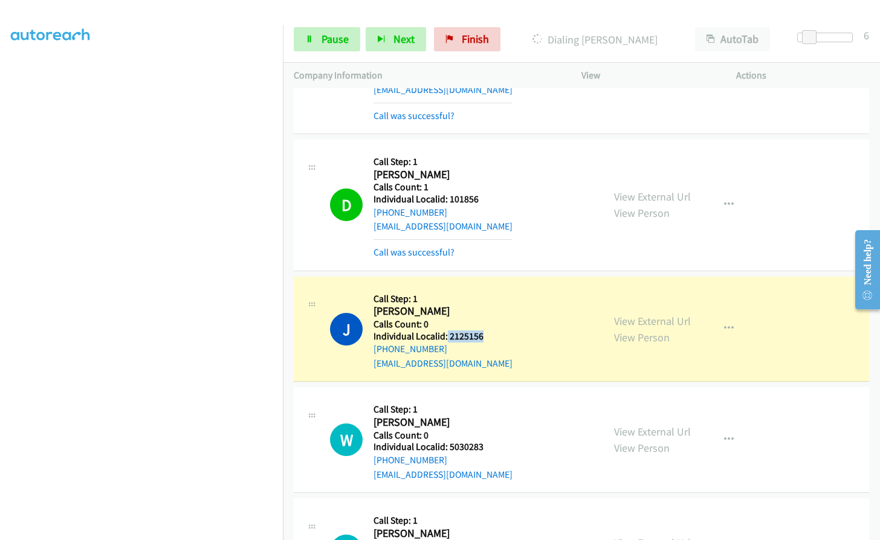
drag, startPoint x: 446, startPoint y: 280, endPoint x: 489, endPoint y: 279, distance: 43.5
click at [489, 288] on div "J Callback Scheduled Call Step: 1 [PERSON_NAME] America/New_York Calls Count: 0…" at bounding box center [461, 329] width 262 height 83
click at [333, 37] on span "Pause" at bounding box center [334, 39] width 27 height 14
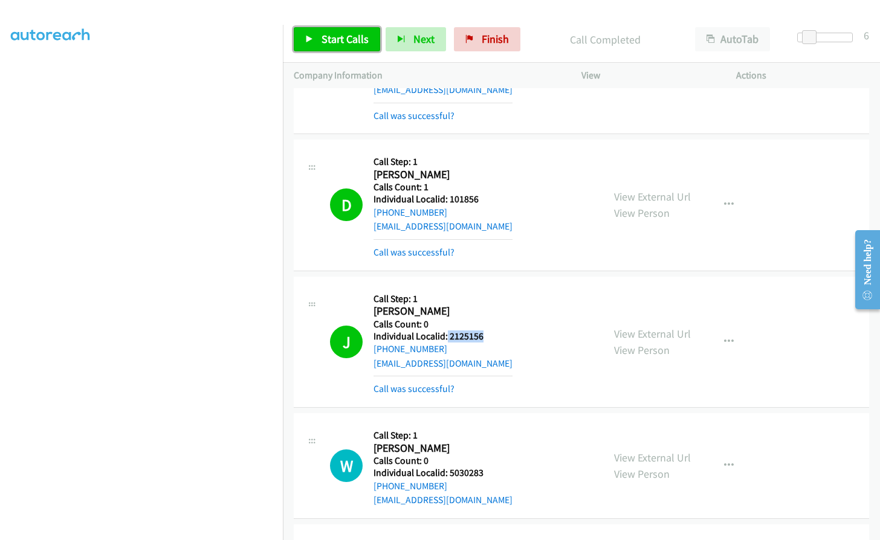
click at [328, 28] on link "Start Calls" at bounding box center [337, 39] width 86 height 24
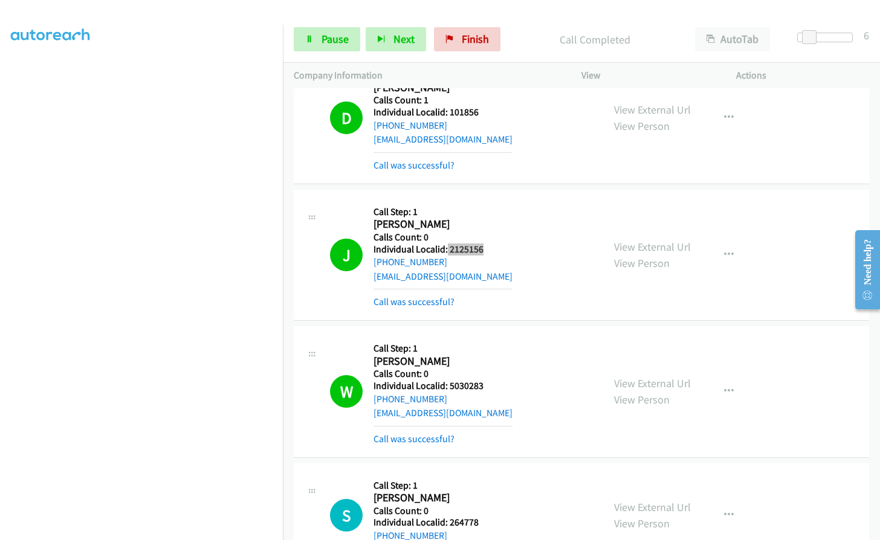
scroll to position [10572, 0]
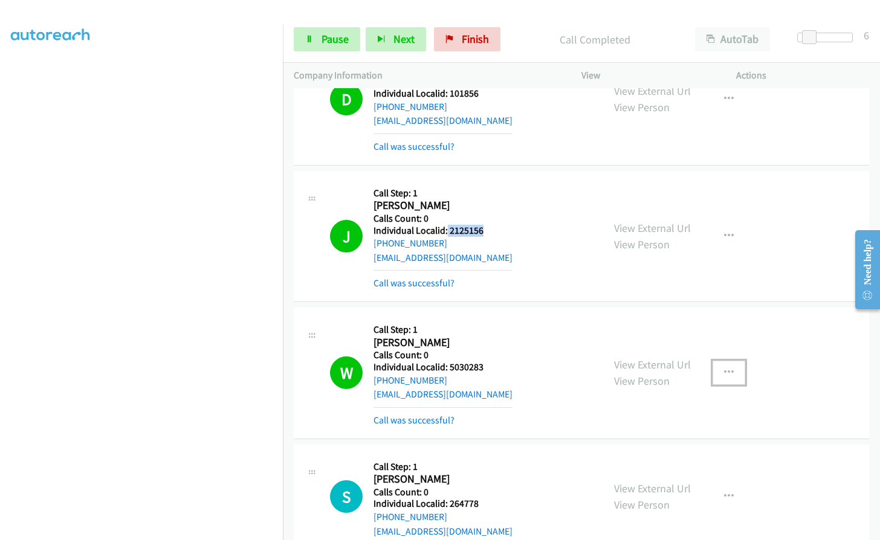
click at [728, 368] on icon "button" at bounding box center [729, 373] width 10 height 10
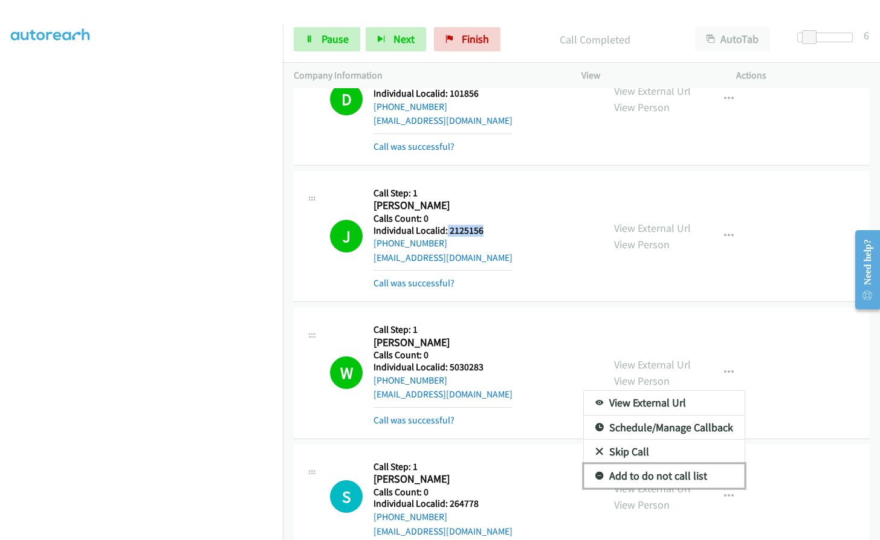
click at [595, 473] on icon at bounding box center [599, 477] width 8 height 8
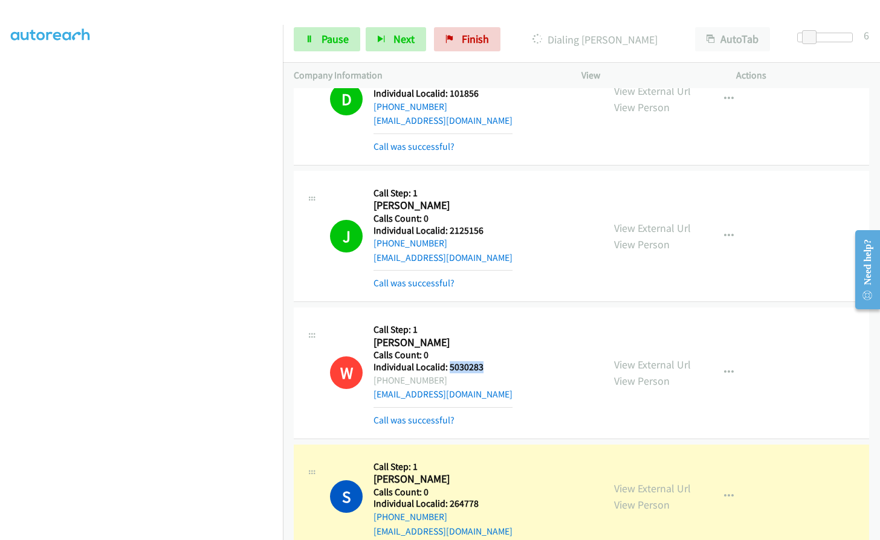
drag, startPoint x: 448, startPoint y: 309, endPoint x: 493, endPoint y: 309, distance: 44.7
click at [493, 318] on div "W Callback Scheduled Call Step: 1 [PERSON_NAME] America/New_York Calls Count: 0…" at bounding box center [461, 372] width 262 height 109
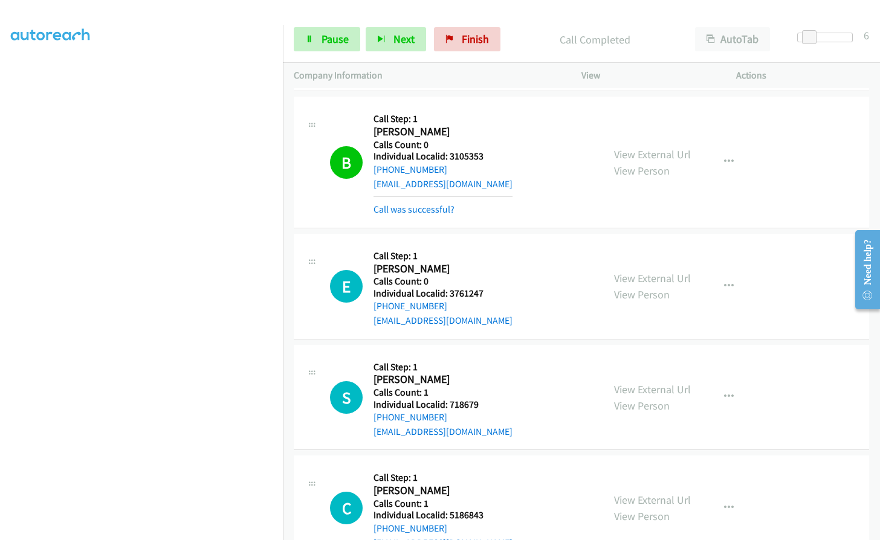
scroll to position [11298, 0]
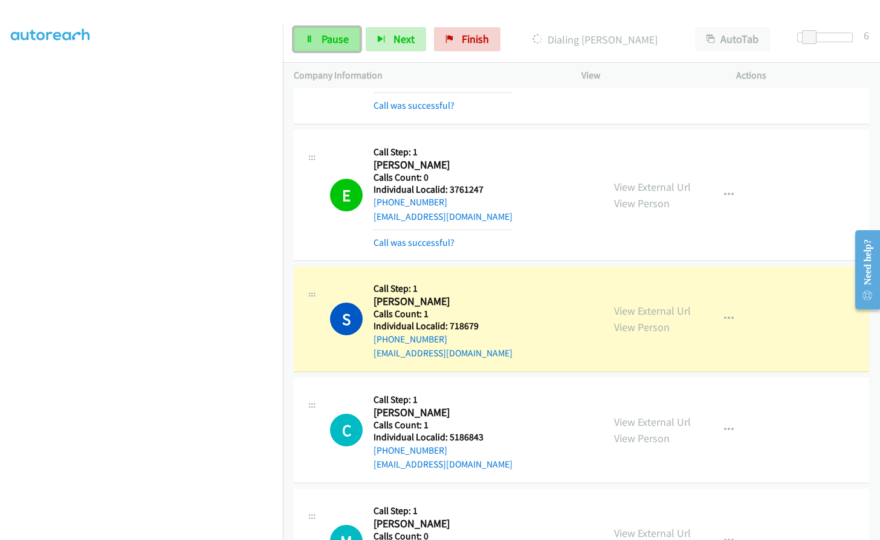
click at [333, 41] on span "Pause" at bounding box center [334, 39] width 27 height 14
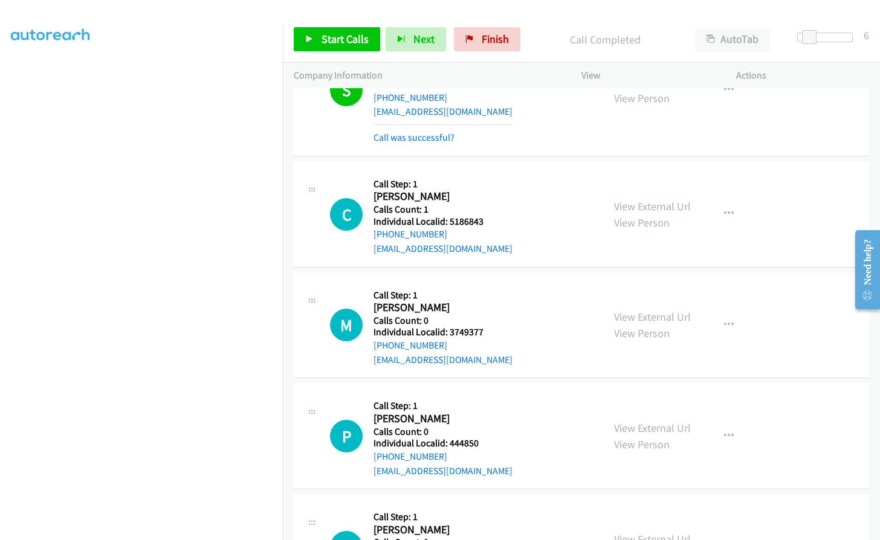
scroll to position [11554, 0]
